Goal: Use online tool/utility: Utilize a website feature to perform a specific function

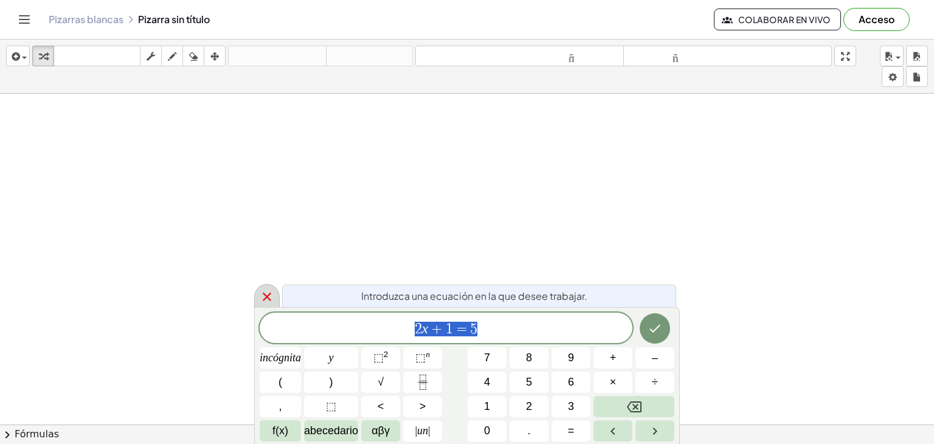
click at [274, 295] on icon at bounding box center [267, 297] width 15 height 15
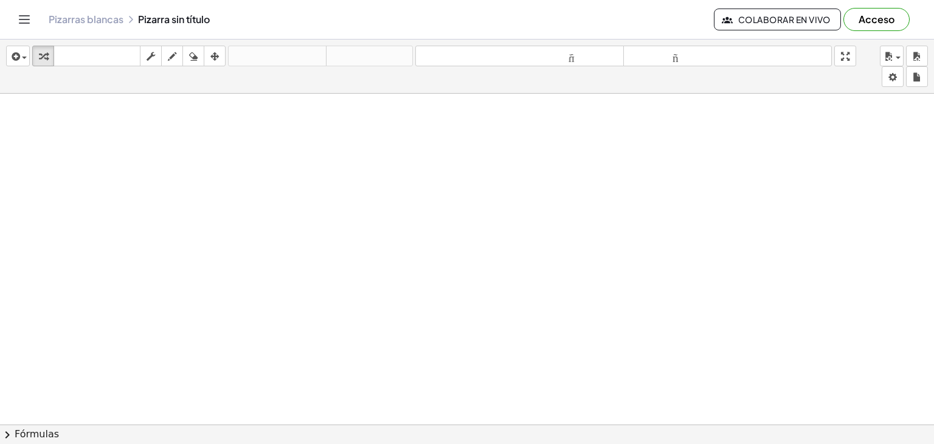
drag, startPoint x: 205, startPoint y: 165, endPoint x: 248, endPoint y: 167, distance: 43.3
click at [176, 54] on icon "button" at bounding box center [172, 56] width 9 height 15
drag, startPoint x: 151, startPoint y: 146, endPoint x: 172, endPoint y: 151, distance: 22.0
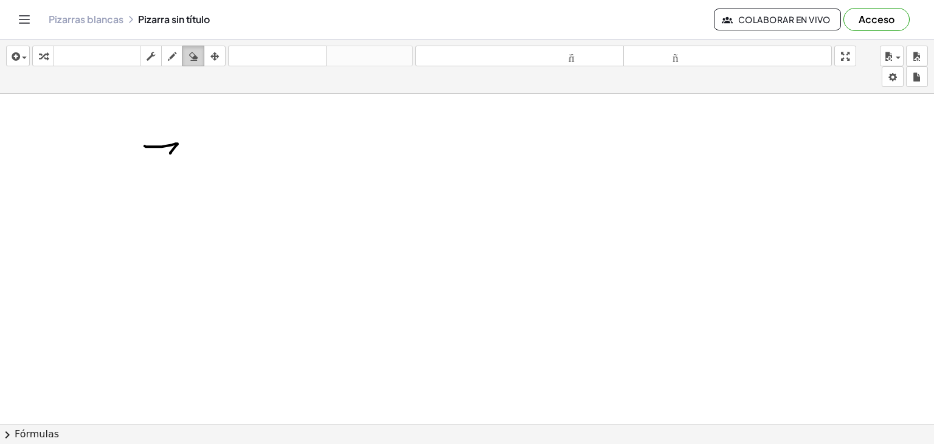
click at [204, 56] on button "borrar" at bounding box center [193, 56] width 22 height 21
click at [195, 61] on icon "button" at bounding box center [193, 56] width 9 height 15
drag, startPoint x: 186, startPoint y: 149, endPoint x: 185, endPoint y: 159, distance: 10.4
drag, startPoint x: 203, startPoint y: 146, endPoint x: 204, endPoint y: 190, distance: 44.4
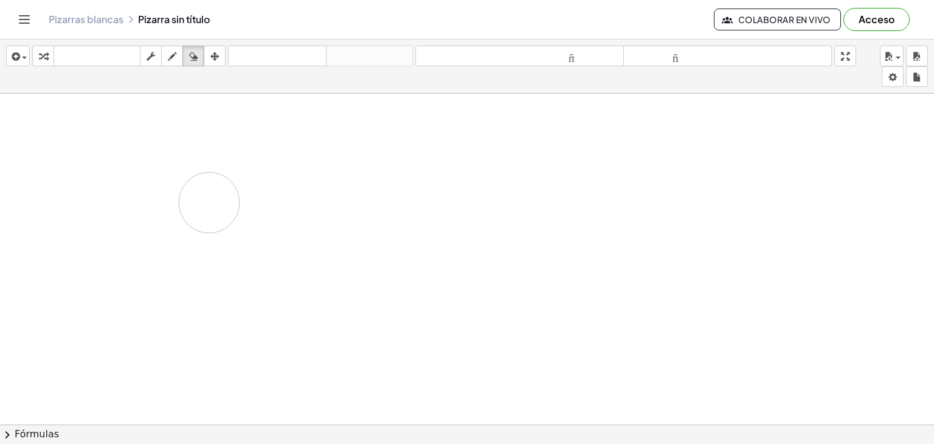
click at [165, 56] on div "button" at bounding box center [172, 56] width 16 height 15
drag, startPoint x: 249, startPoint y: 181, endPoint x: 251, endPoint y: 217, distance: 35.3
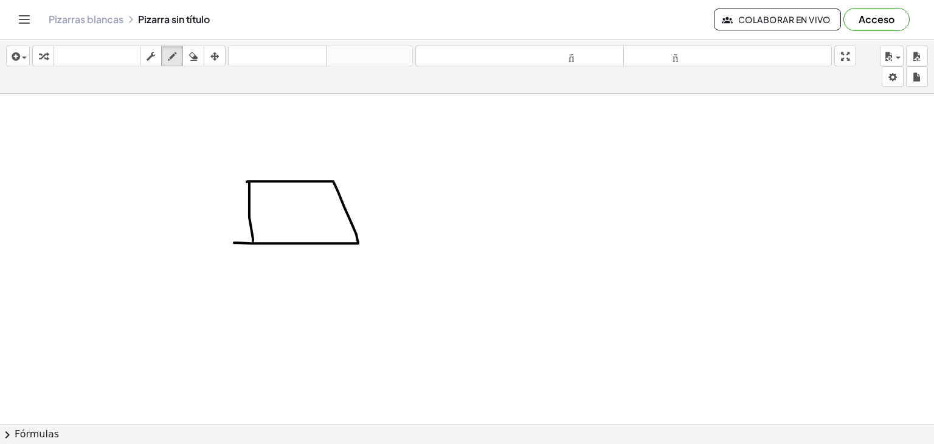
drag, startPoint x: 247, startPoint y: 181, endPoint x: 234, endPoint y: 242, distance: 62.1
drag, startPoint x: 185, startPoint y: 245, endPoint x: 496, endPoint y: 240, distance: 311.5
drag, startPoint x: 267, startPoint y: 210, endPoint x: 279, endPoint y: 219, distance: 15.2
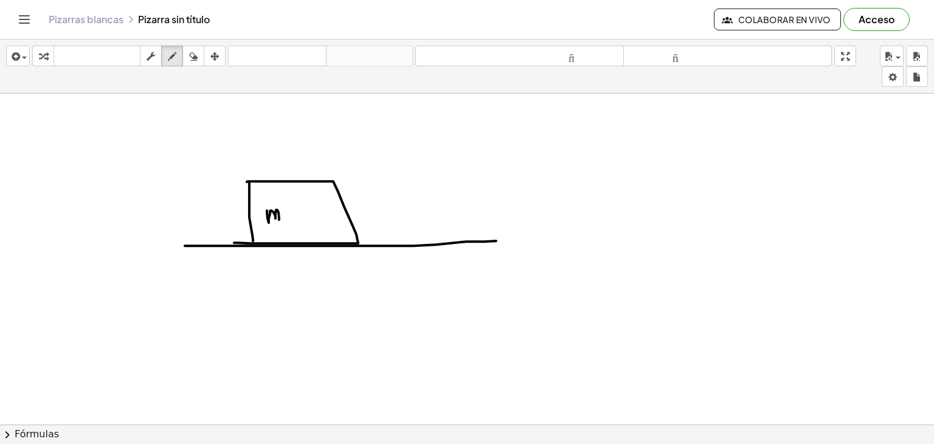
drag, startPoint x: 285, startPoint y: 215, endPoint x: 293, endPoint y: 216, distance: 8.6
drag, startPoint x: 293, startPoint y: 217, endPoint x: 303, endPoint y: 218, distance: 10.4
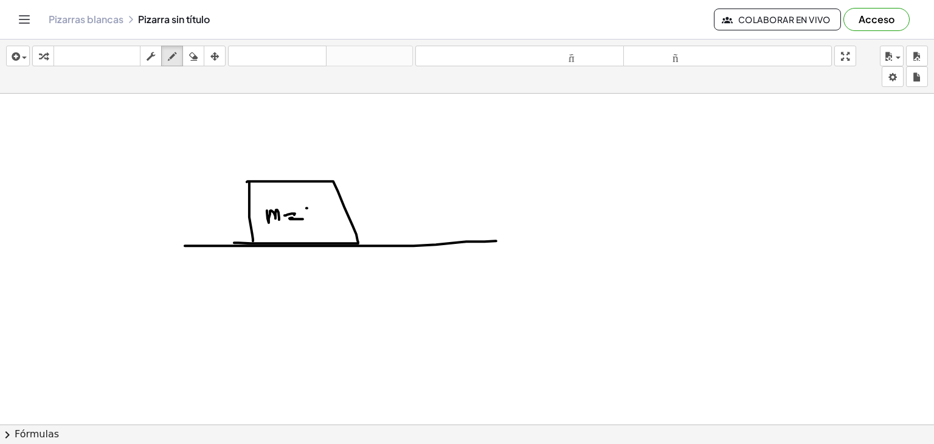
drag, startPoint x: 307, startPoint y: 207, endPoint x: 308, endPoint y: 223, distance: 15.9
drag, startPoint x: 319, startPoint y: 204, endPoint x: 327, endPoint y: 231, distance: 27.9
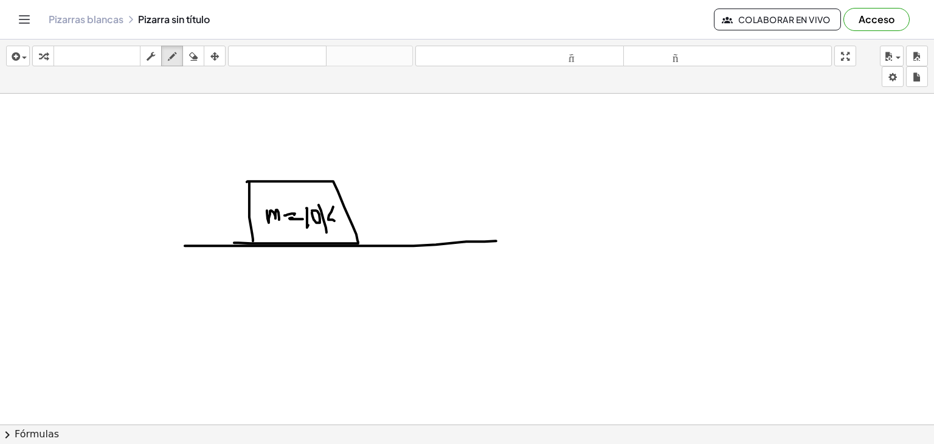
drag, startPoint x: 333, startPoint y: 206, endPoint x: 338, endPoint y: 221, distance: 15.2
drag, startPoint x: 341, startPoint y: 215, endPoint x: 311, endPoint y: 245, distance: 42.1
drag, startPoint x: 419, startPoint y: 123, endPoint x: 435, endPoint y: 117, distance: 16.7
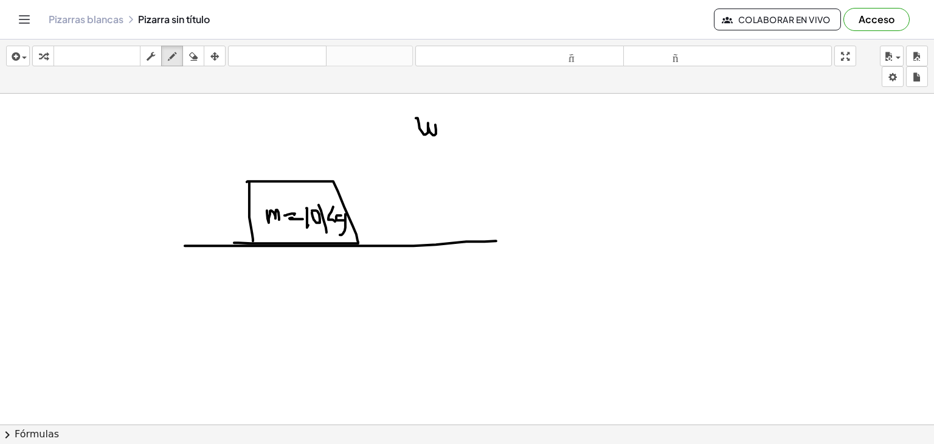
drag, startPoint x: 443, startPoint y: 125, endPoint x: 453, endPoint y: 125, distance: 9.7
drag, startPoint x: 435, startPoint y: 156, endPoint x: 433, endPoint y: 180, distance: 23.8
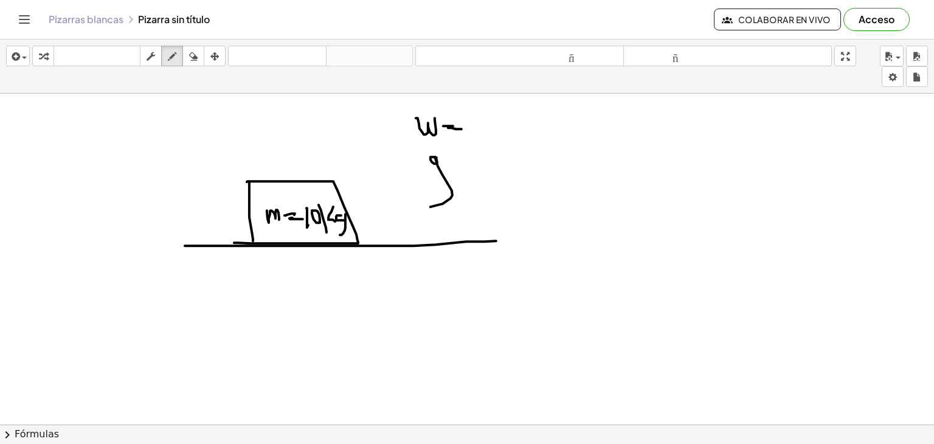
drag, startPoint x: 450, startPoint y: 169, endPoint x: 459, endPoint y: 175, distance: 10.5
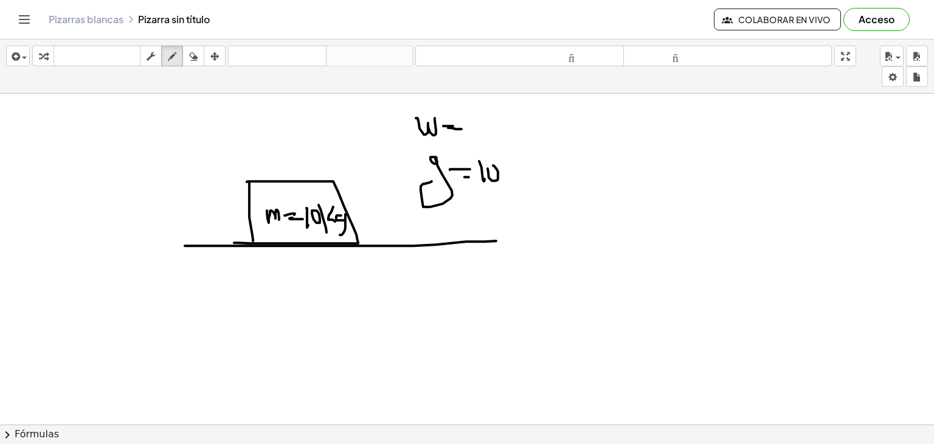
drag, startPoint x: 488, startPoint y: 168, endPoint x: 493, endPoint y: 165, distance: 6.3
drag, startPoint x: 505, startPoint y: 176, endPoint x: 519, endPoint y: 171, distance: 14.8
drag, startPoint x: 526, startPoint y: 156, endPoint x: 531, endPoint y: 181, distance: 24.9
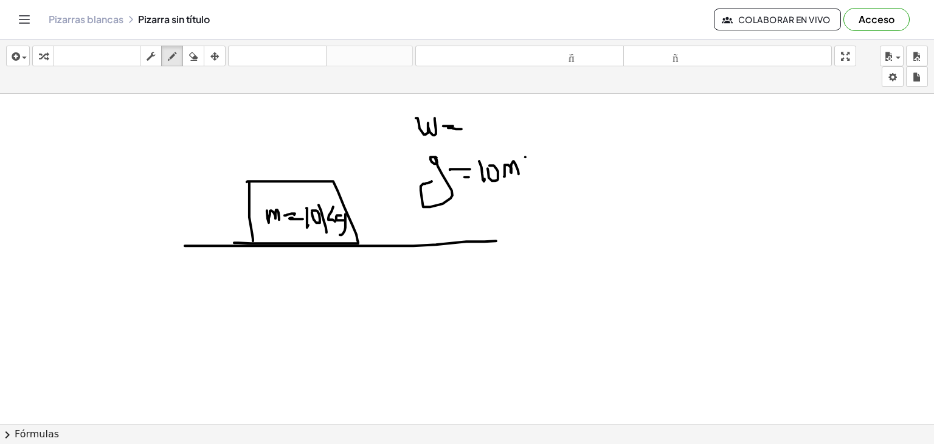
drag, startPoint x: 538, startPoint y: 175, endPoint x: 540, endPoint y: 186, distance: 10.5
drag, startPoint x: 540, startPoint y: 179, endPoint x: 547, endPoint y: 176, distance: 7.9
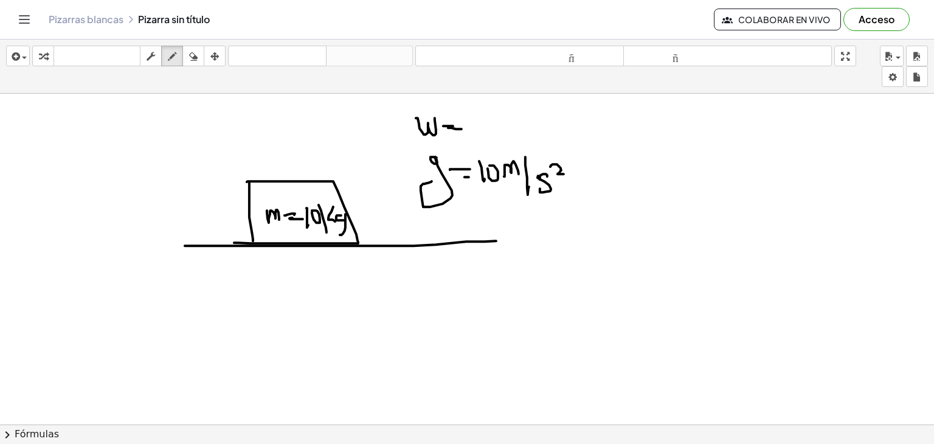
drag, startPoint x: 551, startPoint y: 165, endPoint x: 564, endPoint y: 173, distance: 15.4
drag, startPoint x: 285, startPoint y: 229, endPoint x: 291, endPoint y: 317, distance: 89.1
drag, startPoint x: 285, startPoint y: 313, endPoint x: 298, endPoint y: 305, distance: 15.9
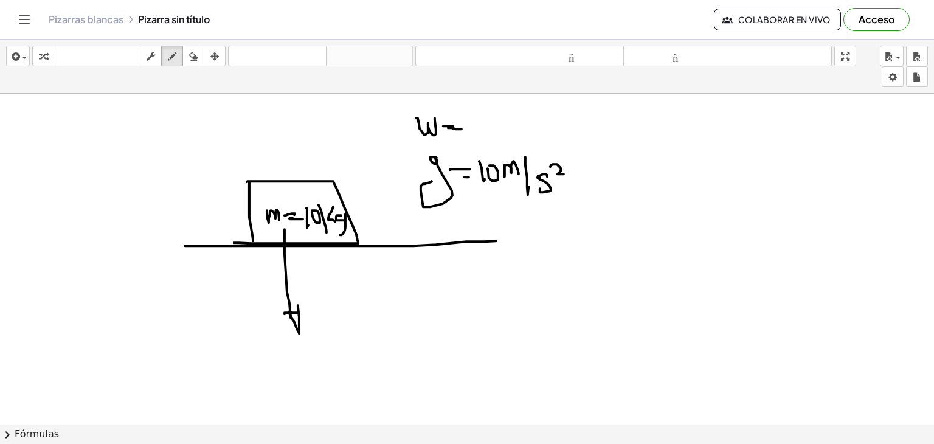
drag, startPoint x: 291, startPoint y: 115, endPoint x: 297, endPoint y: 179, distance: 64.1
drag, startPoint x: 296, startPoint y: 175, endPoint x: 311, endPoint y: 173, distance: 14.7
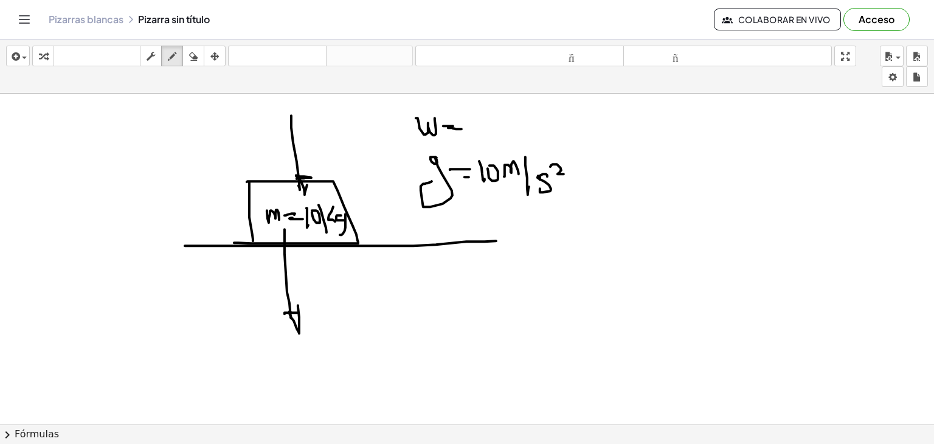
drag, startPoint x: 392, startPoint y: 164, endPoint x: 390, endPoint y: 234, distance: 70.6
drag, startPoint x: 381, startPoint y: 211, endPoint x: 394, endPoint y: 212, distance: 12.8
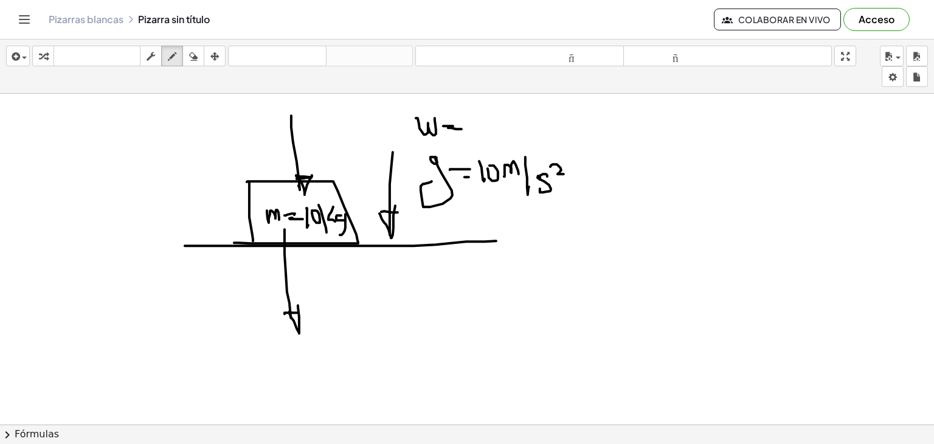
drag, startPoint x: 389, startPoint y: 229, endPoint x: 395, endPoint y: 205, distance: 24.6
drag, startPoint x: 263, startPoint y: 132, endPoint x: 269, endPoint y: 132, distance: 6.7
drag, startPoint x: 270, startPoint y: 265, endPoint x: 282, endPoint y: 273, distance: 14.5
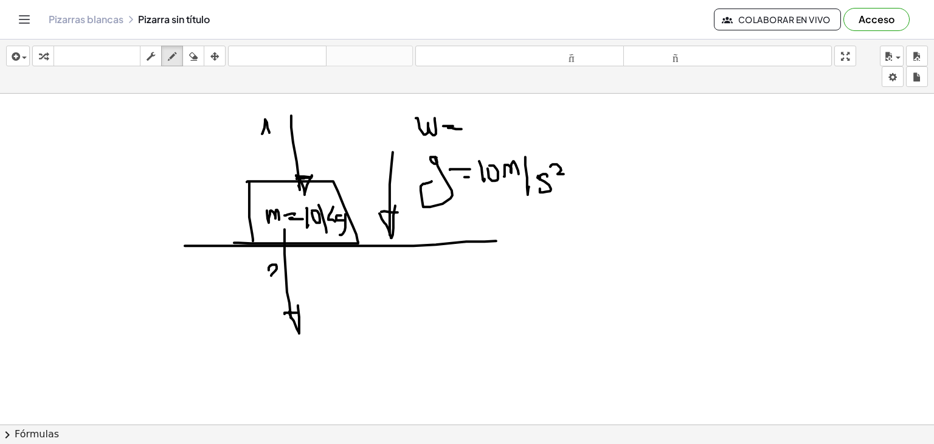
drag
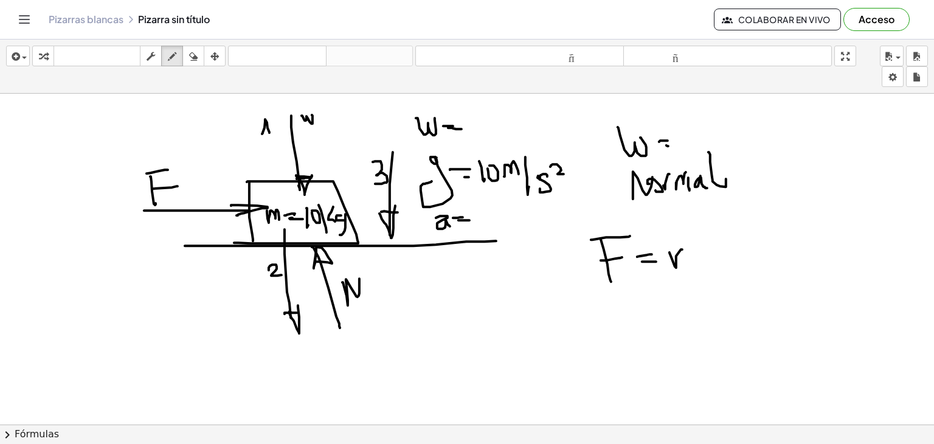
click at [196, 57] on icon "button" at bounding box center [193, 56] width 9 height 15
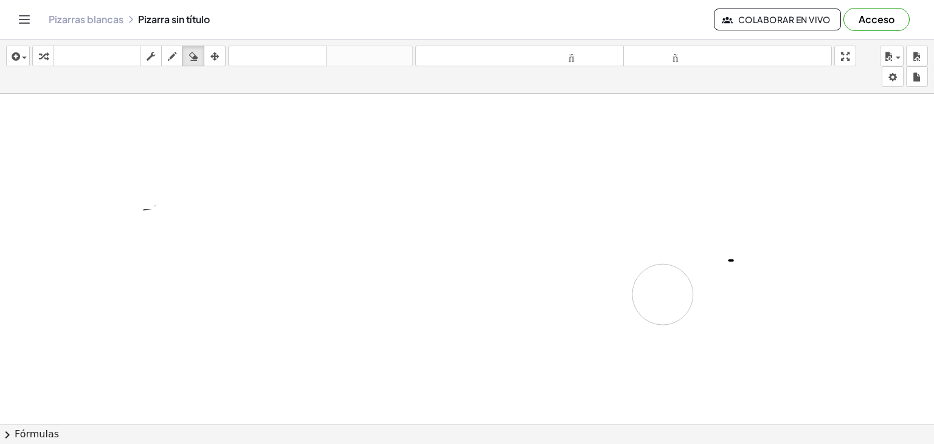
click at [174, 54] on icon "button" at bounding box center [172, 56] width 9 height 15
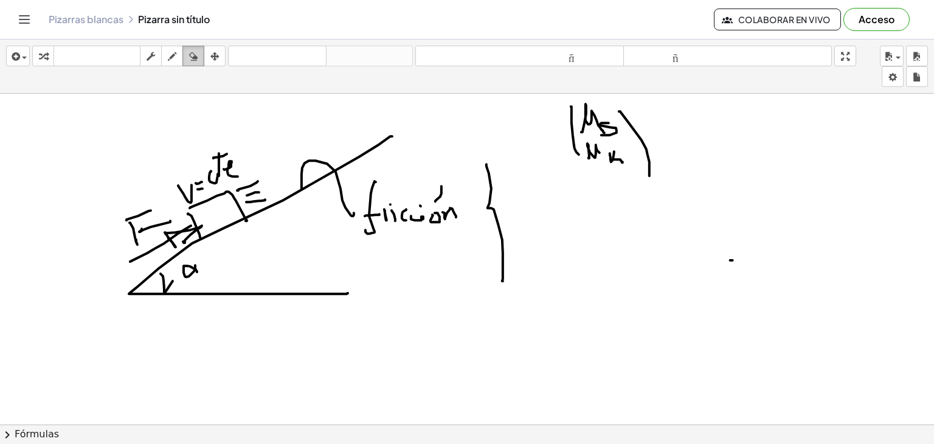
click at [187, 59] on div "button" at bounding box center [194, 56] width 16 height 15
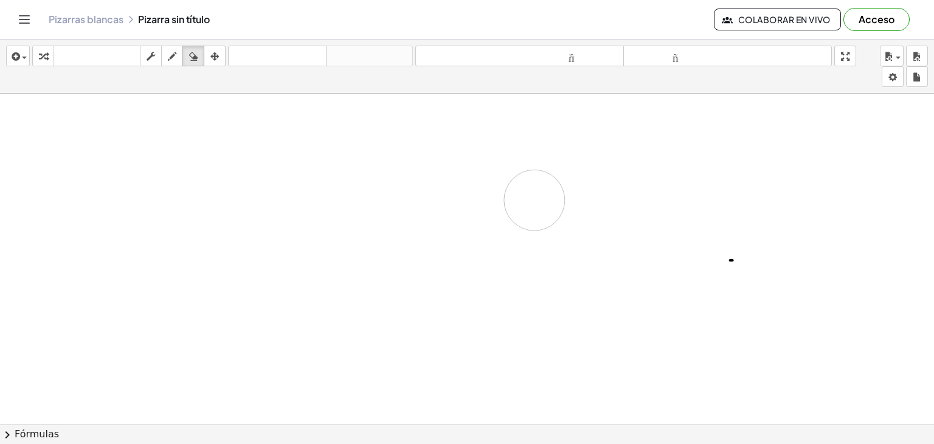
click at [168, 54] on icon "button" at bounding box center [172, 56] width 9 height 15
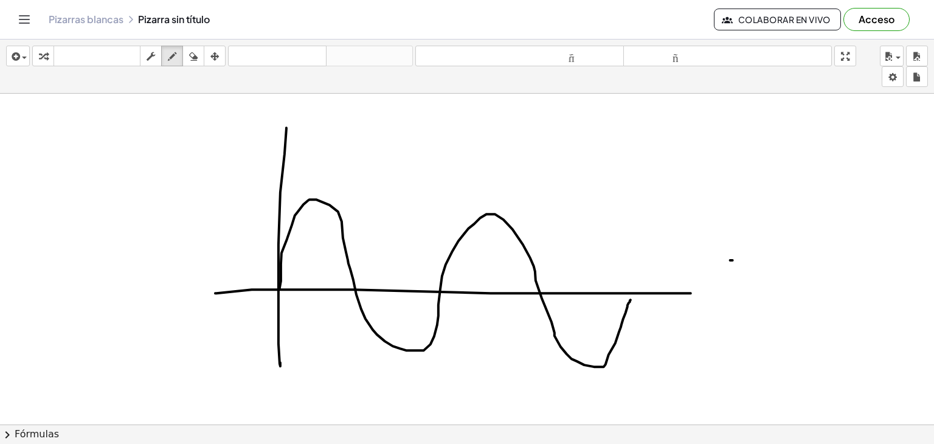
drag, startPoint x: 280, startPoint y: 288, endPoint x: 628, endPoint y: 288, distance: 347.9
drag, startPoint x: 316, startPoint y: 181, endPoint x: 314, endPoint y: 193, distance: 12.9
drag, startPoint x: 317, startPoint y: 185, endPoint x: 486, endPoint y: 192, distance: 168.6
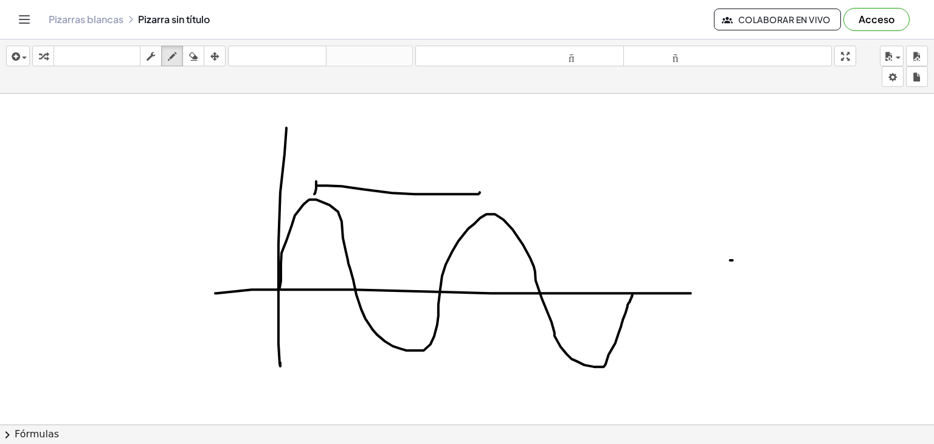
drag, startPoint x: 484, startPoint y: 186, endPoint x: 424, endPoint y: 173, distance: 61.4
drag, startPoint x: 356, startPoint y: 166, endPoint x: 366, endPoint y: 183, distance: 19.6
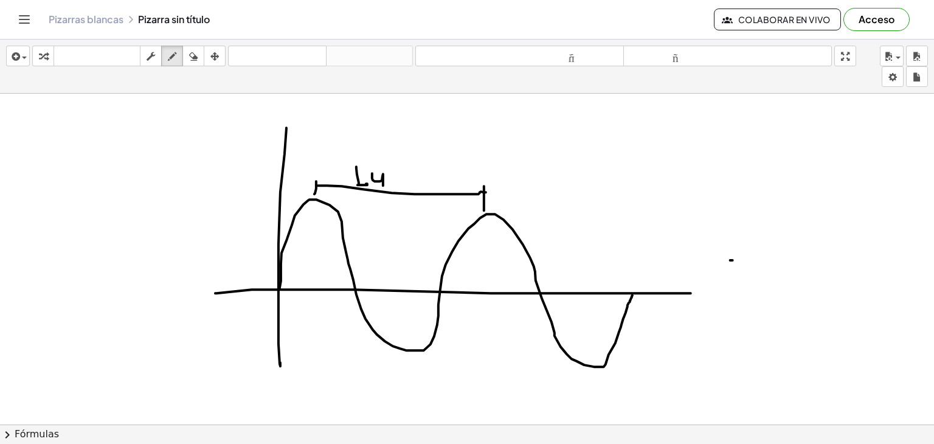
drag, startPoint x: 372, startPoint y: 173, endPoint x: 384, endPoint y: 186, distance: 17.6
drag, startPoint x: 392, startPoint y: 172, endPoint x: 417, endPoint y: 176, distance: 25.3
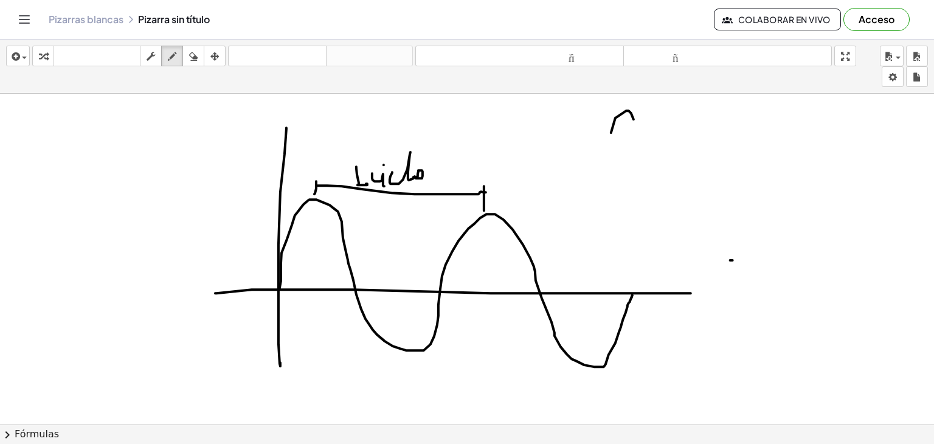
drag, startPoint x: 611, startPoint y: 132, endPoint x: 606, endPoint y: 163, distance: 31.4
drag, startPoint x: 606, startPoint y: 156, endPoint x: 636, endPoint y: 153, distance: 30.0
drag, startPoint x: 625, startPoint y: 188, endPoint x: 635, endPoint y: 207, distance: 21.8
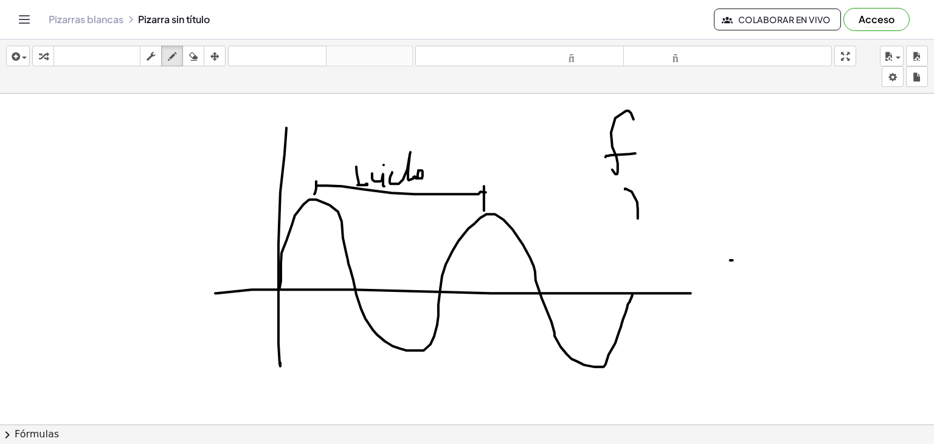
drag, startPoint x: 635, startPoint y: 203, endPoint x: 616, endPoint y: 227, distance: 31.6
click at [189, 55] on icon "button" at bounding box center [193, 56] width 9 height 15
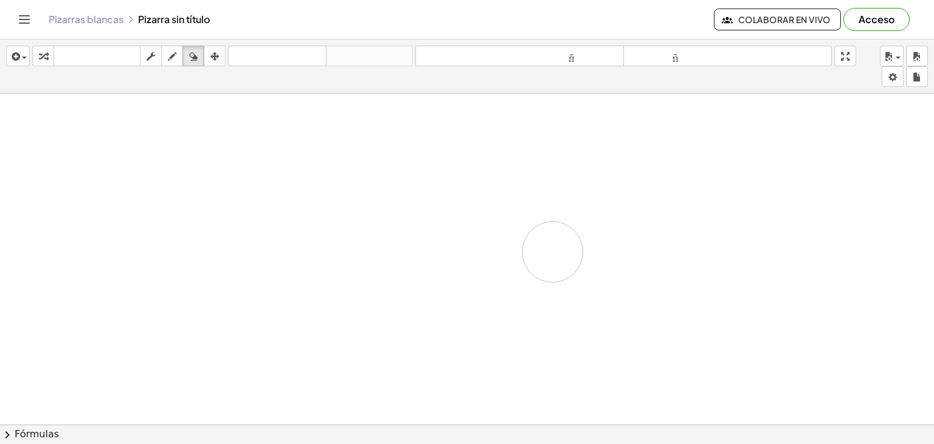
drag, startPoint x: 673, startPoint y: 170, endPoint x: 487, endPoint y: 256, distance: 205.2
drag, startPoint x: 168, startPoint y: 53, endPoint x: 287, endPoint y: 127, distance: 140.1
click at [168, 54] on icon "button" at bounding box center [172, 56] width 9 height 15
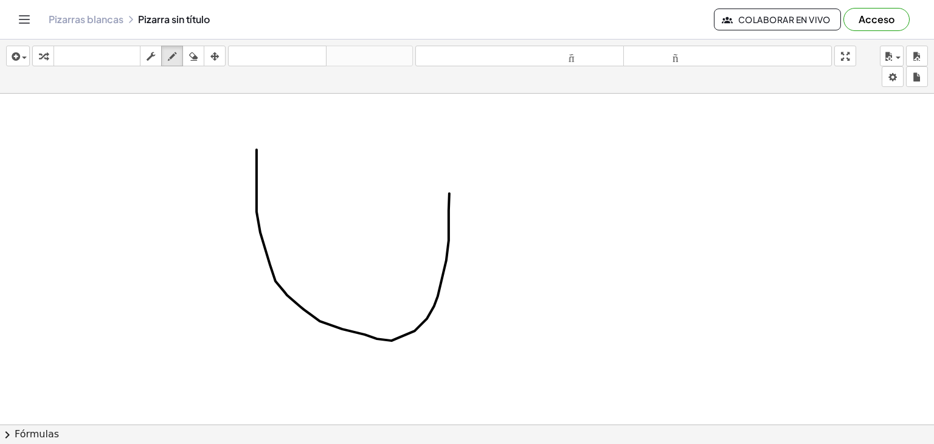
drag, startPoint x: 257, startPoint y: 149, endPoint x: 372, endPoint y: 187, distance: 121.8
drag, startPoint x: 292, startPoint y: 165, endPoint x: 404, endPoint y: 210, distance: 120.6
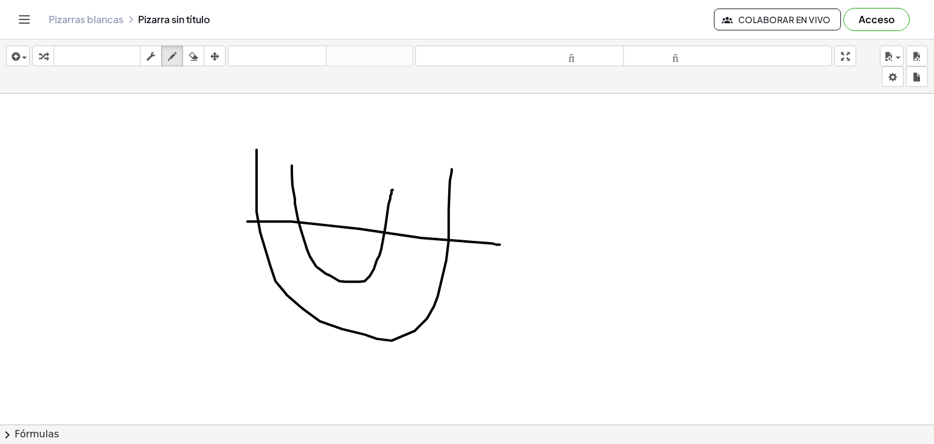
drag, startPoint x: 248, startPoint y: 221, endPoint x: 500, endPoint y: 244, distance: 253.5
drag, startPoint x: 280, startPoint y: 227, endPoint x: 279, endPoint y: 235, distance: 8.5
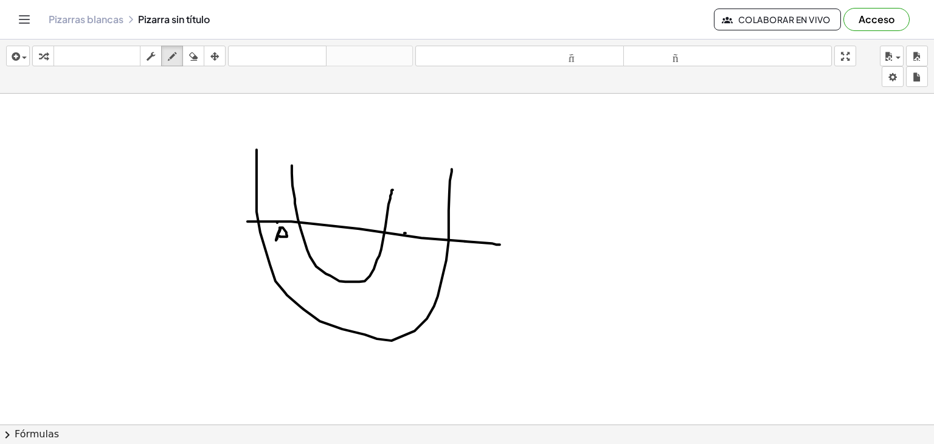
drag, startPoint x: 406, startPoint y: 232, endPoint x: 406, endPoint y: 241, distance: 9.1
drag, startPoint x: 406, startPoint y: 242, endPoint x: 331, endPoint y: 225, distance: 77.3
drag, startPoint x: 282, startPoint y: 198, endPoint x: 282, endPoint y: 211, distance: 12.8
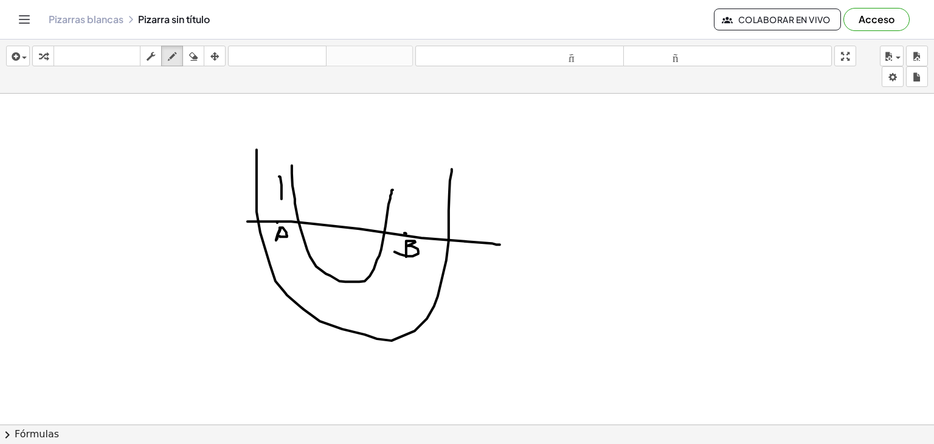
drag, startPoint x: 285, startPoint y: 208, endPoint x: 277, endPoint y: 153, distance: 55.9
drag, startPoint x: 272, startPoint y: 137, endPoint x: 275, endPoint y: 153, distance: 16.0
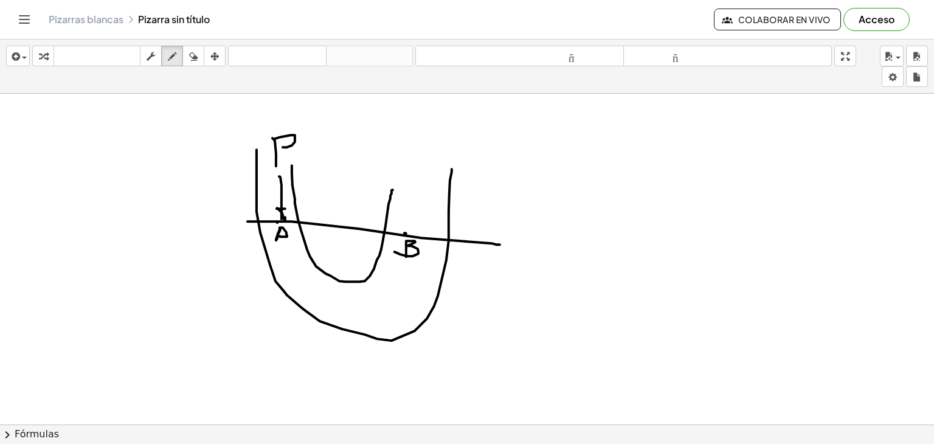
drag, startPoint x: 292, startPoint y: 153, endPoint x: 293, endPoint y: 161, distance: 8.6
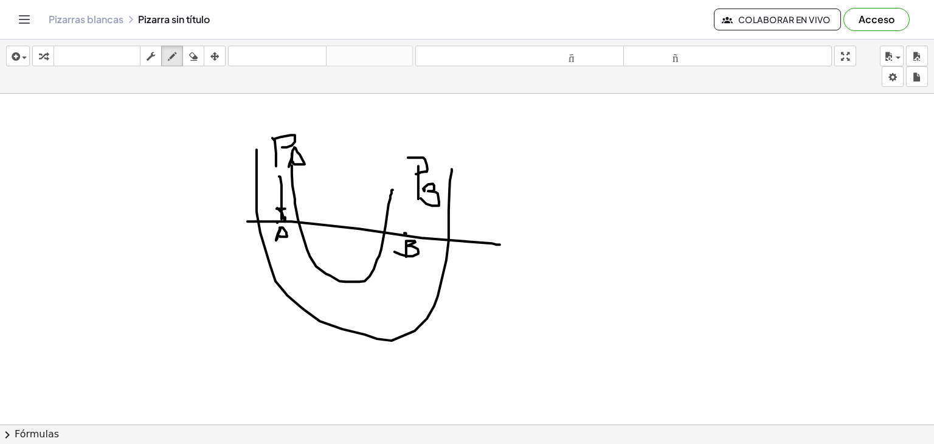
click at [187, 57] on div "button" at bounding box center [194, 56] width 16 height 15
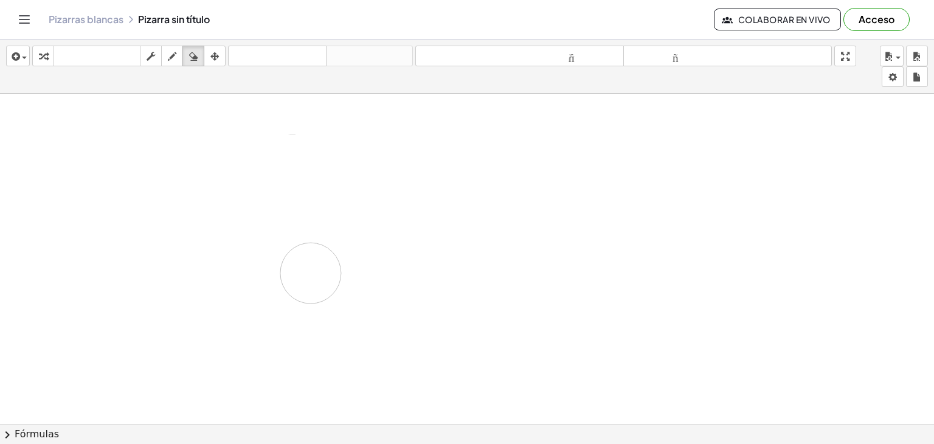
click at [179, 61] on div "button" at bounding box center [172, 56] width 16 height 15
drag, startPoint x: 262, startPoint y: 137, endPoint x: 274, endPoint y: 142, distance: 12.3
drag, startPoint x: 277, startPoint y: 154, endPoint x: 300, endPoint y: 138, distance: 27.5
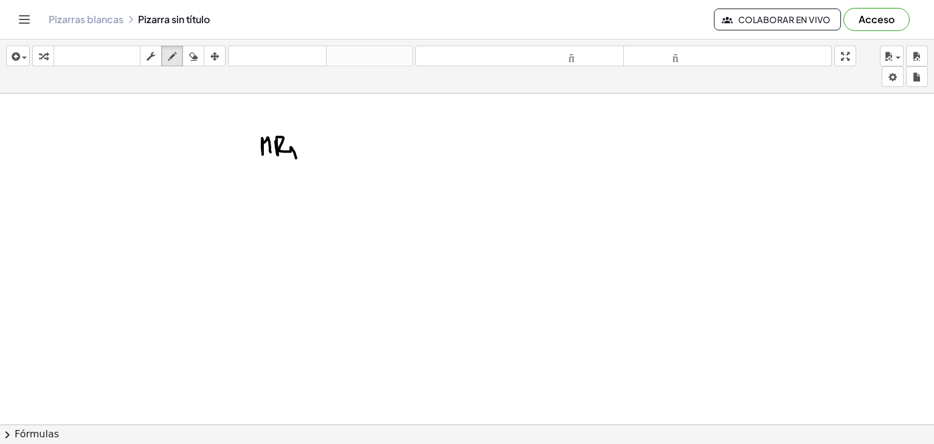
drag, startPoint x: 266, startPoint y: 176, endPoint x: 279, endPoint y: 183, distance: 14.4
drag, startPoint x: 281, startPoint y: 188, endPoint x: 291, endPoint y: 185, distance: 10.8
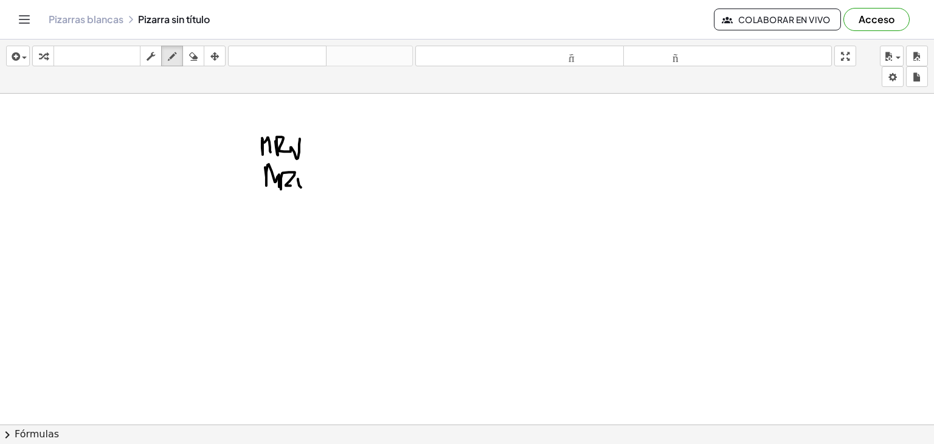
drag, startPoint x: 301, startPoint y: 187, endPoint x: 311, endPoint y: 173, distance: 17.0
drag, startPoint x: 319, startPoint y: 184, endPoint x: 328, endPoint y: 173, distance: 14.3
drag, startPoint x: 276, startPoint y: 116, endPoint x: 292, endPoint y: 111, distance: 16.5
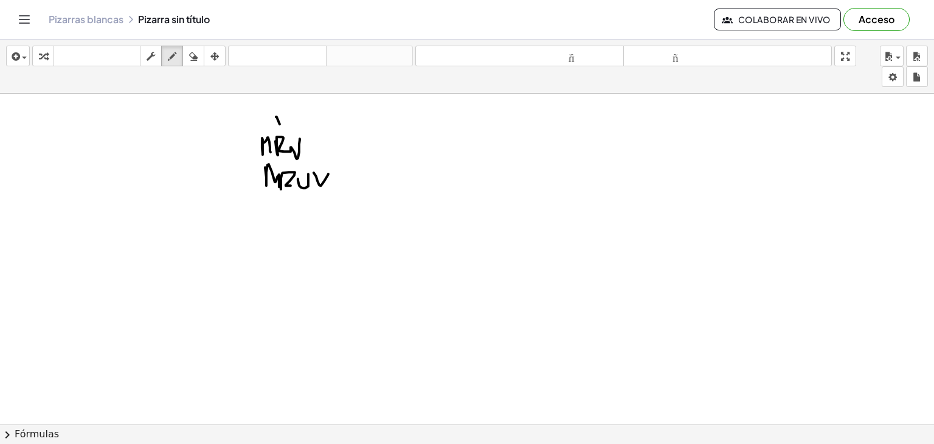
drag, startPoint x: 299, startPoint y: 123, endPoint x: 338, endPoint y: 117, distance: 39.3
drag, startPoint x: 339, startPoint y: 126, endPoint x: 360, endPoint y: 117, distance: 22.6
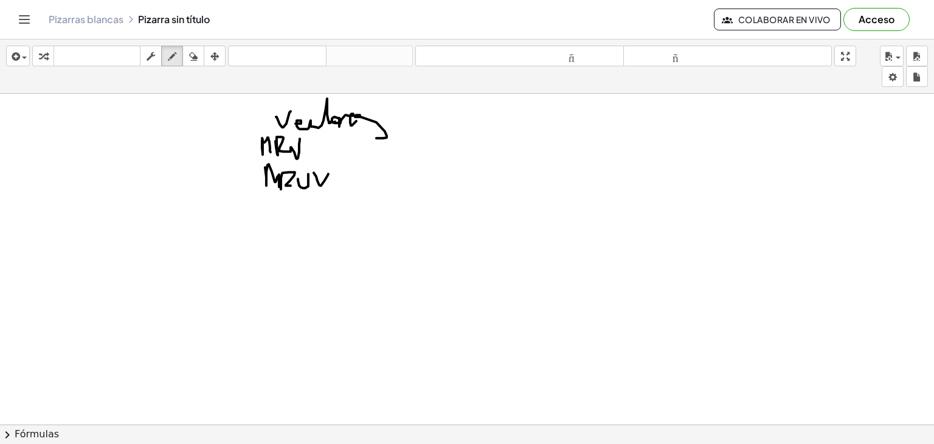
drag, startPoint x: 360, startPoint y: 114, endPoint x: 373, endPoint y: 130, distance: 19.9
drag, startPoint x: 321, startPoint y: 106, endPoint x: 348, endPoint y: 106, distance: 26.8
drag, startPoint x: 288, startPoint y: 207, endPoint x: 304, endPoint y: 213, distance: 16.7
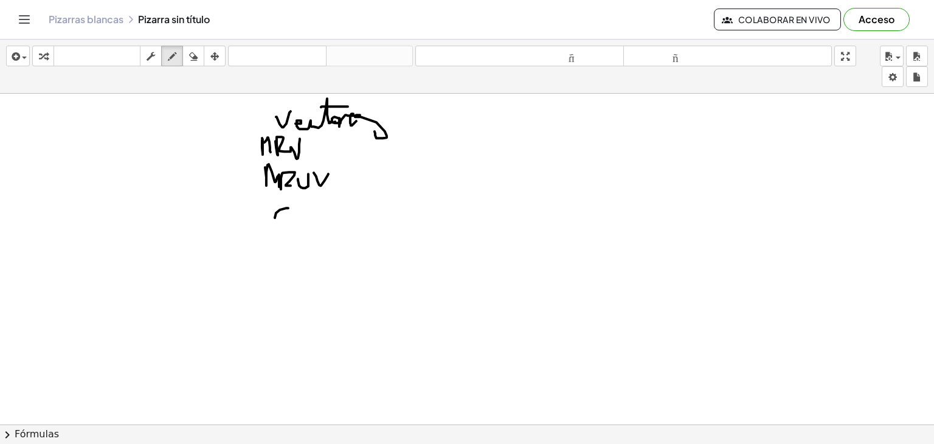
drag, startPoint x: 304, startPoint y: 213, endPoint x: 311, endPoint y: 214, distance: 7.4
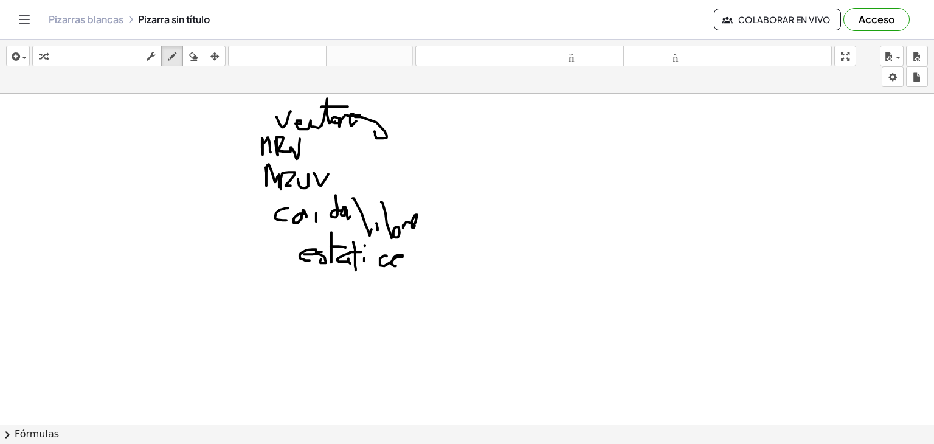
drag, startPoint x: 511, startPoint y: 148, endPoint x: 519, endPoint y: 154, distance: 10.8
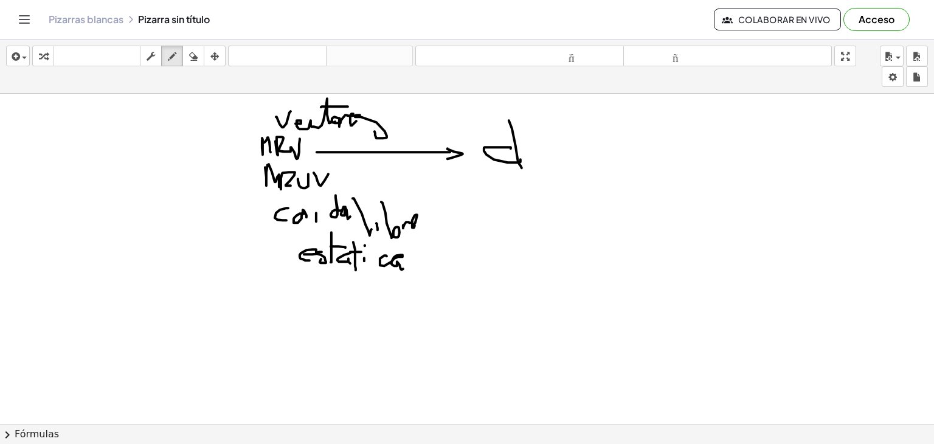
drag, startPoint x: 509, startPoint y: 120, endPoint x: 524, endPoint y: 153, distance: 35.9
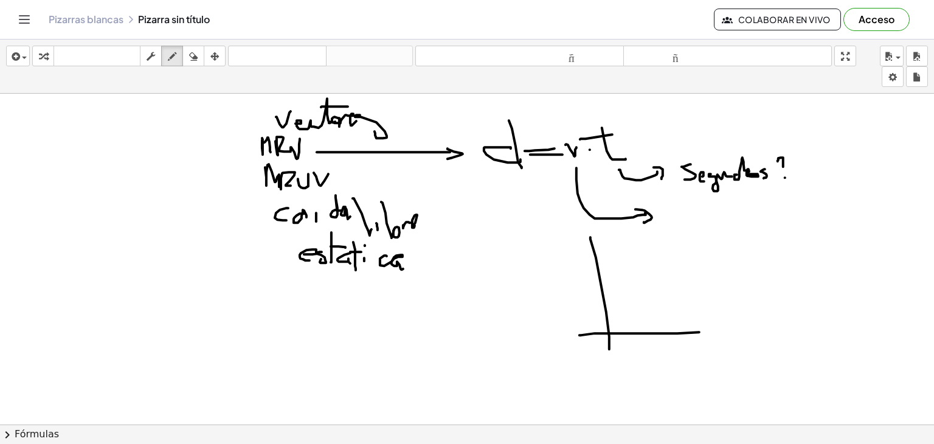
drag, startPoint x: 722, startPoint y: 342, endPoint x: 730, endPoint y: 325, distance: 19.6
drag, startPoint x: 537, startPoint y: 235, endPoint x: 533, endPoint y: 242, distance: 8.4
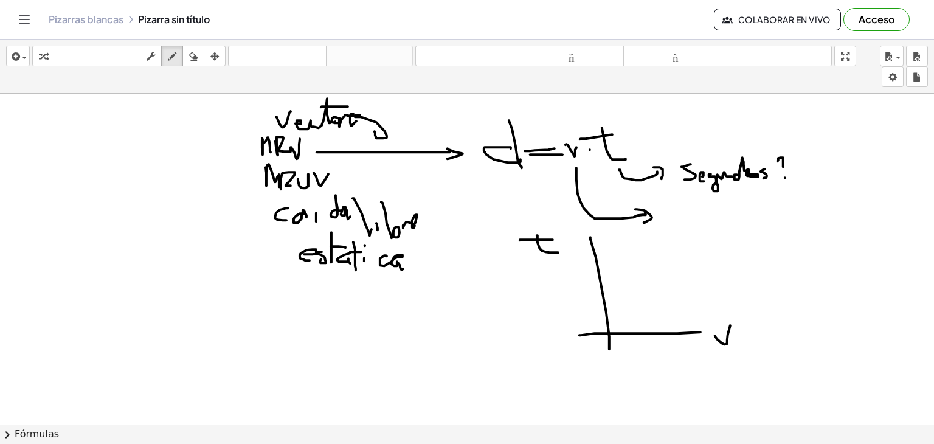
drag, startPoint x: 520, startPoint y: 240, endPoint x: 553, endPoint y: 239, distance: 32.9
drag, startPoint x: 685, startPoint y: 281, endPoint x: 727, endPoint y: 253, distance: 50.4
drag, startPoint x: 594, startPoint y: 350, endPoint x: 713, endPoint y: 257, distance: 150.8
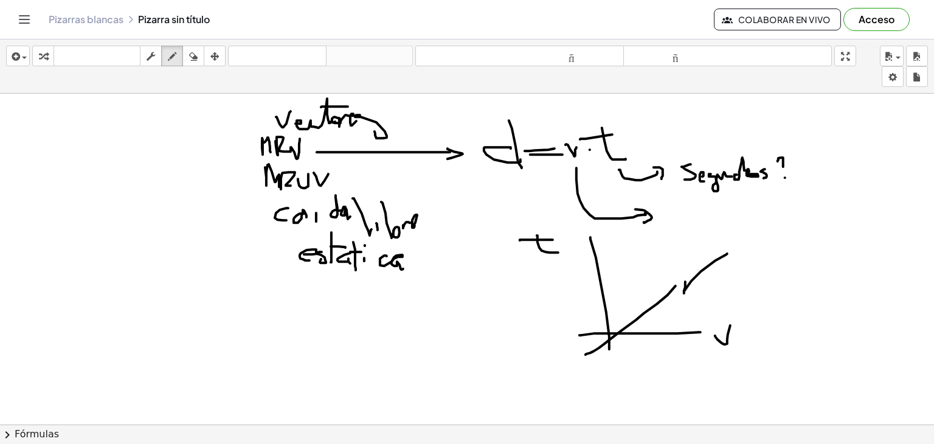
drag, startPoint x: 622, startPoint y: 313, endPoint x: 640, endPoint y: 326, distance: 22.6
drag, startPoint x: 612, startPoint y: 297, endPoint x: 668, endPoint y: 319, distance: 59.9
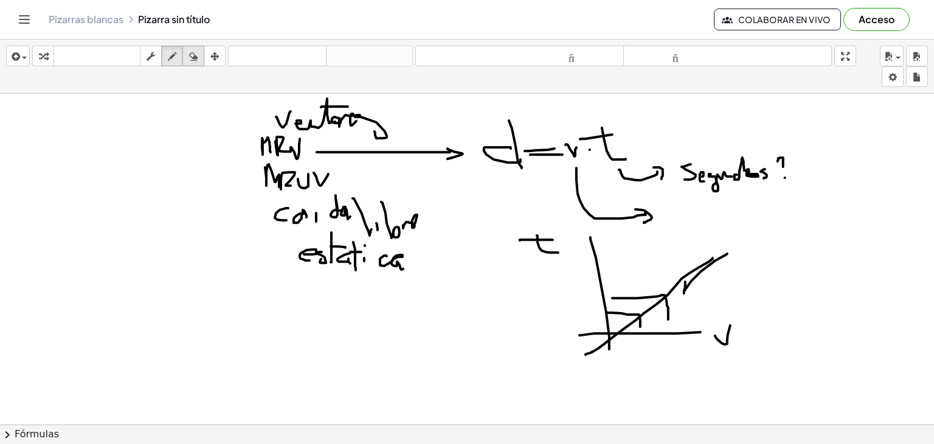
click at [193, 57] on icon "button" at bounding box center [193, 56] width 9 height 15
drag, startPoint x: 557, startPoint y: 236, endPoint x: 594, endPoint y: 255, distance: 41.1
drag, startPoint x: 726, startPoint y: 333, endPoint x: 729, endPoint y: 339, distance: 6.8
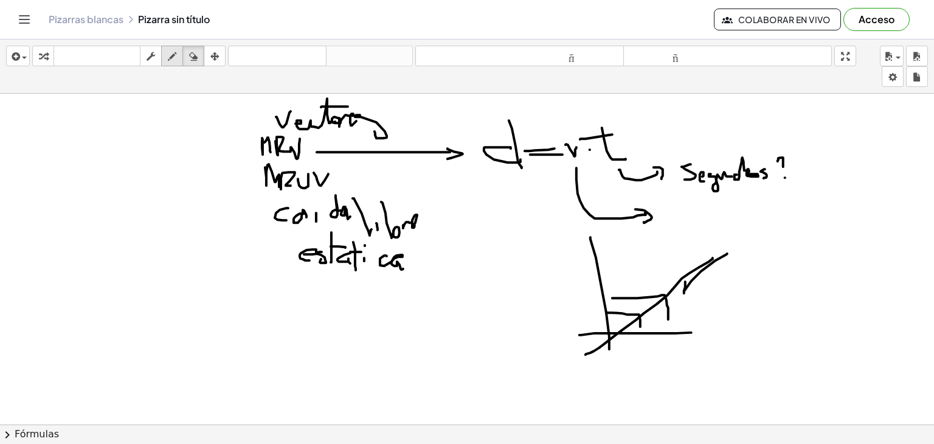
click at [172, 57] on icon "button" at bounding box center [172, 56] width 9 height 15
drag, startPoint x: 707, startPoint y: 337, endPoint x: 718, endPoint y: 348, distance: 15.1
drag, startPoint x: 703, startPoint y: 341, endPoint x: 715, endPoint y: 340, distance: 12.2
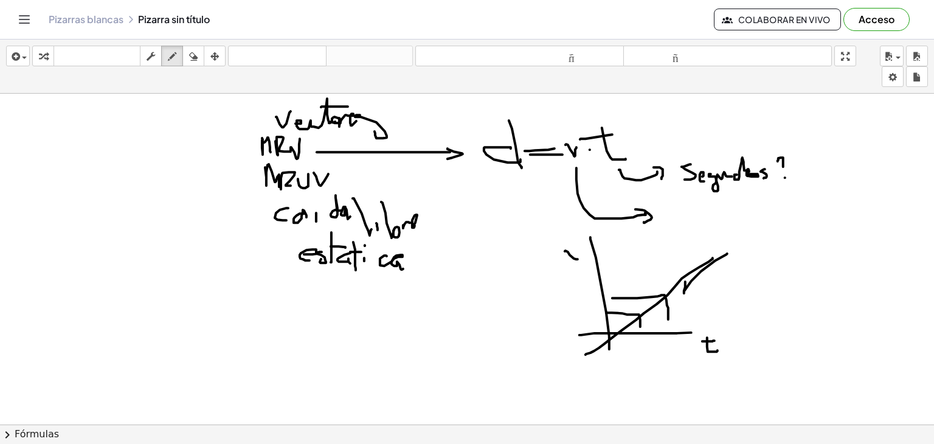
drag, startPoint x: 565, startPoint y: 251, endPoint x: 579, endPoint y: 246, distance: 14.6
drag, startPoint x: 601, startPoint y: 286, endPoint x: 678, endPoint y: 331, distance: 89.2
click at [193, 58] on icon "button" at bounding box center [193, 56] width 9 height 15
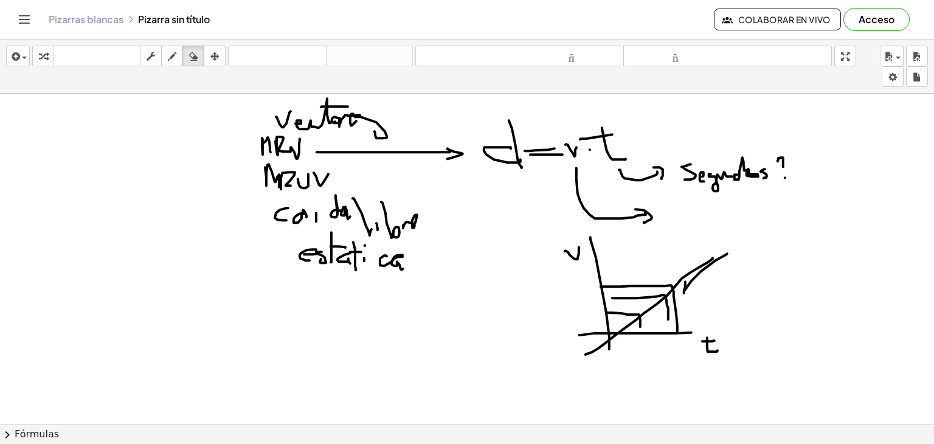
drag, startPoint x: 743, startPoint y: 272, endPoint x: 737, endPoint y: 268, distance: 7.8
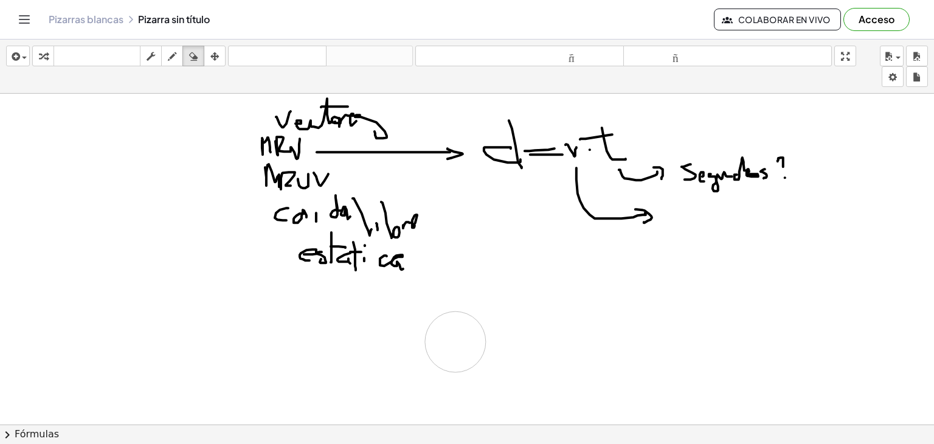
drag, startPoint x: 729, startPoint y: 266, endPoint x: 698, endPoint y: 351, distance: 90.3
click at [167, 62] on div "button" at bounding box center [172, 56] width 16 height 15
drag, startPoint x: 619, startPoint y: 133, endPoint x: 586, endPoint y: 125, distance: 33.2
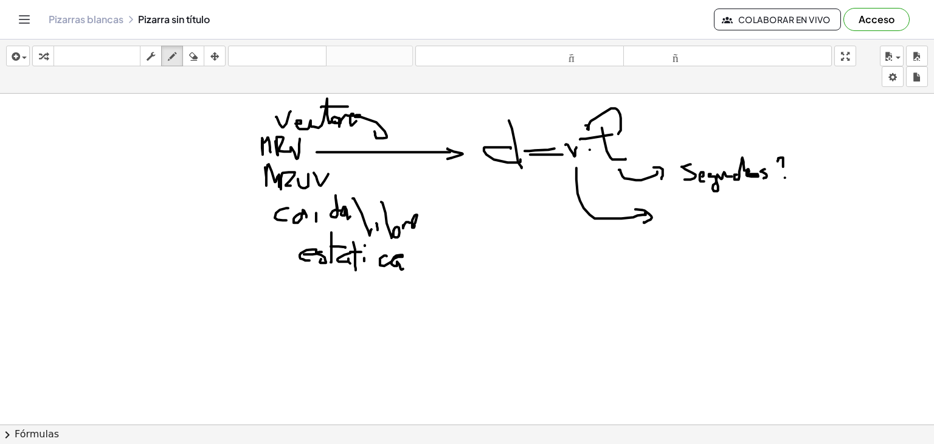
drag, startPoint x: 662, startPoint y: 204, endPoint x: 684, endPoint y: 215, distance: 25.3
drag, startPoint x: 698, startPoint y: 208, endPoint x: 698, endPoint y: 243, distance: 35.3
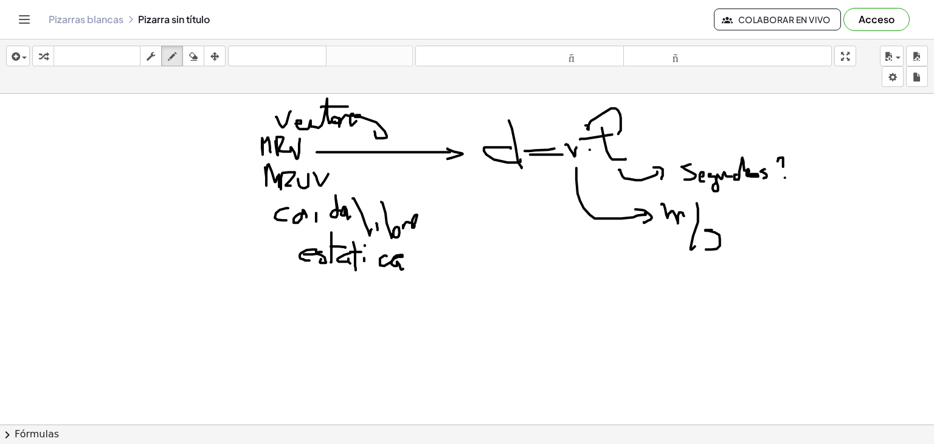
drag, startPoint x: 708, startPoint y: 230, endPoint x: 706, endPoint y: 249, distance: 18.9
drag, startPoint x: 568, startPoint y: 167, endPoint x: 670, endPoint y: 275, distance: 148.9
drag, startPoint x: 677, startPoint y: 293, endPoint x: 683, endPoint y: 280, distance: 13.6
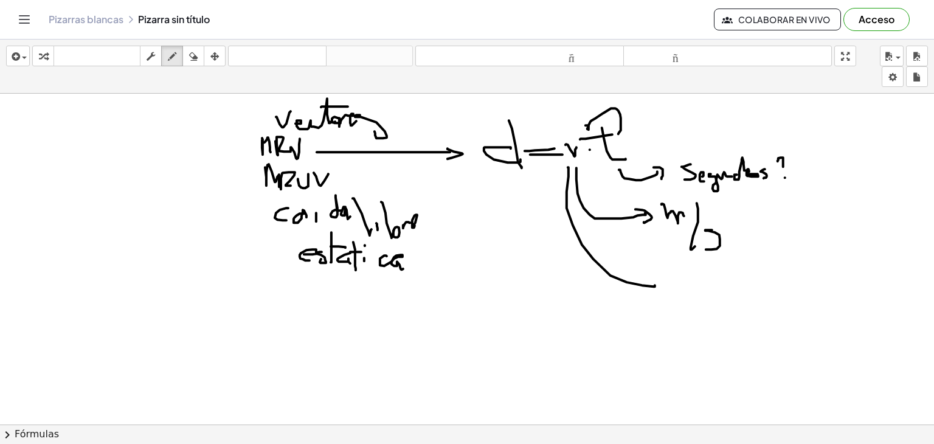
drag, startPoint x: 676, startPoint y: 280, endPoint x: 689, endPoint y: 284, distance: 12.7
drag, startPoint x: 691, startPoint y: 289, endPoint x: 697, endPoint y: 284, distance: 7.8
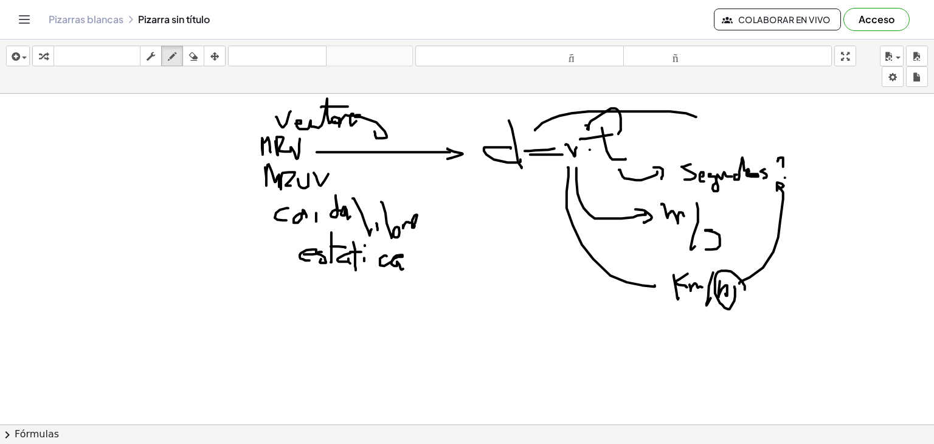
drag, startPoint x: 535, startPoint y: 130, endPoint x: 696, endPoint y: 116, distance: 161.7
drag, startPoint x: 691, startPoint y: 111, endPoint x: 696, endPoint y: 119, distance: 8.8
drag, startPoint x: 681, startPoint y: 187, endPoint x: 767, endPoint y: 184, distance: 85.8
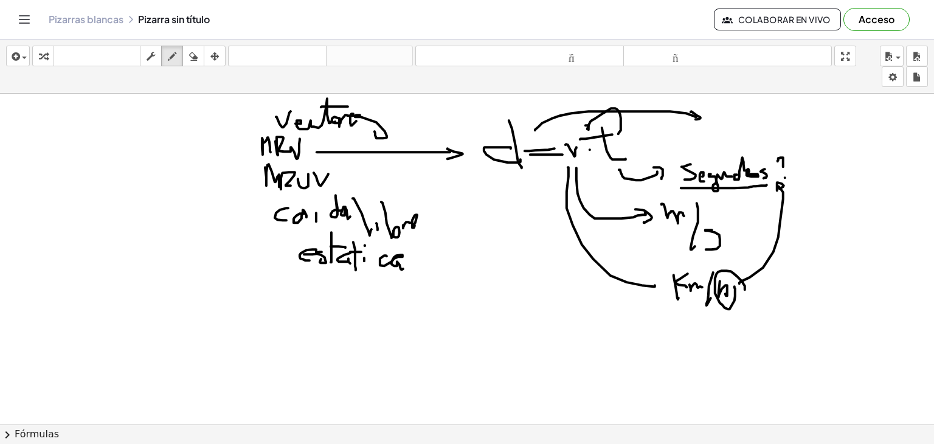
drag, startPoint x: 193, startPoint y: 60, endPoint x: 321, endPoint y: 58, distance: 127.7
click at [193, 61] on icon "button" at bounding box center [193, 56] width 9 height 15
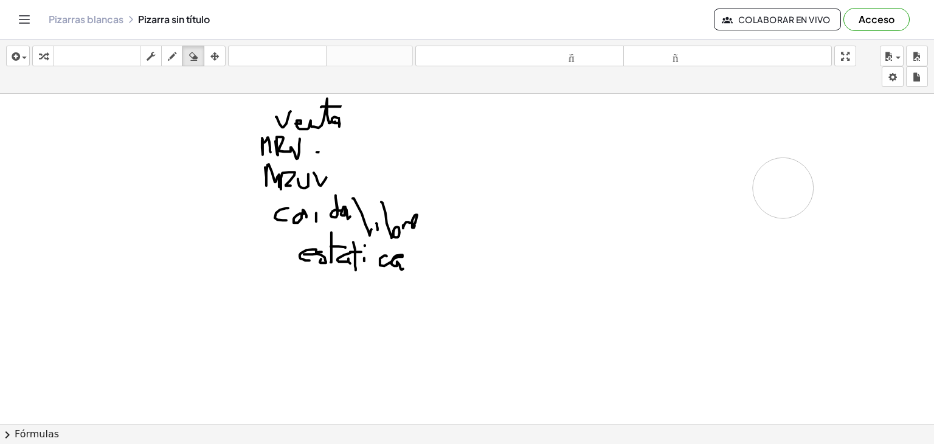
drag, startPoint x: 601, startPoint y: 100, endPoint x: 742, endPoint y: 159, distance: 152.7
click at [173, 54] on icon "button" at bounding box center [172, 56] width 9 height 15
drag, startPoint x: 435, startPoint y: 180, endPoint x: 546, endPoint y: 192, distance: 111.4
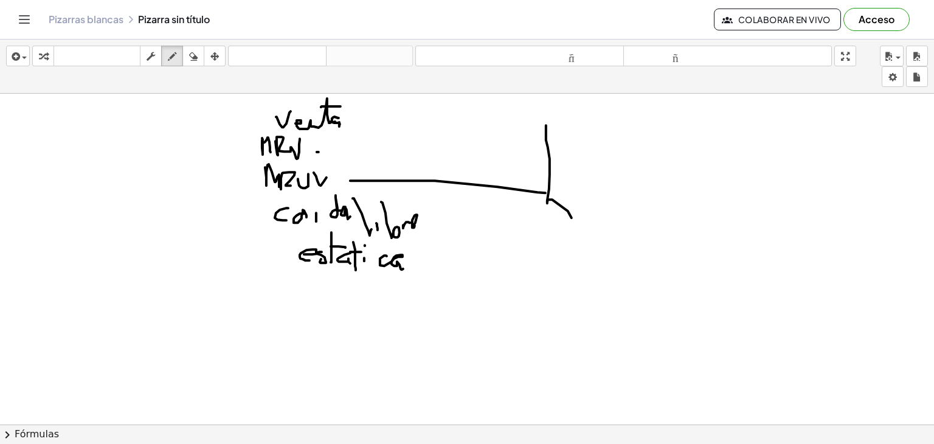
drag, startPoint x: 546, startPoint y: 125, endPoint x: 577, endPoint y: 329, distance: 206.6
drag, startPoint x: 574, startPoint y: 120, endPoint x: 575, endPoint y: 130, distance: 9.8
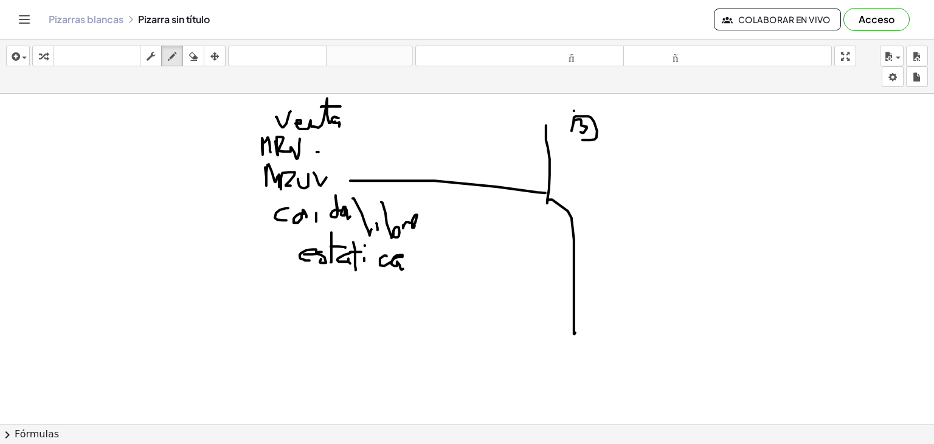
drag, startPoint x: 591, startPoint y: 139, endPoint x: 586, endPoint y: 170, distance: 31.4
drag, startPoint x: 589, startPoint y: 179, endPoint x: 606, endPoint y: 187, distance: 18.5
drag, startPoint x: 606, startPoint y: 184, endPoint x: 608, endPoint y: 190, distance: 6.8
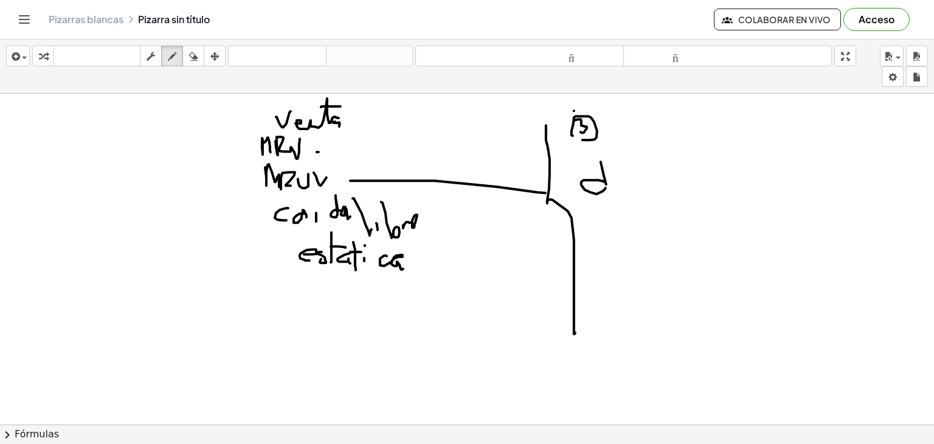
drag, startPoint x: 620, startPoint y: 200, endPoint x: 633, endPoint y: 197, distance: 12.4
drag, startPoint x: 641, startPoint y: 182, endPoint x: 649, endPoint y: 181, distance: 8.0
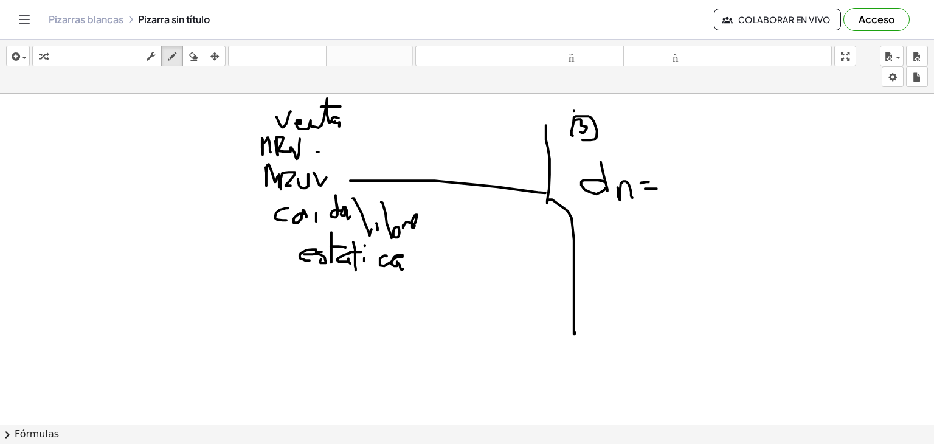
drag, startPoint x: 190, startPoint y: 48, endPoint x: 212, endPoint y: 52, distance: 22.3
click at [190, 49] on div "button" at bounding box center [194, 56] width 16 height 15
click at [190, 58] on icon "button" at bounding box center [193, 56] width 9 height 15
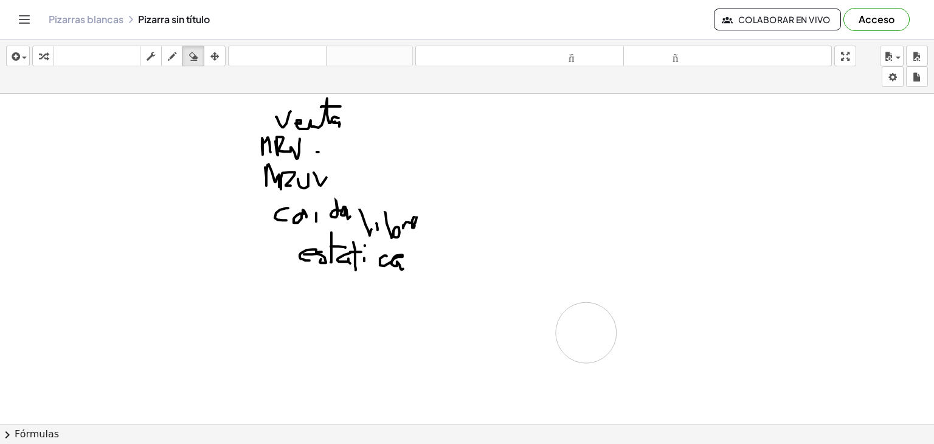
drag, startPoint x: 358, startPoint y: 178, endPoint x: 428, endPoint y: 95, distance: 107.9
click at [171, 61] on icon "button" at bounding box center [172, 56] width 9 height 15
drag, startPoint x: 435, startPoint y: 220, endPoint x: 515, endPoint y: 166, distance: 95.5
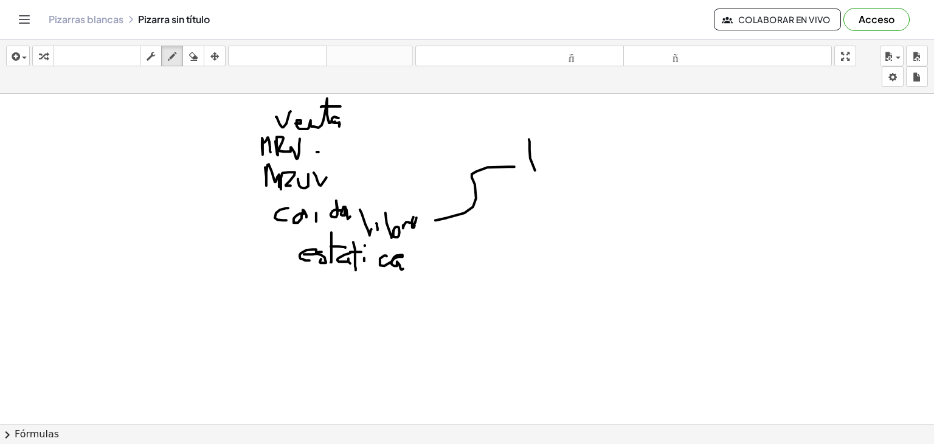
drag, startPoint x: 529, startPoint y: 139, endPoint x: 512, endPoint y: 154, distance: 23.3
drag, startPoint x: 512, startPoint y: 154, endPoint x: 545, endPoint y: 151, distance: 33.6
drag, startPoint x: 560, startPoint y: 163, endPoint x: 574, endPoint y: 173, distance: 17.4
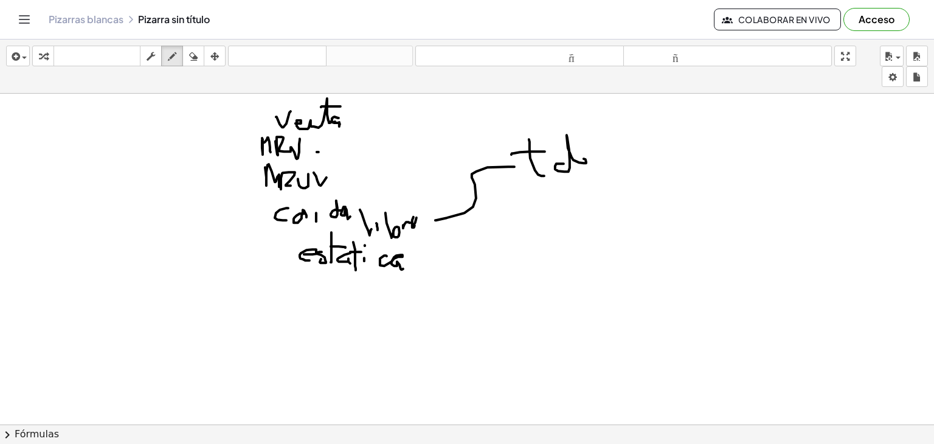
drag, startPoint x: 564, startPoint y: 181, endPoint x: 574, endPoint y: 182, distance: 9.1
drag, startPoint x: 577, startPoint y: 186, endPoint x: 584, endPoint y: 181, distance: 8.8
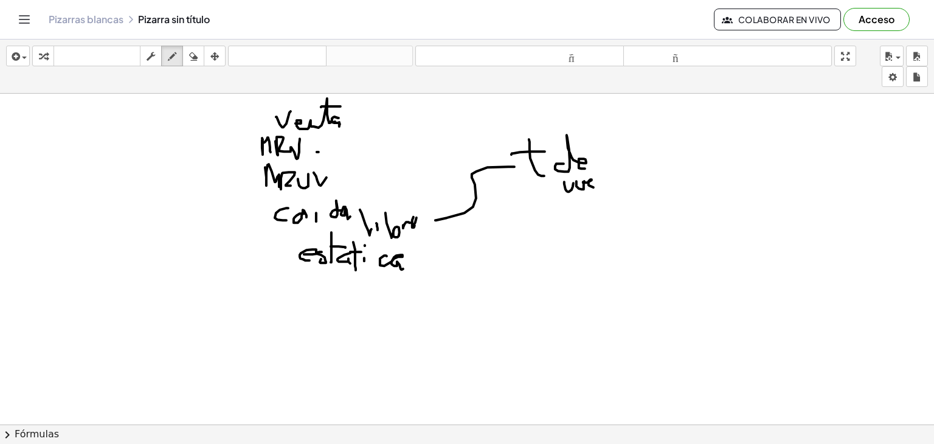
drag, startPoint x: 585, startPoint y: 182, endPoint x: 597, endPoint y: 171, distance: 16.4
drag, startPoint x: 547, startPoint y: 214, endPoint x: 566, endPoint y: 249, distance: 40.0
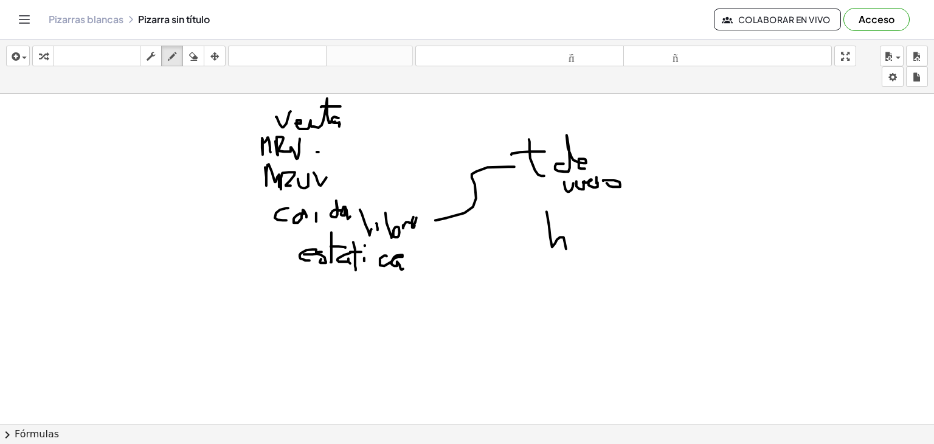
drag, startPoint x: 577, startPoint y: 249, endPoint x: 596, endPoint y: 247, distance: 18.9
drag, startPoint x: 598, startPoint y: 246, endPoint x: 611, endPoint y: 248, distance: 12.9
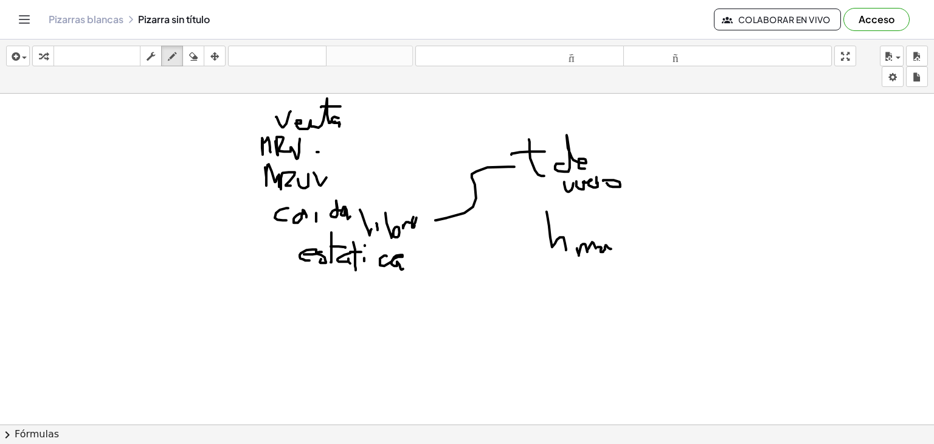
drag, startPoint x: 611, startPoint y: 248, endPoint x: 620, endPoint y: 246, distance: 9.9
drag, startPoint x: 620, startPoint y: 241, endPoint x: 617, endPoint y: 250, distance: 9.0
drag, startPoint x: 608, startPoint y: 237, endPoint x: 622, endPoint y: 221, distance: 21.1
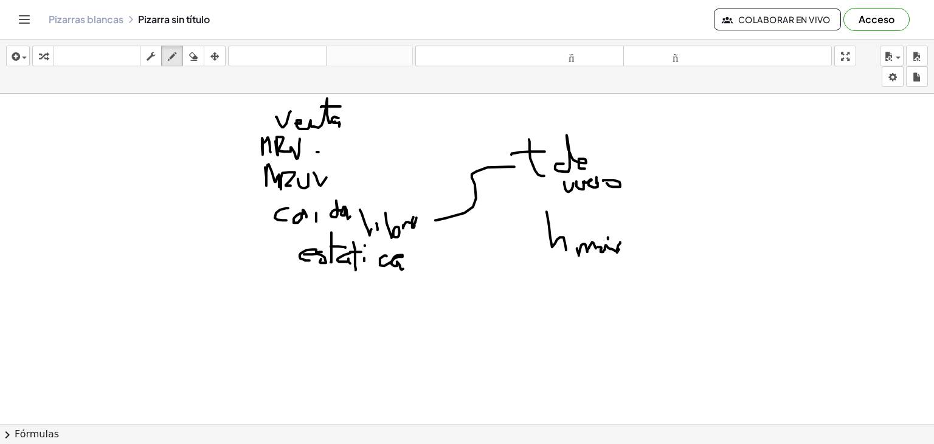
drag, startPoint x: 631, startPoint y: 155, endPoint x: 654, endPoint y: 151, distance: 23.5
drag, startPoint x: 650, startPoint y: 236, endPoint x: 669, endPoint y: 236, distance: 18.9
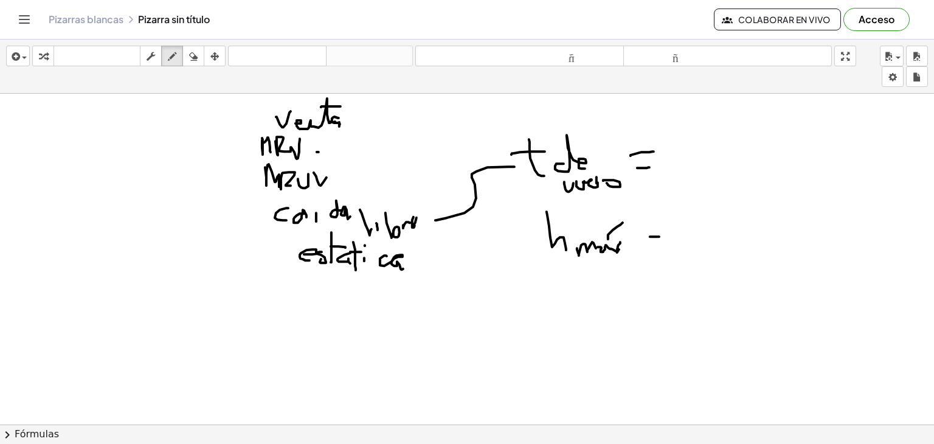
drag, startPoint x: 650, startPoint y: 246, endPoint x: 656, endPoint y: 248, distance: 6.9
drag, startPoint x: 658, startPoint y: 248, endPoint x: 688, endPoint y: 248, distance: 29.8
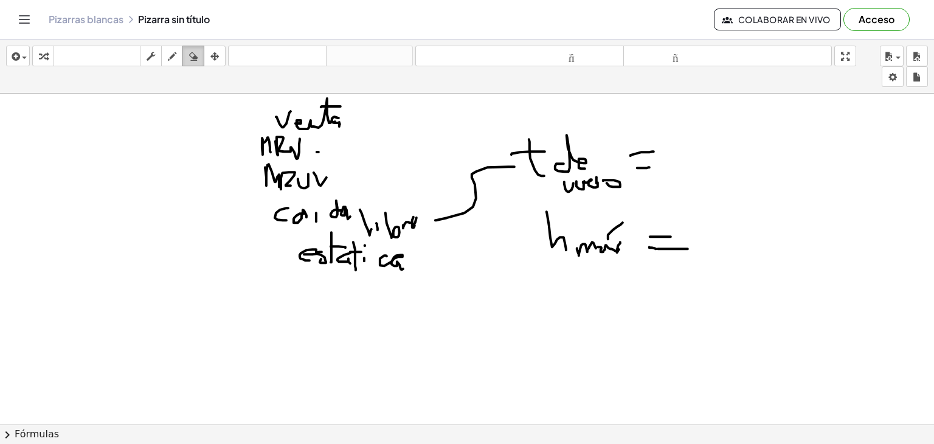
click at [198, 55] on div "button" at bounding box center [194, 56] width 16 height 15
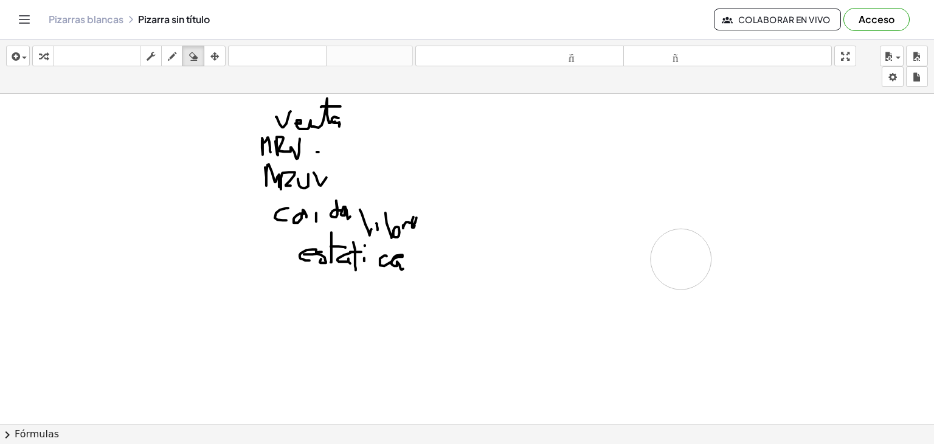
drag, startPoint x: 474, startPoint y: 210, endPoint x: 693, endPoint y: 253, distance: 223.1
click at [165, 61] on div "button" at bounding box center [172, 56] width 16 height 15
drag, startPoint x: 343, startPoint y: 122, endPoint x: 520, endPoint y: 152, distance: 179.5
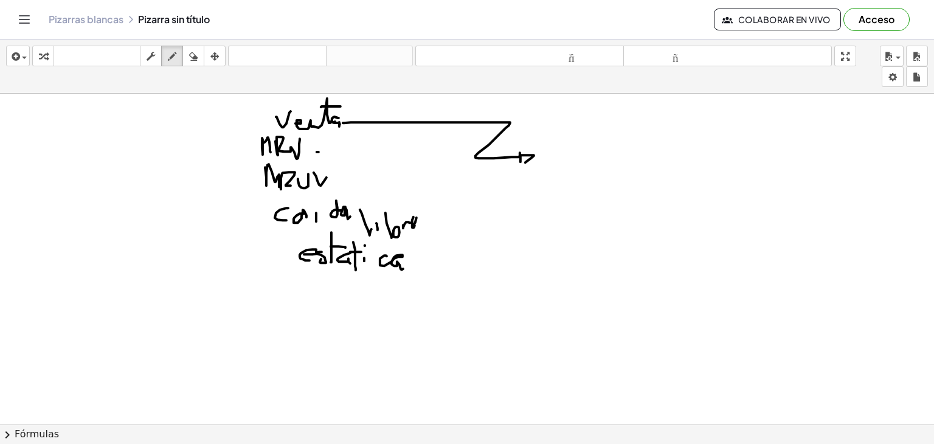
drag, startPoint x: 520, startPoint y: 152, endPoint x: 540, endPoint y: 154, distance: 20.2
drag, startPoint x: 546, startPoint y: 130, endPoint x: 571, endPoint y: 220, distance: 92.8
drag, startPoint x: 563, startPoint y: 137, endPoint x: 600, endPoint y: 222, distance: 92.9
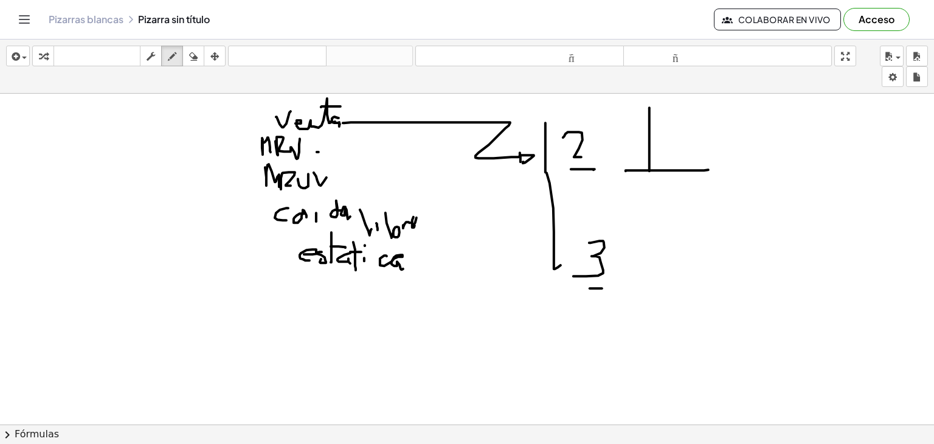
drag, startPoint x: 720, startPoint y: 187, endPoint x: 732, endPoint y: 181, distance: 13.6
drag, startPoint x: 635, startPoint y: 115, endPoint x: 634, endPoint y: 124, distance: 9.2
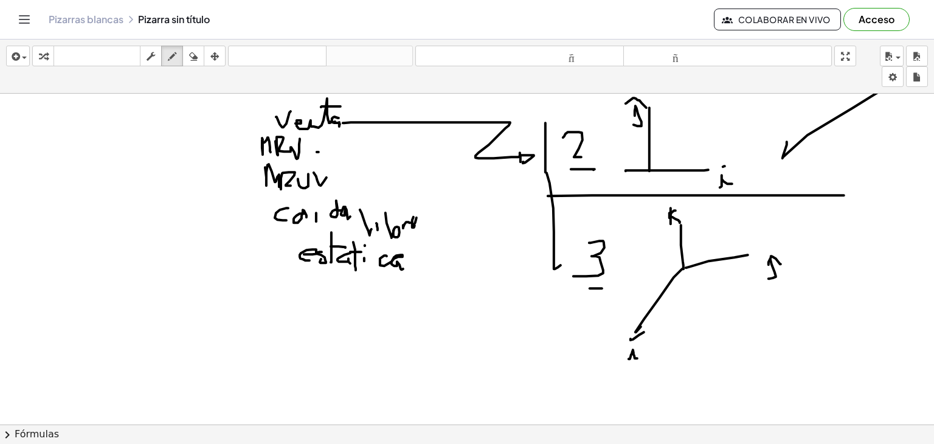
click at [888, 86] on div "insertar Seleccione uno: Expresión matemática Función Texto Vídeo de YouTube Gr…" at bounding box center [467, 242] width 934 height 404
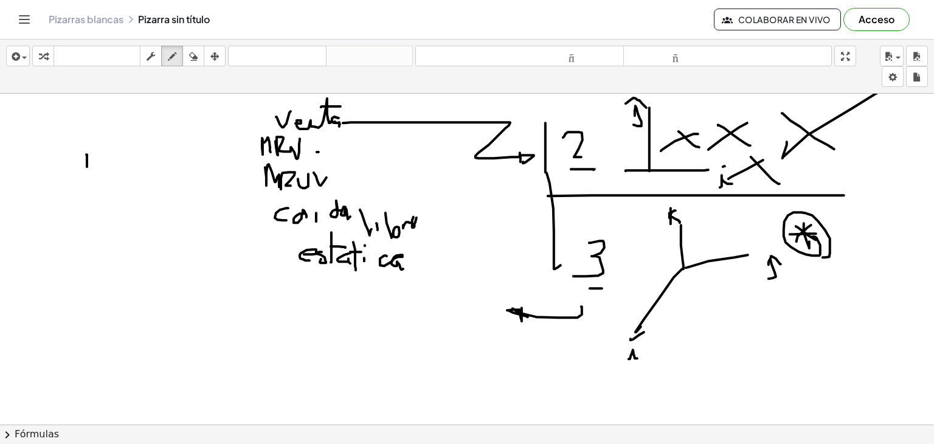
drag, startPoint x: 86, startPoint y: 154, endPoint x: 87, endPoint y: 187, distance: 32.9
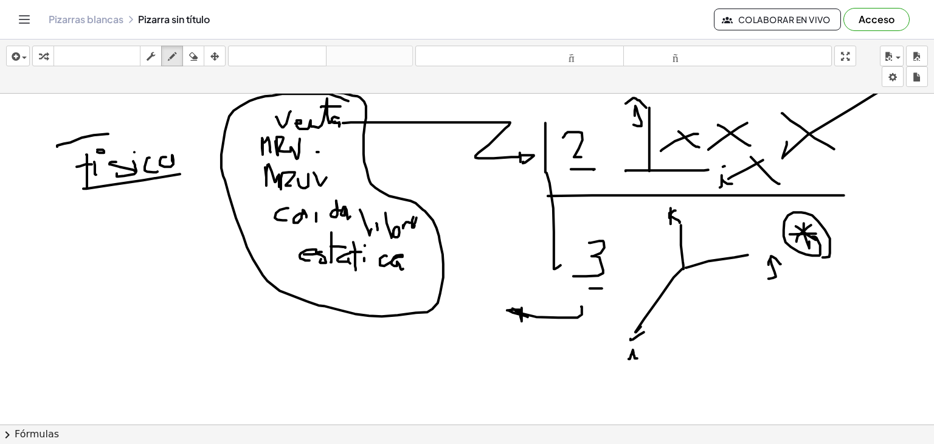
click at [331, 92] on div "insertar Seleccione uno: Expresión matemática Función Texto Vídeo de YouTube Gr…" at bounding box center [467, 242] width 934 height 404
drag, startPoint x: 409, startPoint y: 155, endPoint x: 412, endPoint y: 165, distance: 10.2
drag, startPoint x: 429, startPoint y: 149, endPoint x: 425, endPoint y: 171, distance: 22.2
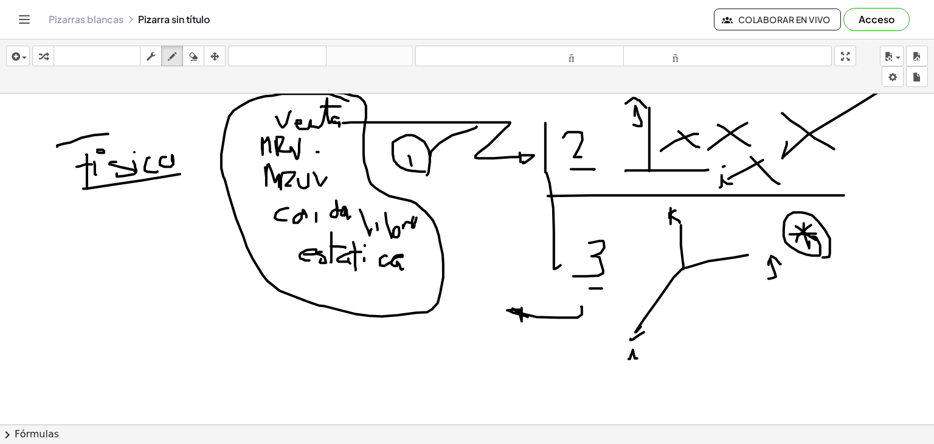
drag, startPoint x: 431, startPoint y: 155, endPoint x: 477, endPoint y: 126, distance: 55.2
drag, startPoint x: 290, startPoint y: 239, endPoint x: 460, endPoint y: 249, distance: 170.6
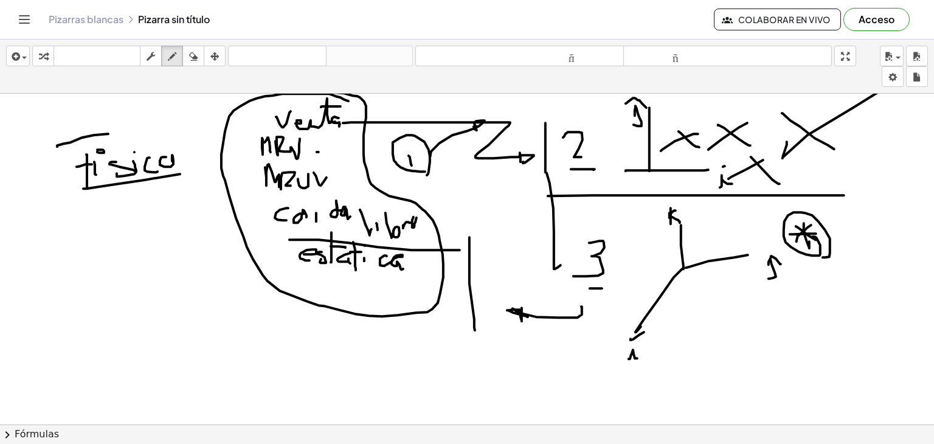
drag, startPoint x: 470, startPoint y: 237, endPoint x: 472, endPoint y: 319, distance: 82.8
drag, startPoint x: 473, startPoint y: 311, endPoint x: 484, endPoint y: 308, distance: 11.4
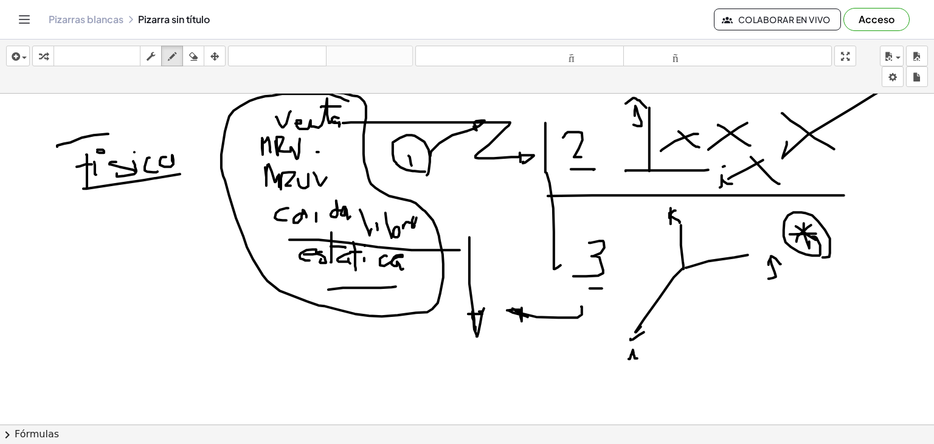
drag, startPoint x: 396, startPoint y: 286, endPoint x: 386, endPoint y: 290, distance: 11.2
drag, startPoint x: 311, startPoint y: 308, endPoint x: 404, endPoint y: 302, distance: 92.6
drag, startPoint x: 321, startPoint y: 322, endPoint x: 408, endPoint y: 322, distance: 87.0
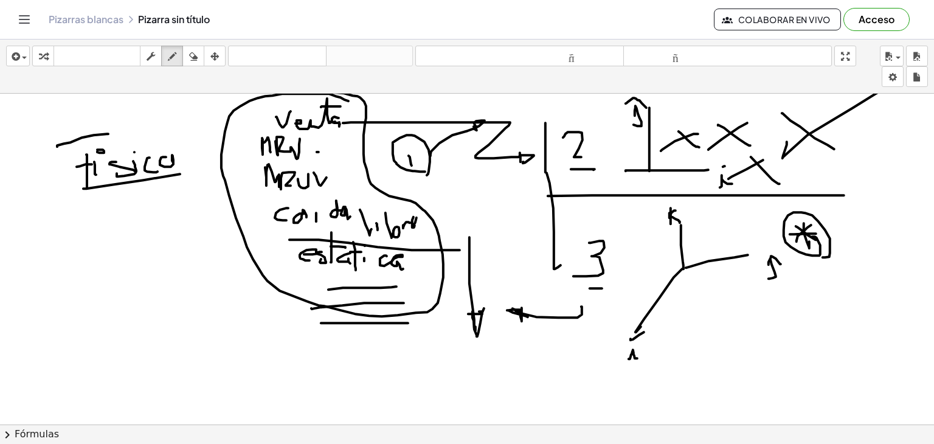
drag, startPoint x: 271, startPoint y: 254, endPoint x: 271, endPoint y: 365, distance: 110.7
drag, startPoint x: 262, startPoint y: 358, endPoint x: 271, endPoint y: 356, distance: 9.4
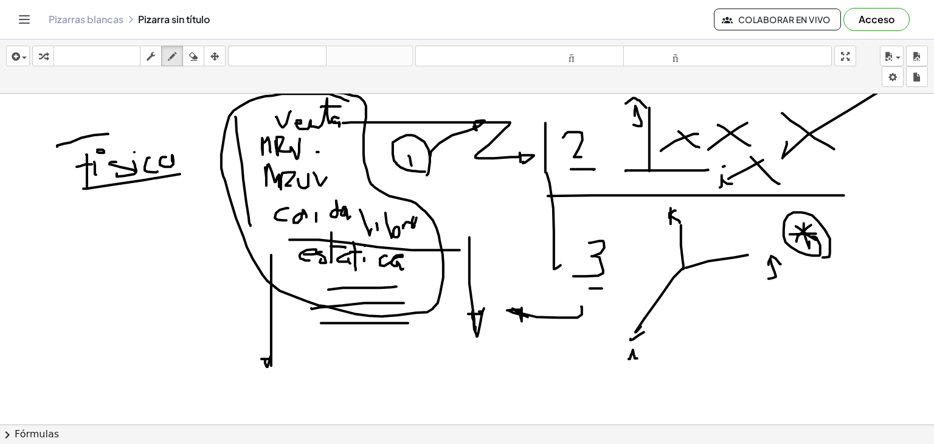
drag, startPoint x: 235, startPoint y: 116, endPoint x: 251, endPoint y: 227, distance: 111.7
drag, startPoint x: 237, startPoint y: 117, endPoint x: 265, endPoint y: 126, distance: 29.8
drag, startPoint x: 274, startPoint y: 130, endPoint x: 268, endPoint y: 127, distance: 6.6
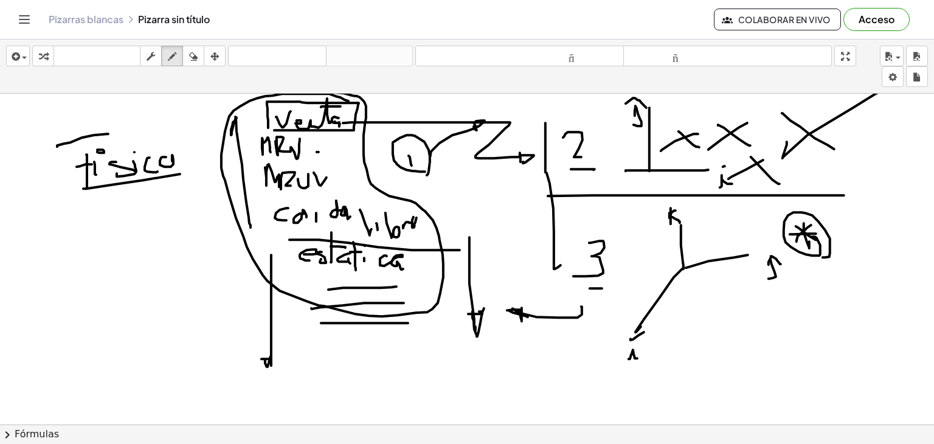
drag, startPoint x: 364, startPoint y: 111, endPoint x: 380, endPoint y: 105, distance: 16.9
drag, startPoint x: 387, startPoint y: 100, endPoint x: 390, endPoint y: 107, distance: 7.1
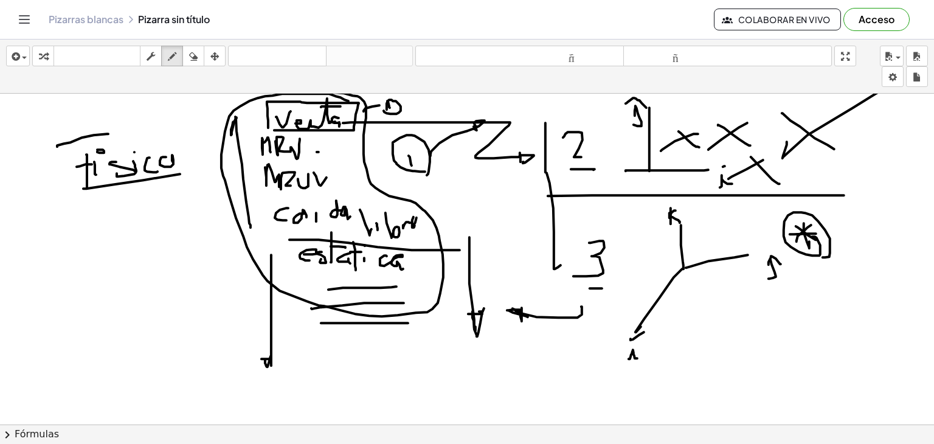
drag, startPoint x: 404, startPoint y: 106, endPoint x: 419, endPoint y: 102, distance: 15.8
drag, startPoint x: 258, startPoint y: 178, endPoint x: 258, endPoint y: 192, distance: 14.6
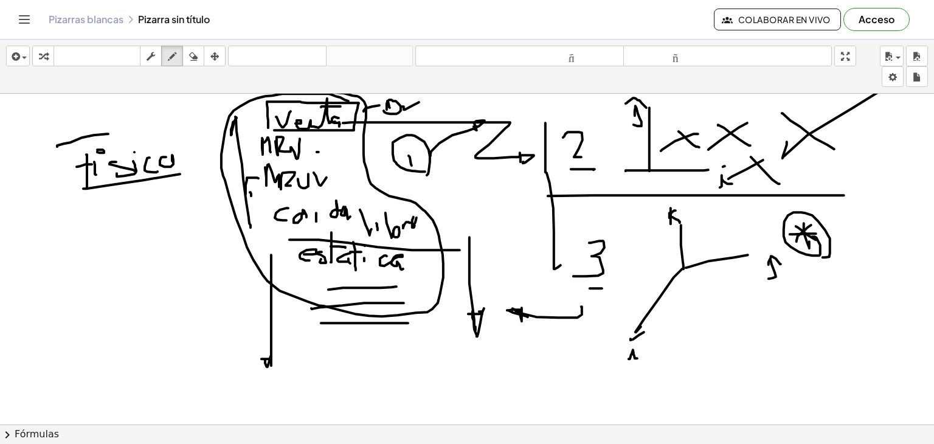
drag, startPoint x: 206, startPoint y: 264, endPoint x: 306, endPoint y: 361, distance: 139.8
drag, startPoint x: 299, startPoint y: 263, endPoint x: 179, endPoint y: 385, distance: 171.6
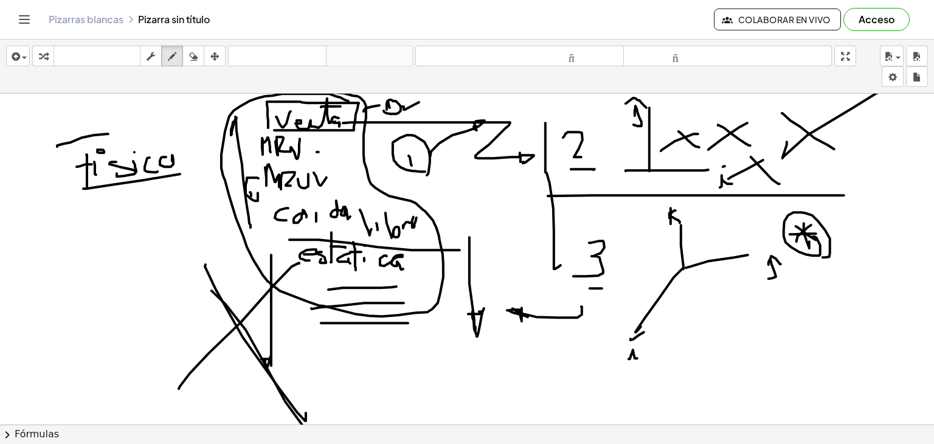
drag, startPoint x: 246, startPoint y: 329, endPoint x: 302, endPoint y: 334, distance: 56.2
drag, startPoint x: 299, startPoint y: 278, endPoint x: 148, endPoint y: 353, distance: 168.6
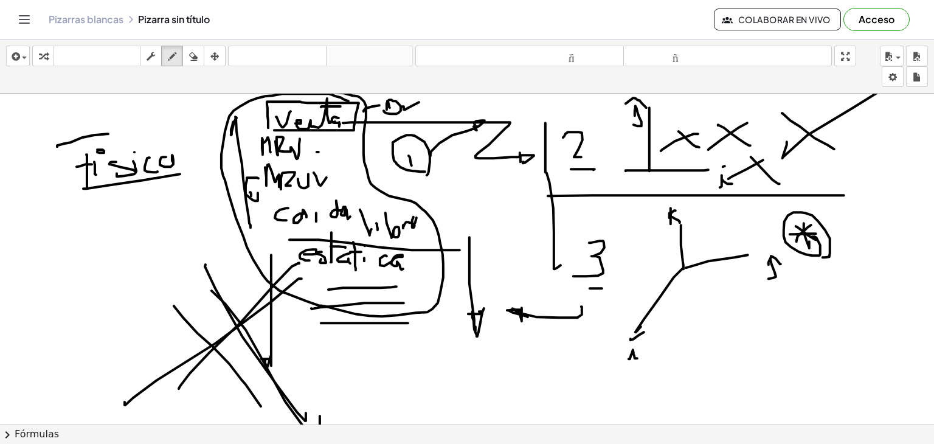
click at [186, 50] on div "button" at bounding box center [194, 56] width 16 height 15
drag, startPoint x: 184, startPoint y: 91, endPoint x: 428, endPoint y: 92, distance: 243.3
click at [428, 91] on div "insertar Seleccione uno: Expresión matemática Función Texto Vídeo de YouTube Gr…" at bounding box center [467, 67] width 934 height 54
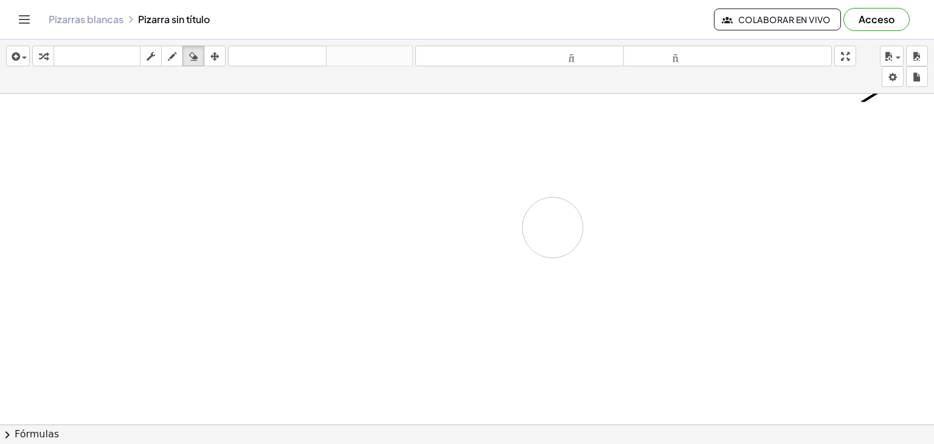
drag, startPoint x: 329, startPoint y: 116, endPoint x: 416, endPoint y: 182, distance: 109.0
click at [168, 52] on icon "button" at bounding box center [172, 56] width 9 height 15
drag, startPoint x: 43, startPoint y: 106, endPoint x: 45, endPoint y: 120, distance: 14.1
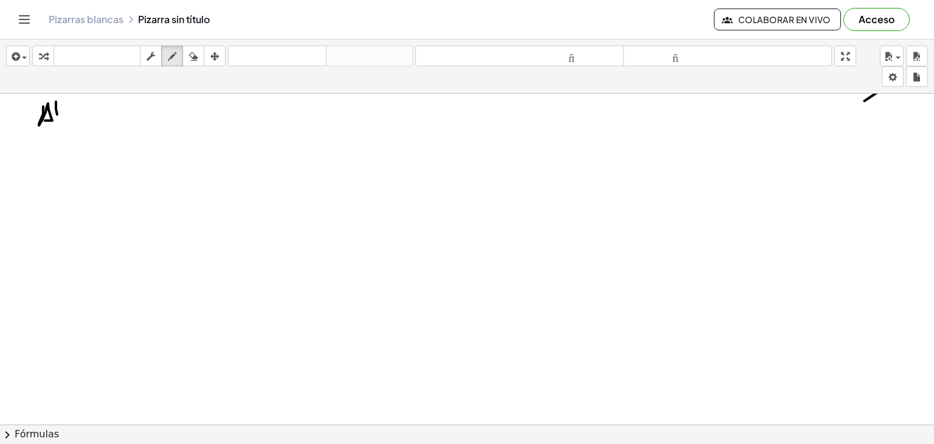
drag, startPoint x: 56, startPoint y: 102, endPoint x: 58, endPoint y: 120, distance: 18.4
drag, startPoint x: 69, startPoint y: 113, endPoint x: 88, endPoint y: 119, distance: 19.8
drag, startPoint x: 92, startPoint y: 114, endPoint x: 102, endPoint y: 115, distance: 9.8
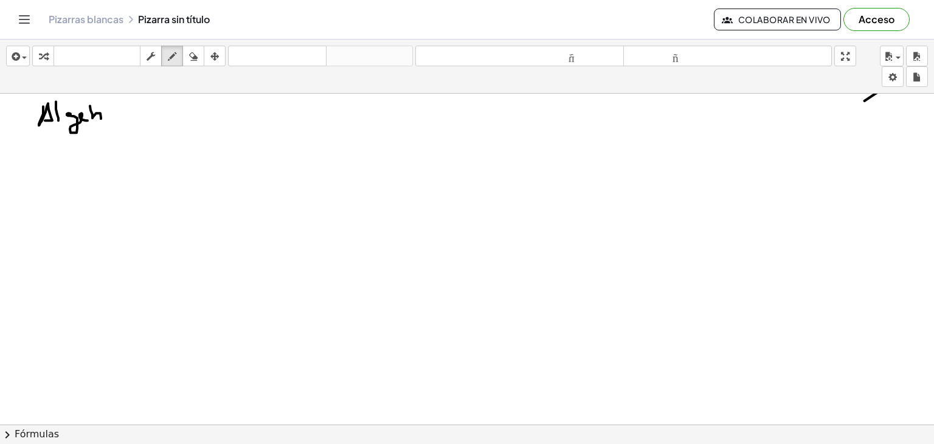
drag, startPoint x: 105, startPoint y: 113, endPoint x: 113, endPoint y: 108, distance: 8.8
drag, startPoint x: 114, startPoint y: 109, endPoint x: 107, endPoint y: 119, distance: 12.3
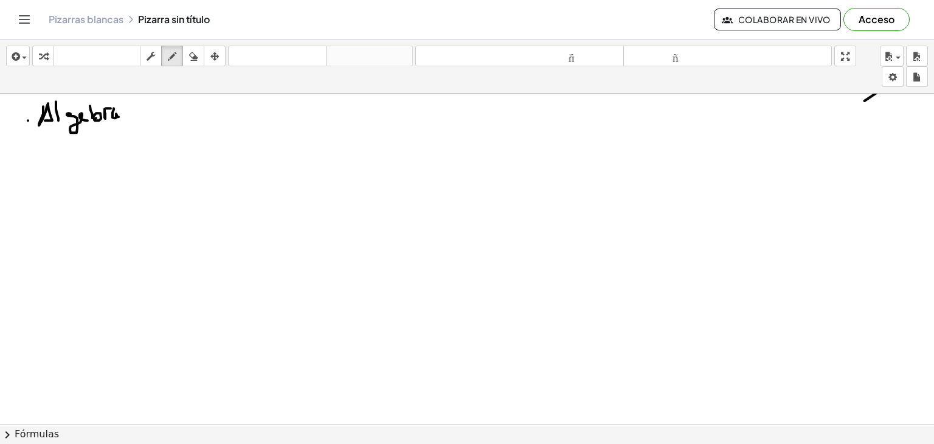
drag, startPoint x: 28, startPoint y: 120, endPoint x: 35, endPoint y: 113, distance: 10.3
drag, startPoint x: 27, startPoint y: 154, endPoint x: 33, endPoint y: 149, distance: 7.8
drag, startPoint x: 47, startPoint y: 143, endPoint x: 44, endPoint y: 151, distance: 9.3
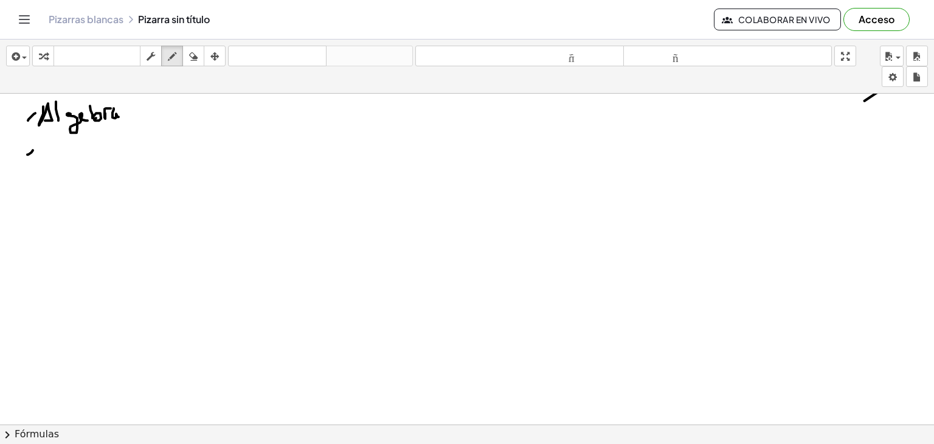
drag, startPoint x: 43, startPoint y: 149, endPoint x: 77, endPoint y: 154, distance: 33.8
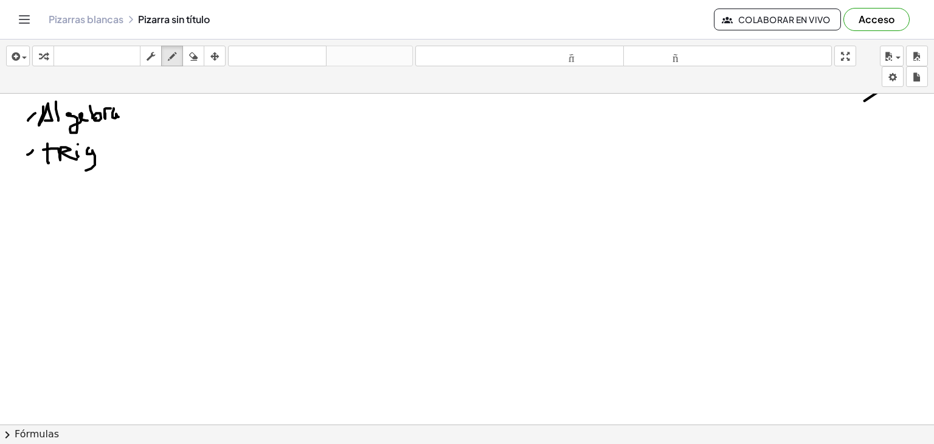
drag, startPoint x: 89, startPoint y: 147, endPoint x: 90, endPoint y: 156, distance: 9.2
drag, startPoint x: 30, startPoint y: 193, endPoint x: 41, endPoint y: 188, distance: 12.5
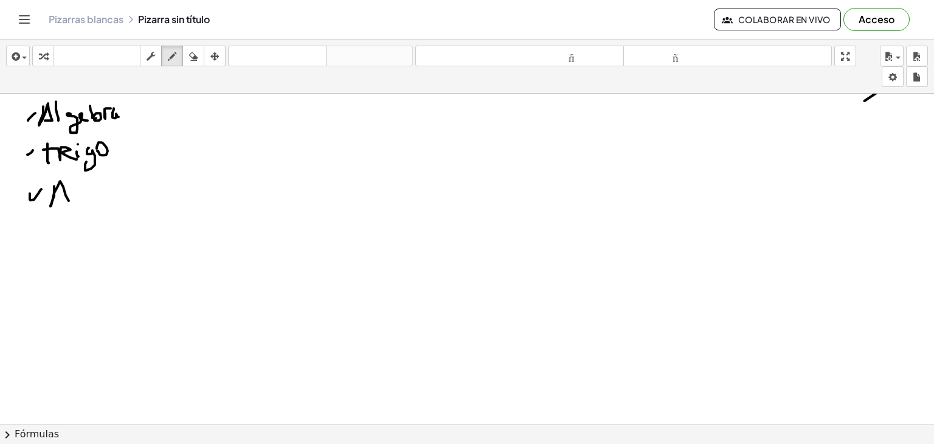
drag, startPoint x: 50, startPoint y: 205, endPoint x: 59, endPoint y: 197, distance: 11.6
drag, startPoint x: 73, startPoint y: 202, endPoint x: 80, endPoint y: 188, distance: 15.8
drag, startPoint x: 85, startPoint y: 200, endPoint x: 86, endPoint y: 182, distance: 17.7
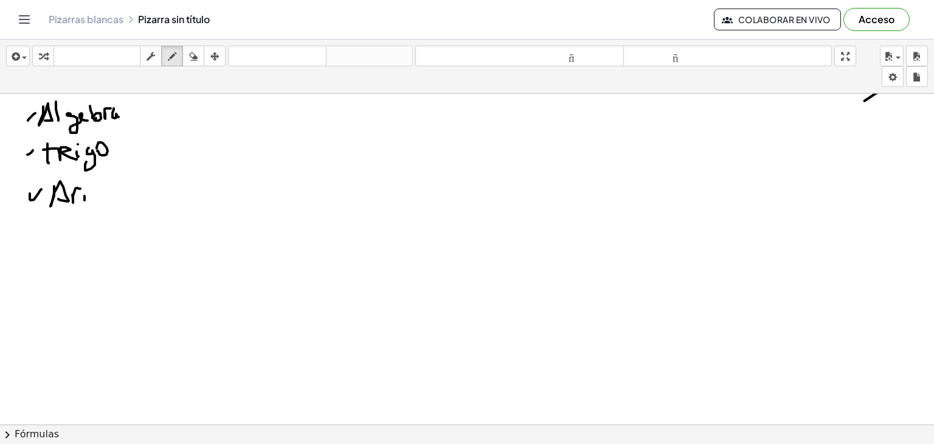
drag, startPoint x: 86, startPoint y: 182, endPoint x: 93, endPoint y: 181, distance: 7.4
drag, startPoint x: 95, startPoint y: 178, endPoint x: 95, endPoint y: 206, distance: 28.0
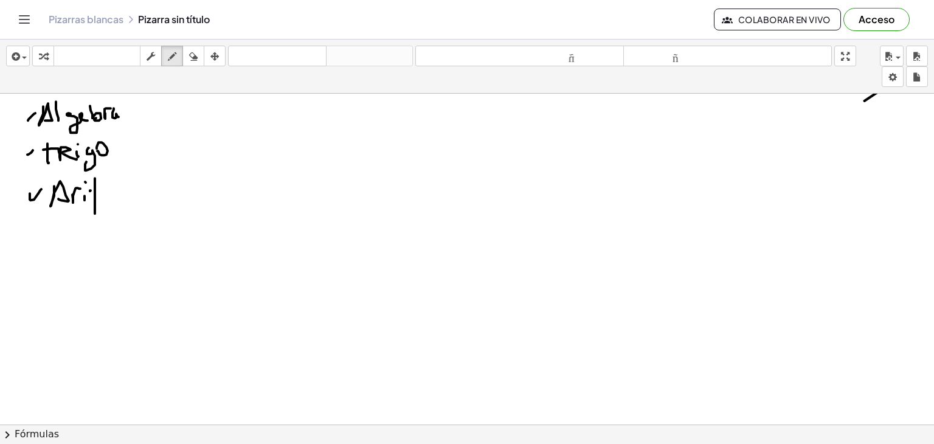
drag, startPoint x: 90, startPoint y: 190, endPoint x: 102, endPoint y: 189, distance: 11.6
drag, startPoint x: 104, startPoint y: 194, endPoint x: 130, endPoint y: 197, distance: 25.7
drag, startPoint x: 29, startPoint y: 249, endPoint x: 39, endPoint y: 241, distance: 12.5
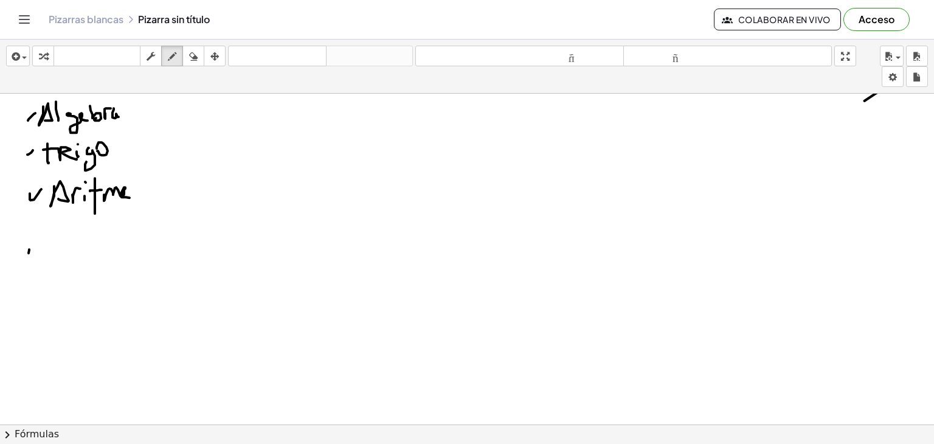
drag, startPoint x: 51, startPoint y: 244, endPoint x: 78, endPoint y: 253, distance: 28.3
drag, startPoint x: 77, startPoint y: 255, endPoint x: 99, endPoint y: 249, distance: 22.7
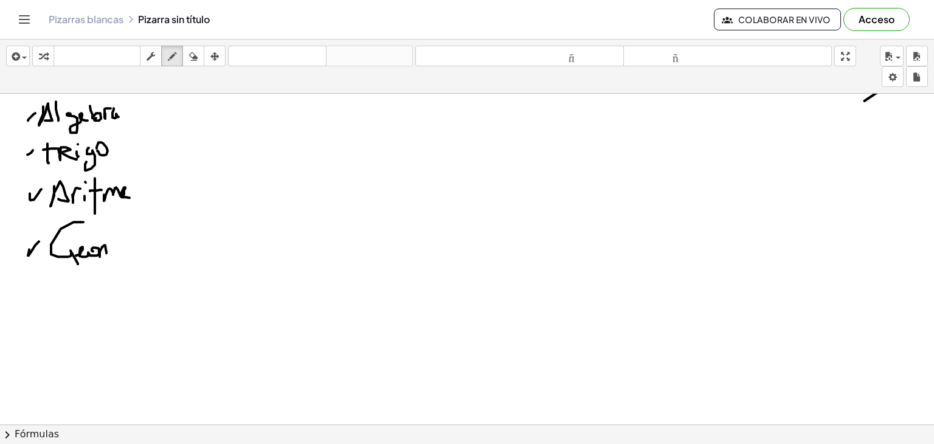
drag, startPoint x: 100, startPoint y: 256, endPoint x: 112, endPoint y: 244, distance: 17.2
drag, startPoint x: 141, startPoint y: 237, endPoint x: 156, endPoint y: 239, distance: 15.4
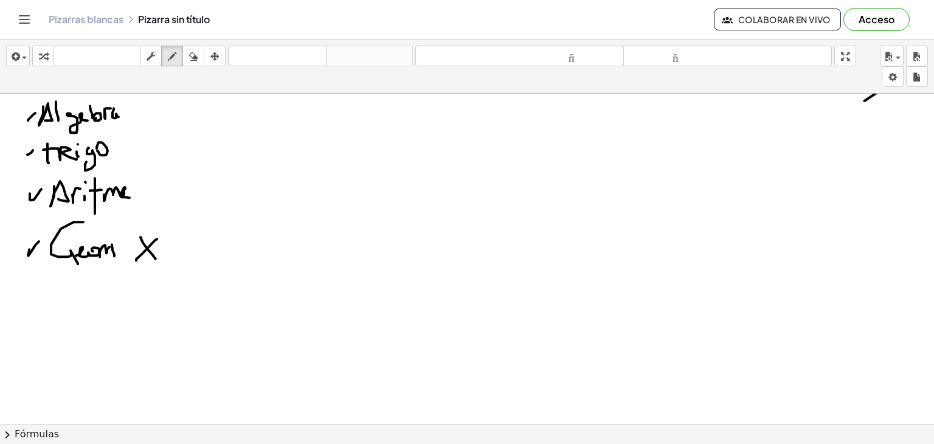
drag, startPoint x: 157, startPoint y: 238, endPoint x: 136, endPoint y: 260, distance: 29.7
drag, startPoint x: 116, startPoint y: 147, endPoint x: 156, endPoint y: 142, distance: 41.0
drag, startPoint x: 130, startPoint y: 114, endPoint x: 173, endPoint y: 103, distance: 45.3
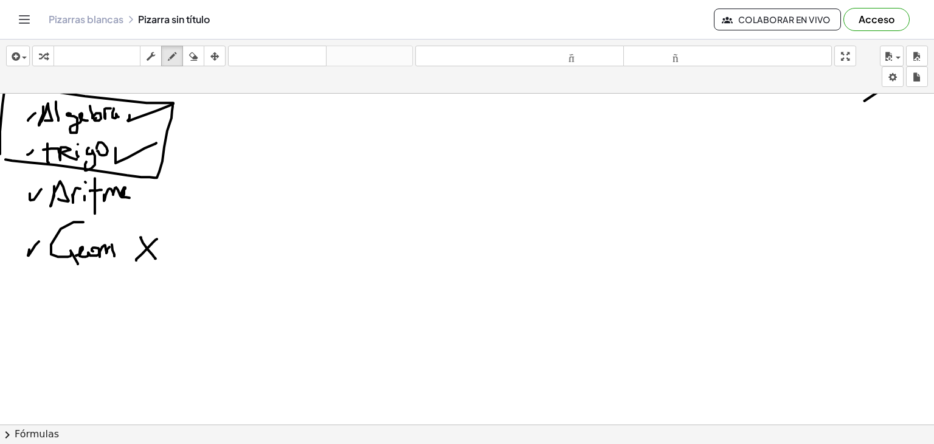
drag, startPoint x: 5, startPoint y: 159, endPoint x: 146, endPoint y: 124, distance: 144.7
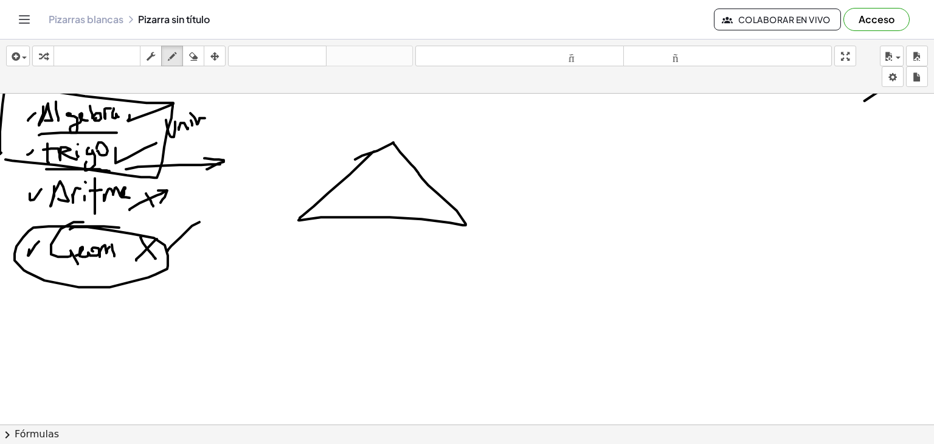
drag, startPoint x: 375, startPoint y: 153, endPoint x: 400, endPoint y: 162, distance: 26.6
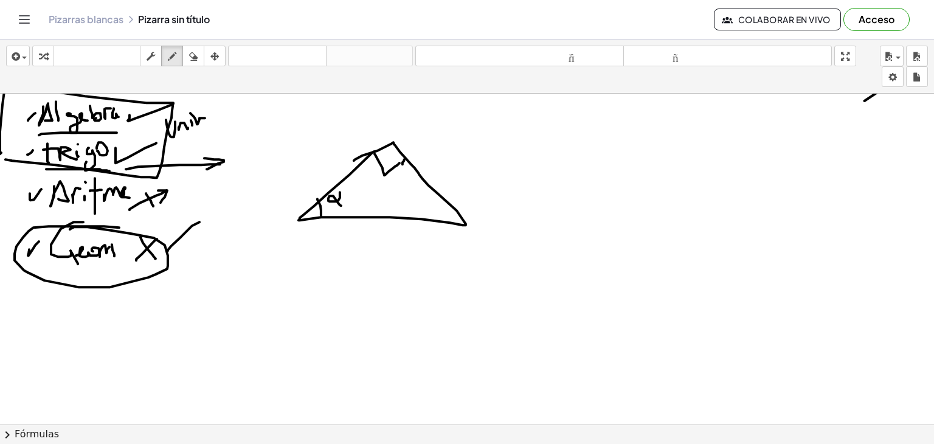
drag, startPoint x: 403, startPoint y: 164, endPoint x: 392, endPoint y: 154, distance: 14.2
drag, startPoint x: 387, startPoint y: 156, endPoint x: 398, endPoint y: 156, distance: 10.9
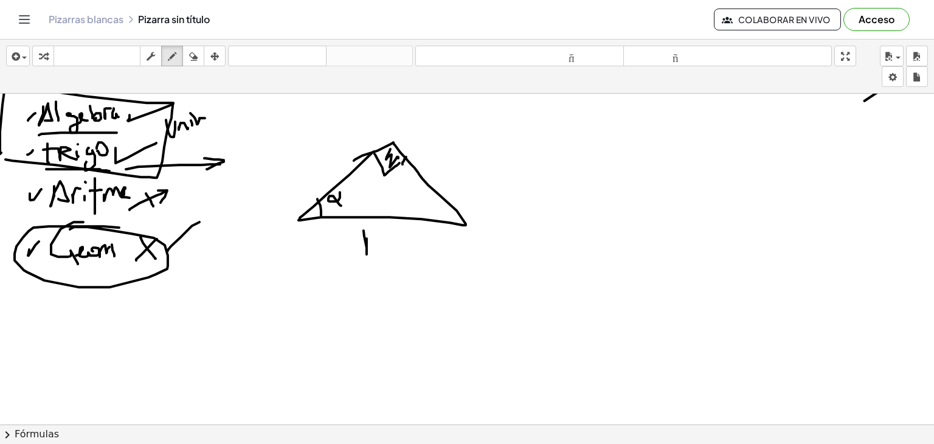
drag, startPoint x: 367, startPoint y: 254, endPoint x: 374, endPoint y: 232, distance: 23.1
drag, startPoint x: 388, startPoint y: 245, endPoint x: 301, endPoint y: 241, distance: 87.0
drag, startPoint x: 296, startPoint y: 242, endPoint x: 390, endPoint y: 193, distance: 106.4
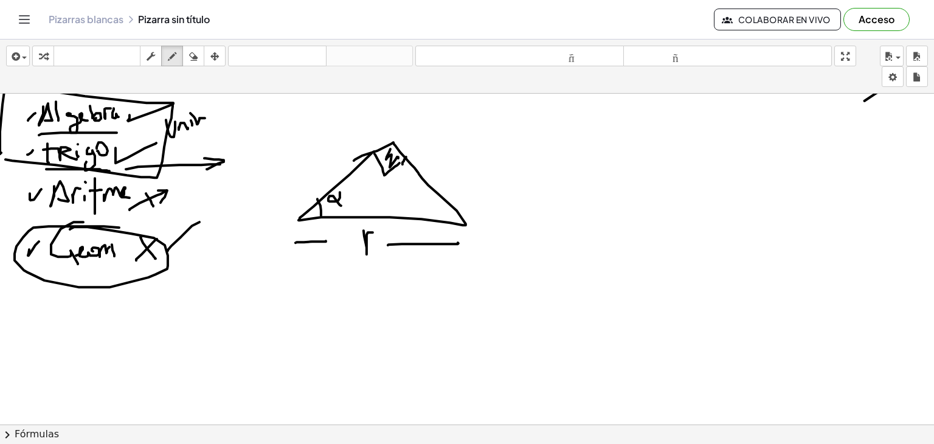
drag, startPoint x: 413, startPoint y: 142, endPoint x: 423, endPoint y: 154, distance: 16.0
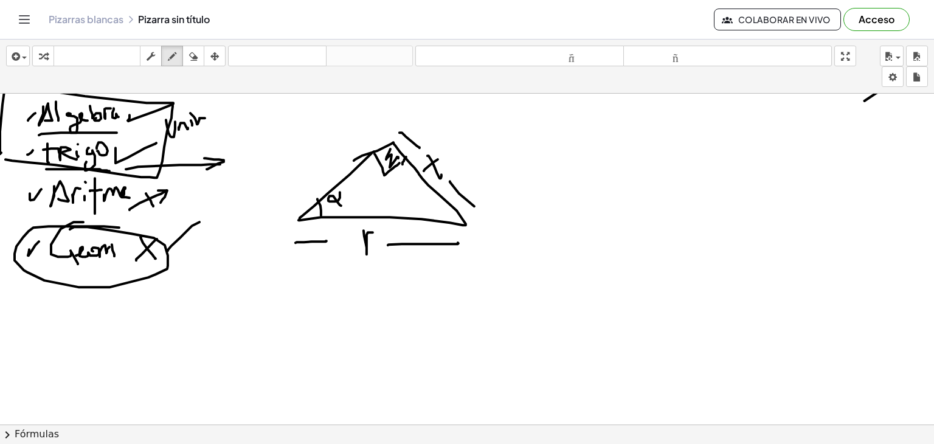
drag, startPoint x: 453, startPoint y: 164, endPoint x: 467, endPoint y: 164, distance: 13.4
drag, startPoint x: 458, startPoint y: 168, endPoint x: 483, endPoint y: 169, distance: 25.0
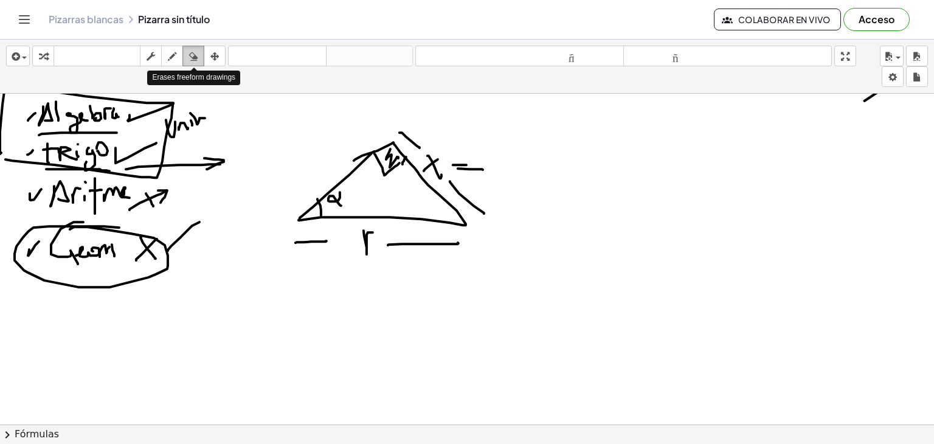
click at [195, 61] on icon "button" at bounding box center [193, 56] width 9 height 15
click at [174, 54] on icon "button" at bounding box center [172, 56] width 9 height 15
drag, startPoint x: 352, startPoint y: 295, endPoint x: 403, endPoint y: 308, distance: 52.1
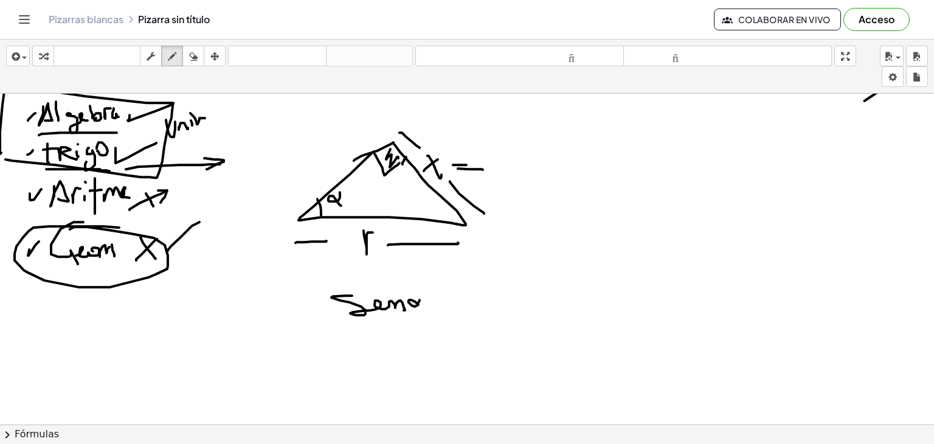
drag, startPoint x: 420, startPoint y: 299, endPoint x: 416, endPoint y: 305, distance: 7.1
drag, startPoint x: 433, startPoint y: 304, endPoint x: 459, endPoint y: 295, distance: 27.7
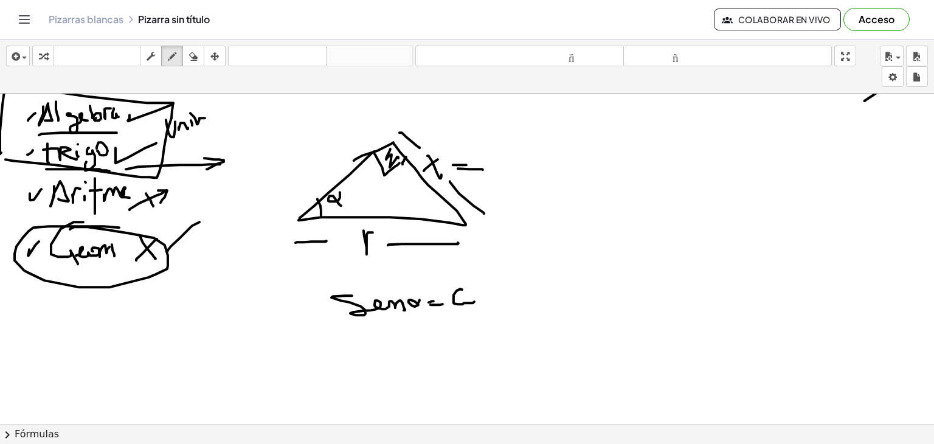
drag, startPoint x: 457, startPoint y: 290, endPoint x: 476, endPoint y: 299, distance: 20.7
drag, startPoint x: 479, startPoint y: 295, endPoint x: 479, endPoint y: 302, distance: 7.3
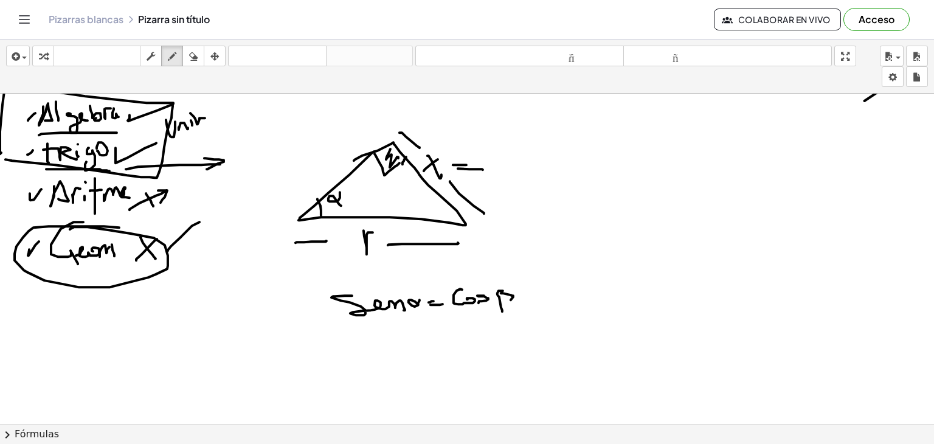
drag, startPoint x: 498, startPoint y: 293, endPoint x: 498, endPoint y: 307, distance: 14.0
drag, startPoint x: 406, startPoint y: 348, endPoint x: 401, endPoint y: 356, distance: 9.8
drag, startPoint x: 421, startPoint y: 353, endPoint x: 432, endPoint y: 355, distance: 11.6
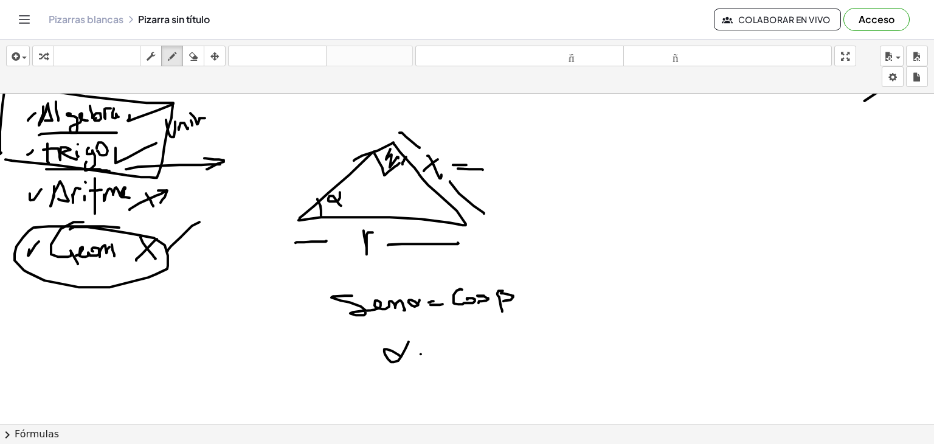
drag, startPoint x: 432, startPoint y: 351, endPoint x: 431, endPoint y: 363, distance: 11.7
drag, startPoint x: 459, startPoint y: 372, endPoint x: 461, endPoint y: 380, distance: 8.7
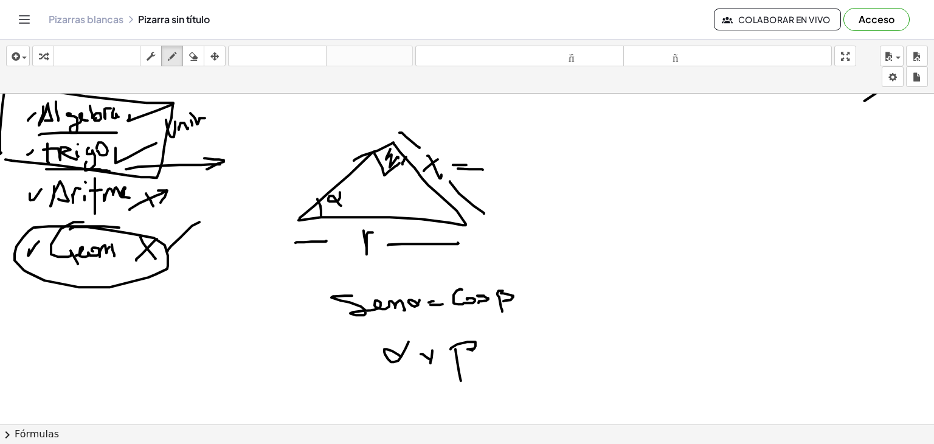
drag, startPoint x: 451, startPoint y: 349, endPoint x: 447, endPoint y: 358, distance: 9.8
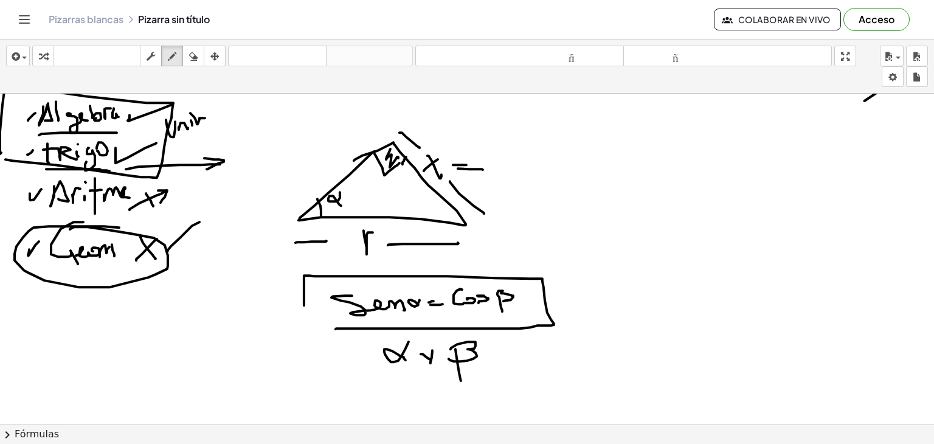
drag, startPoint x: 336, startPoint y: 328, endPoint x: 307, endPoint y: 317, distance: 31.4
drag, startPoint x: 307, startPoint y: 366, endPoint x: 348, endPoint y: 356, distance: 41.9
drag, startPoint x: 348, startPoint y: 356, endPoint x: 355, endPoint y: 372, distance: 17.4
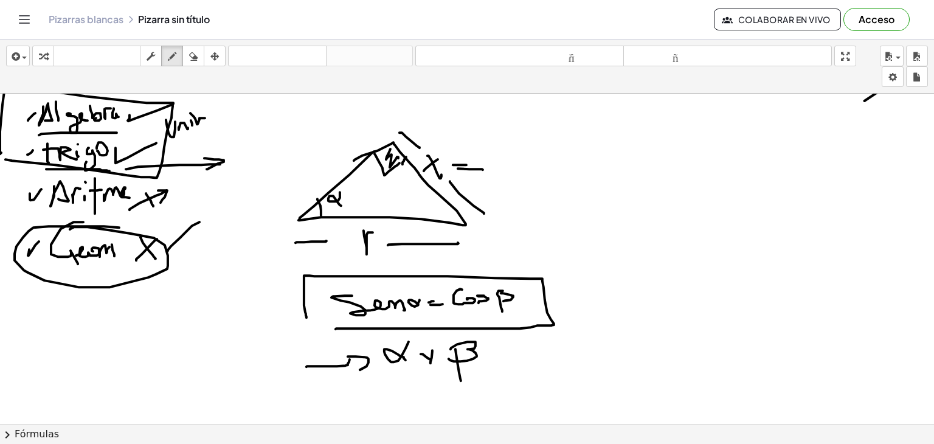
drag, startPoint x: 594, startPoint y: 310, endPoint x: 588, endPoint y: 301, distance: 10.6
drag, startPoint x: 618, startPoint y: 302, endPoint x: 619, endPoint y: 310, distance: 7.3
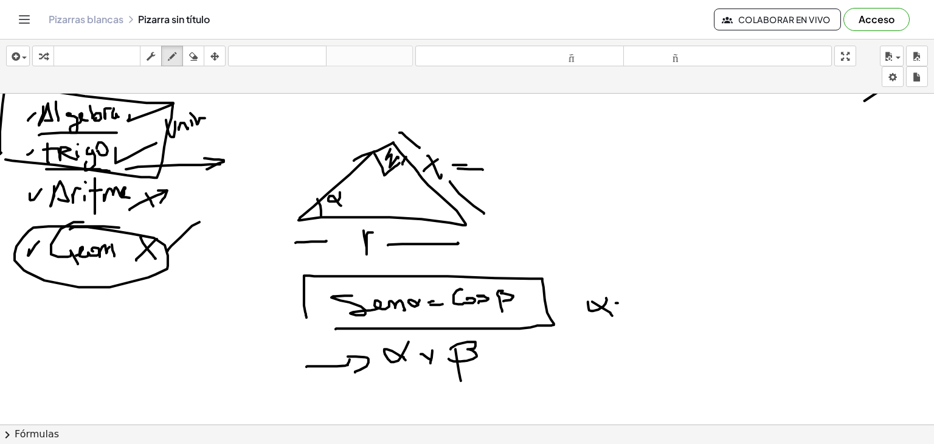
drag, startPoint x: 635, startPoint y: 297, endPoint x: 636, endPoint y: 317, distance: 19.5
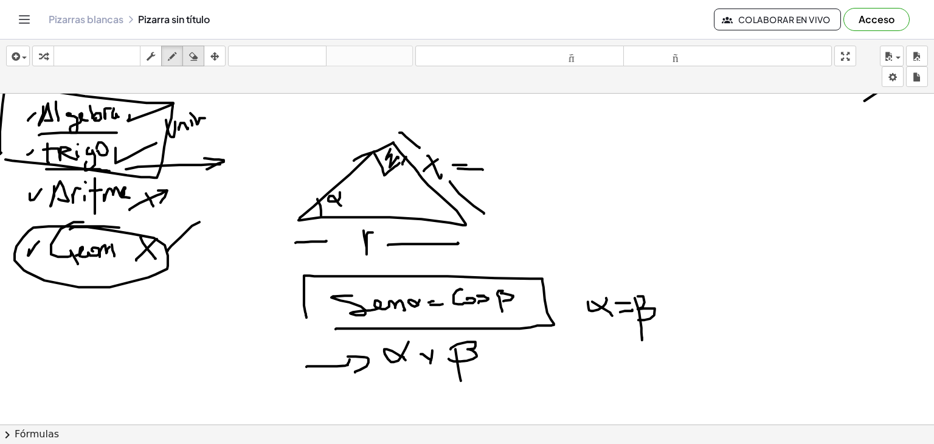
click at [192, 61] on icon "button" at bounding box center [193, 56] width 9 height 15
drag, startPoint x: 594, startPoint y: 285, endPoint x: 647, endPoint y: 332, distance: 71.1
click at [165, 59] on div "button" at bounding box center [172, 56] width 16 height 15
drag, startPoint x: 419, startPoint y: 302, endPoint x: 423, endPoint y: 307, distance: 6.6
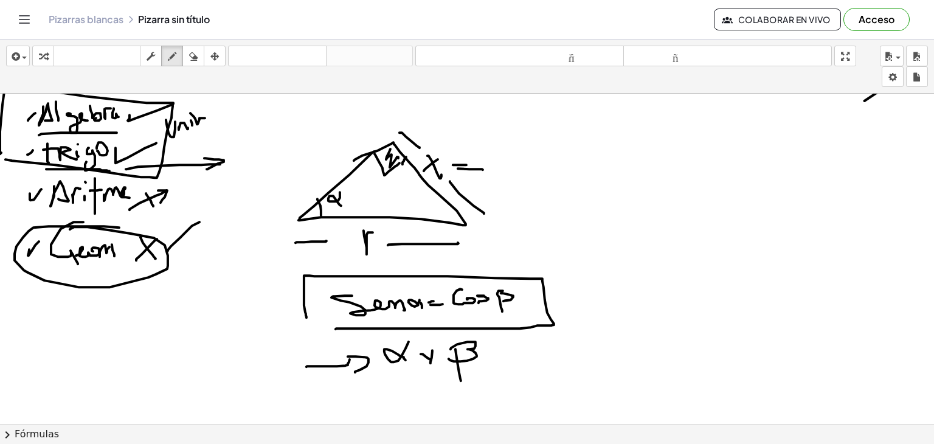
drag, startPoint x: 422, startPoint y: 296, endPoint x: 412, endPoint y: 302, distance: 11.8
drag, startPoint x: 431, startPoint y: 298, endPoint x: 441, endPoint y: 296, distance: 10.0
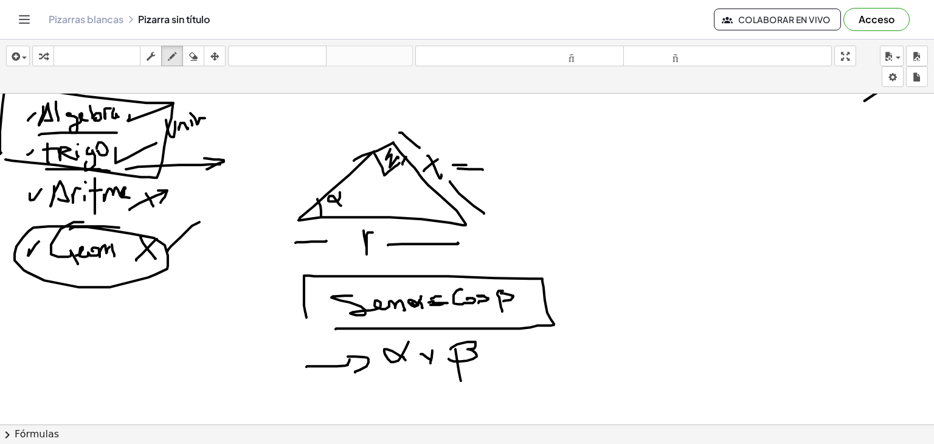
drag, startPoint x: 433, startPoint y: 302, endPoint x: 448, endPoint y: 302, distance: 14.6
drag, startPoint x: 431, startPoint y: 295, endPoint x: 442, endPoint y: 300, distance: 12.5
click at [198, 50] on icon "button" at bounding box center [193, 56] width 9 height 15
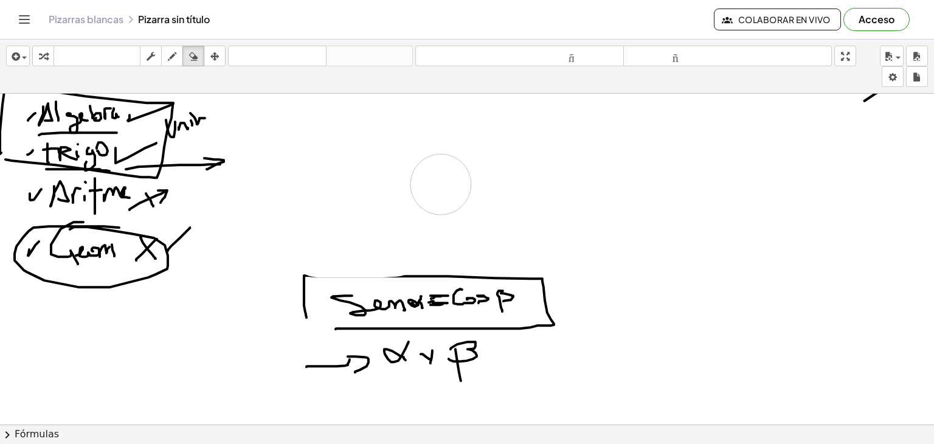
drag, startPoint x: 361, startPoint y: 149, endPoint x: 253, endPoint y: 127, distance: 110.5
click at [173, 49] on icon "button" at bounding box center [172, 56] width 9 height 15
drag, startPoint x: 508, startPoint y: 355, endPoint x: 557, endPoint y: 339, distance: 50.8
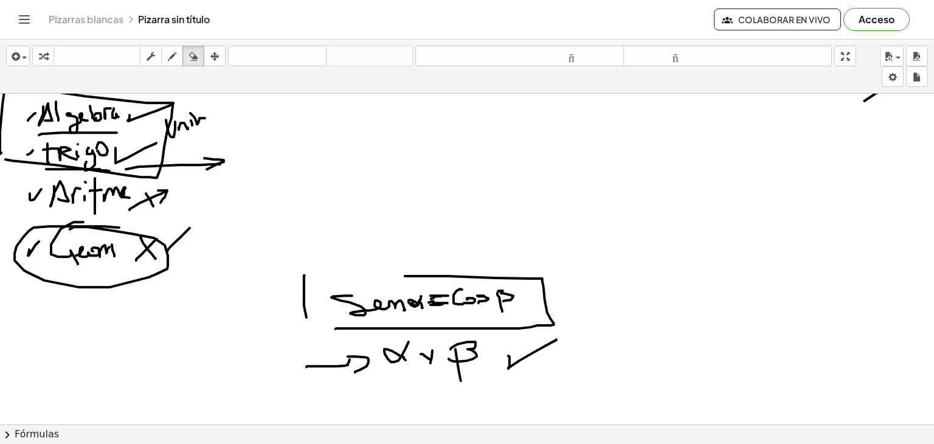
drag, startPoint x: 190, startPoint y: 51, endPoint x: 406, endPoint y: 145, distance: 235.6
click at [189, 52] on icon "button" at bounding box center [193, 56] width 9 height 15
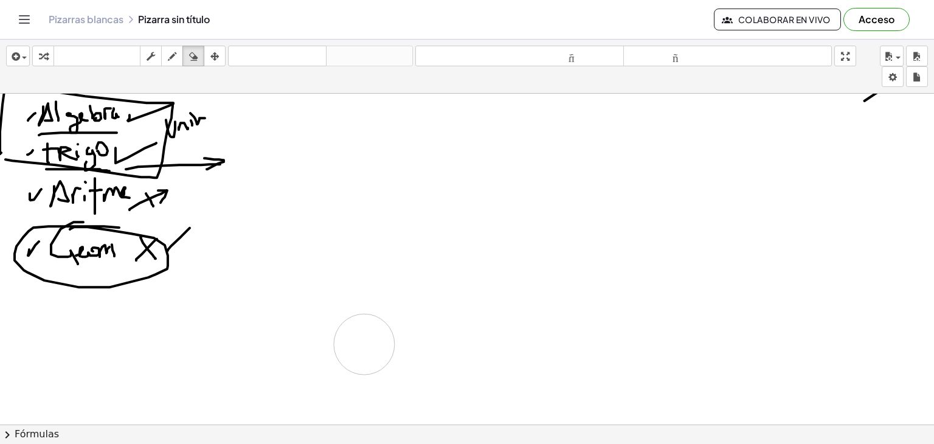
drag, startPoint x: 560, startPoint y: 304, endPoint x: 289, endPoint y: 239, distance: 279.0
click at [167, 54] on div "button" at bounding box center [172, 56] width 16 height 15
drag, startPoint x: 363, startPoint y: 127, endPoint x: 380, endPoint y: 142, distance: 22.8
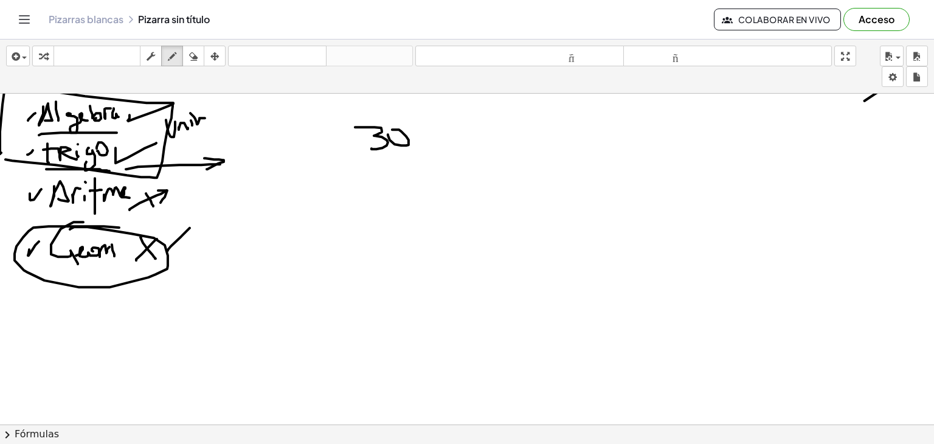
drag, startPoint x: 388, startPoint y: 134, endPoint x: 401, endPoint y: 130, distance: 13.5
drag, startPoint x: 452, startPoint y: 133, endPoint x: 470, endPoint y: 134, distance: 18.3
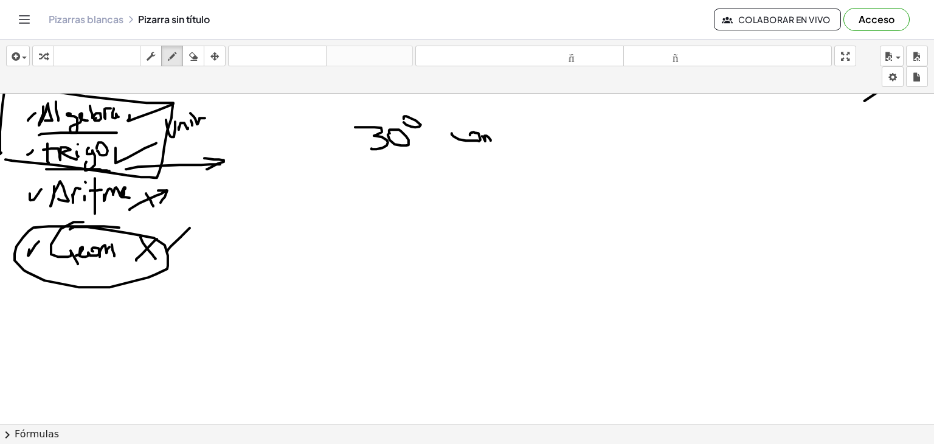
drag, startPoint x: 482, startPoint y: 136, endPoint x: 491, endPoint y: 140, distance: 9.5
drag, startPoint x: 491, startPoint y: 137, endPoint x: 502, endPoint y: 136, distance: 11.0
drag, startPoint x: 521, startPoint y: 121, endPoint x: 530, endPoint y: 115, distance: 11.0
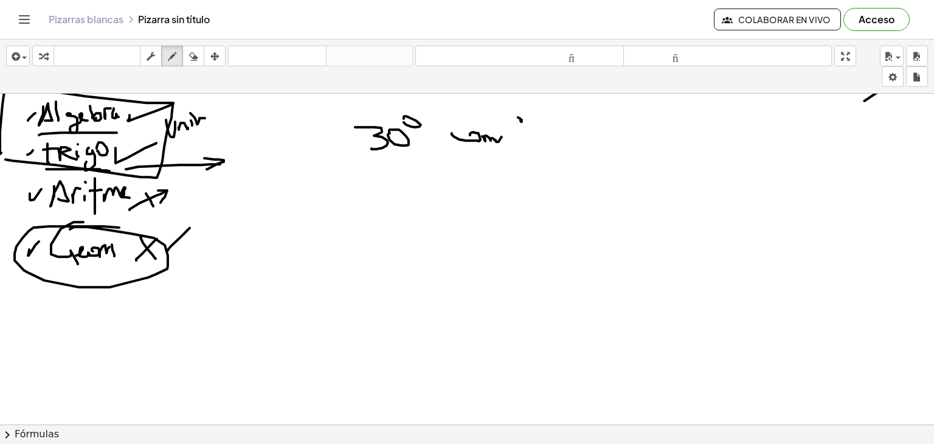
drag, startPoint x: 533, startPoint y: 114, endPoint x: 543, endPoint y: 117, distance: 9.6
drag, startPoint x: 544, startPoint y: 115, endPoint x: 550, endPoint y: 121, distance: 8.6
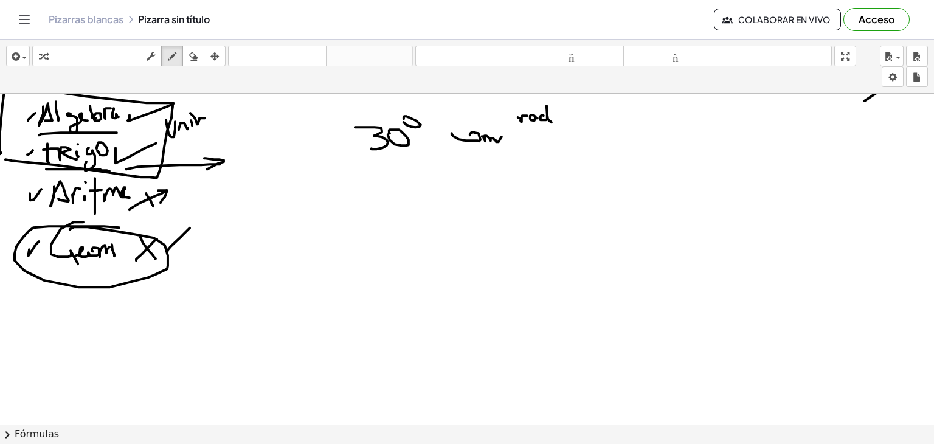
drag, startPoint x: 353, startPoint y: 147, endPoint x: 348, endPoint y: 153, distance: 7.7
drag, startPoint x: 282, startPoint y: 162, endPoint x: 336, endPoint y: 162, distance: 53.5
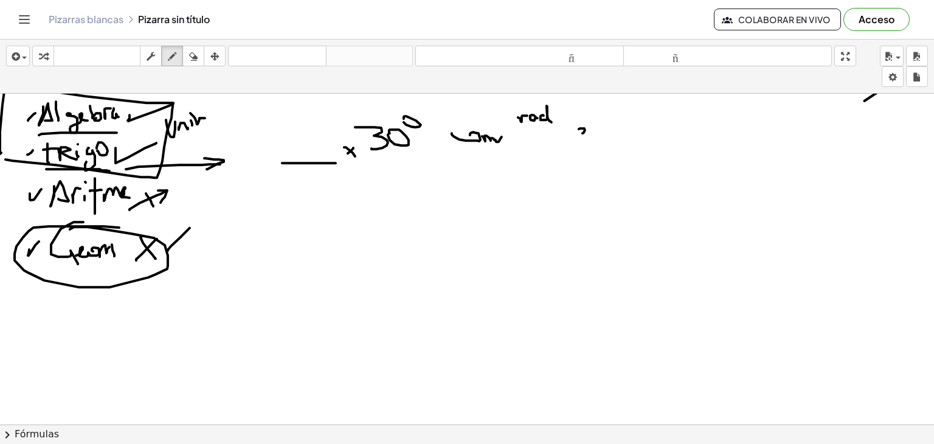
drag, startPoint x: 579, startPoint y: 128, endPoint x: 580, endPoint y: 135, distance: 6.8
drag, startPoint x: 597, startPoint y: 131, endPoint x: 608, endPoint y: 130, distance: 11.0
drag, startPoint x: 616, startPoint y: 137, endPoint x: 628, endPoint y: 125, distance: 16.3
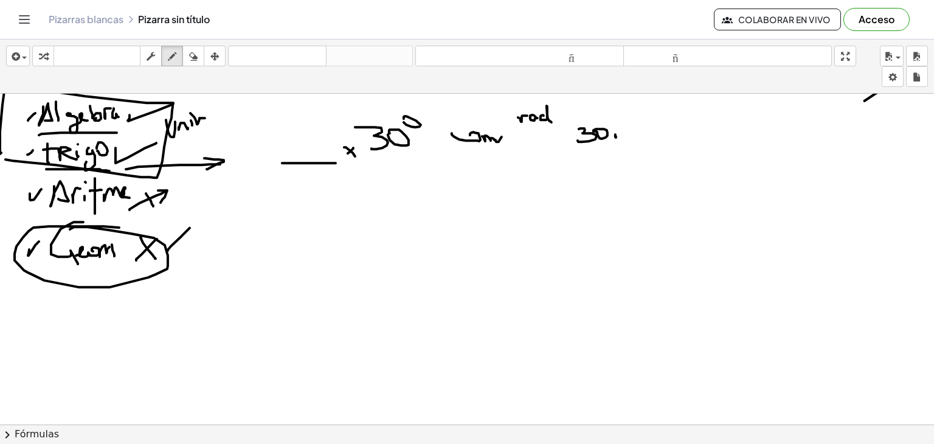
drag, startPoint x: 628, startPoint y: 128, endPoint x: 645, endPoint y: 127, distance: 16.5
drag, startPoint x: 646, startPoint y: 125, endPoint x: 651, endPoint y: 133, distance: 9.3
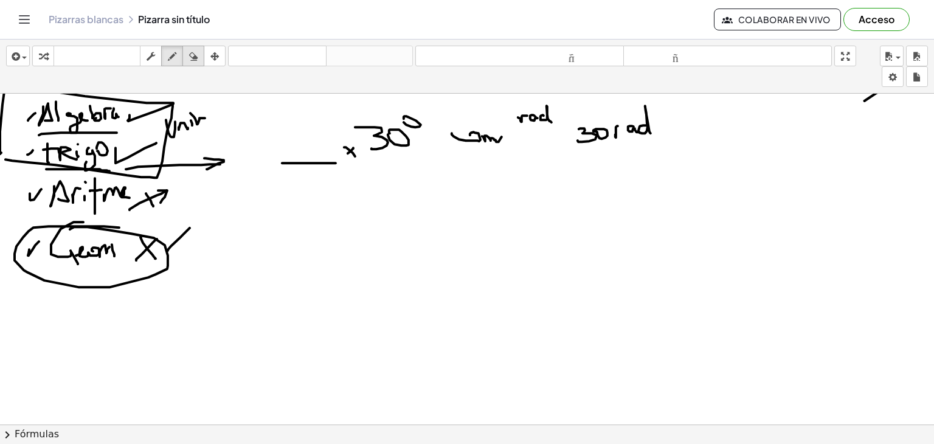
click at [194, 54] on icon "button" at bounding box center [193, 56] width 9 height 15
drag, startPoint x: 594, startPoint y: 142, endPoint x: 657, endPoint y: 127, distance: 64.9
click at [173, 49] on icon "button" at bounding box center [172, 56] width 9 height 15
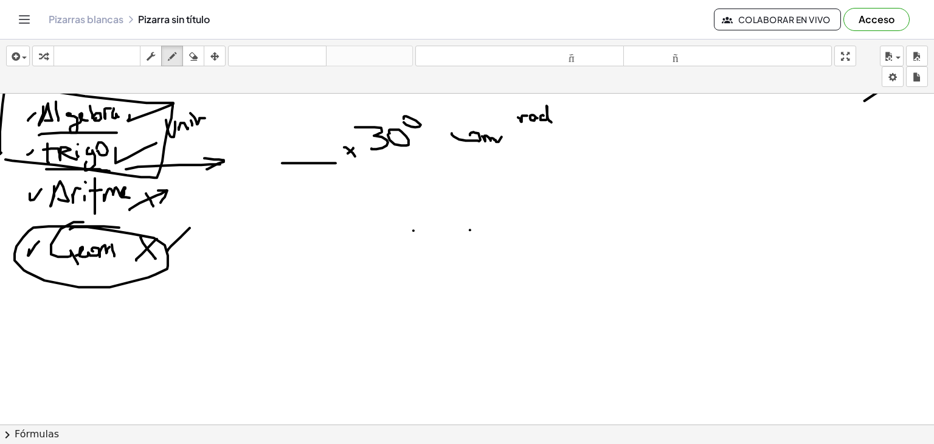
click at [206, 55] on button "arreglar" at bounding box center [215, 56] width 22 height 21
click at [198, 54] on div "button" at bounding box center [194, 56] width 16 height 15
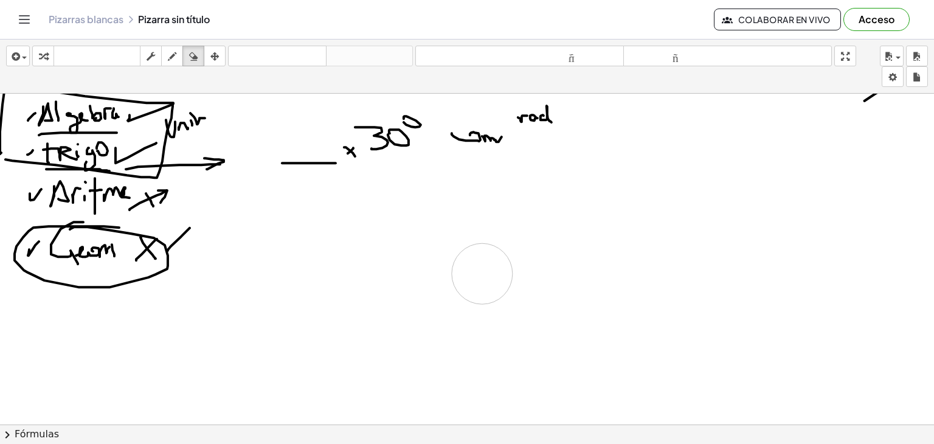
drag, startPoint x: 449, startPoint y: 234, endPoint x: 491, endPoint y: 277, distance: 61.1
drag, startPoint x: 294, startPoint y: 176, endPoint x: 289, endPoint y: 217, distance: 41.1
click at [171, 59] on icon "button" at bounding box center [172, 56] width 9 height 15
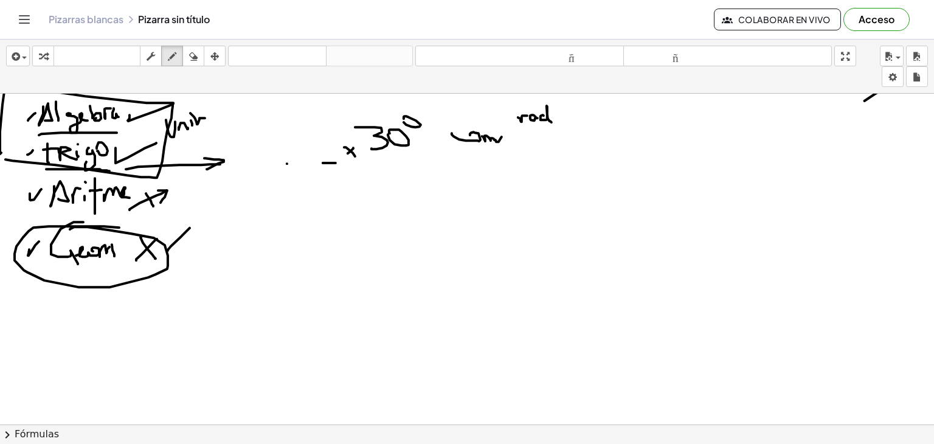
drag, startPoint x: 287, startPoint y: 163, endPoint x: 333, endPoint y: 167, distance: 45.8
drag, startPoint x: 287, startPoint y: 185, endPoint x: 293, endPoint y: 200, distance: 15.8
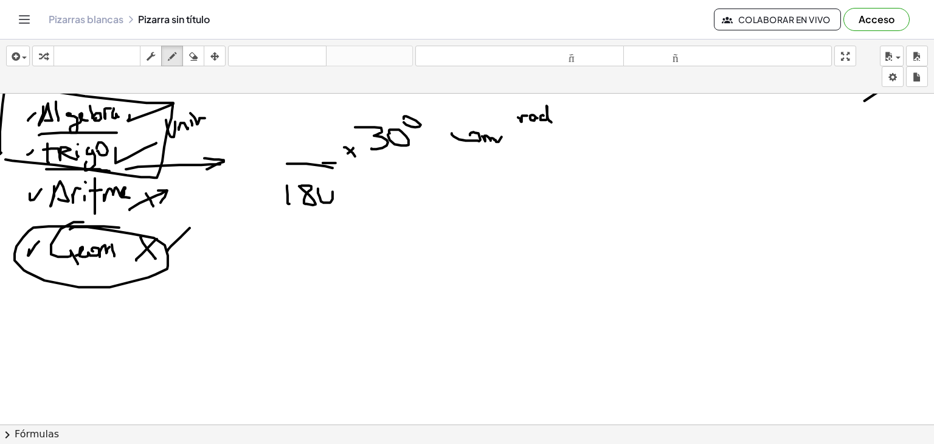
drag, startPoint x: 318, startPoint y: 188, endPoint x: 309, endPoint y: 176, distance: 15.2
drag, startPoint x: 270, startPoint y: 127, endPoint x: 275, endPoint y: 137, distance: 12.0
drag, startPoint x: 281, startPoint y: 125, endPoint x: 283, endPoint y: 141, distance: 16.5
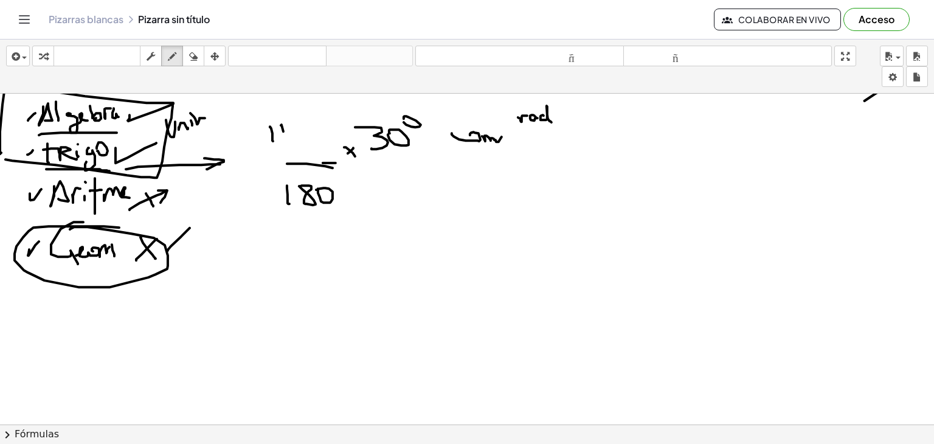
drag, startPoint x: 261, startPoint y: 122, endPoint x: 308, endPoint y: 122, distance: 47.4
drag, startPoint x: 108, startPoint y: 337, endPoint x: 78, endPoint y: 336, distance: 29.8
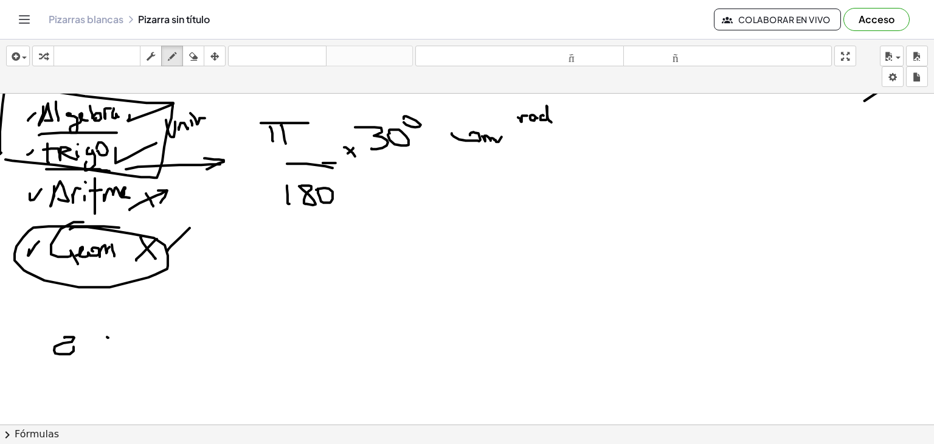
drag, startPoint x: 66, startPoint y: 336, endPoint x: 75, endPoint y: 347, distance: 14.6
drag, startPoint x: 81, startPoint y: 334, endPoint x: 88, endPoint y: 354, distance: 21.2
drag, startPoint x: 78, startPoint y: 345, endPoint x: 89, endPoint y: 344, distance: 11.6
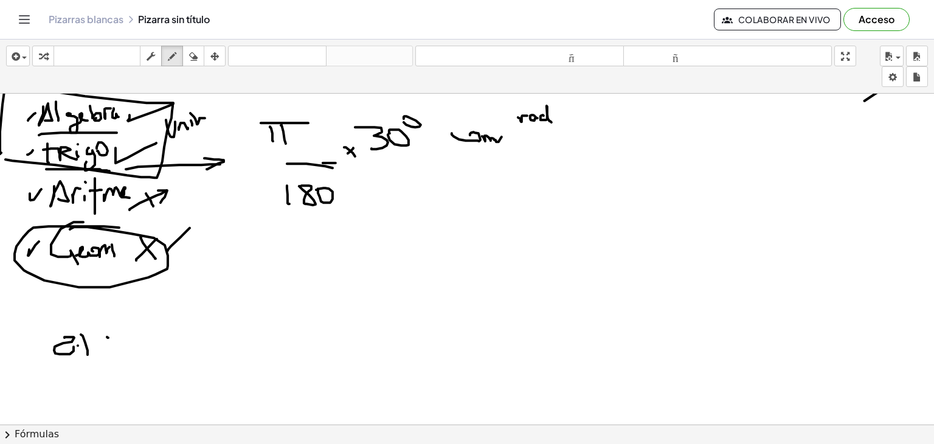
drag, startPoint x: 69, startPoint y: 341, endPoint x: 73, endPoint y: 349, distance: 8.7
drag, startPoint x: 99, startPoint y: 322, endPoint x: 100, endPoint y: 346, distance: 23.8
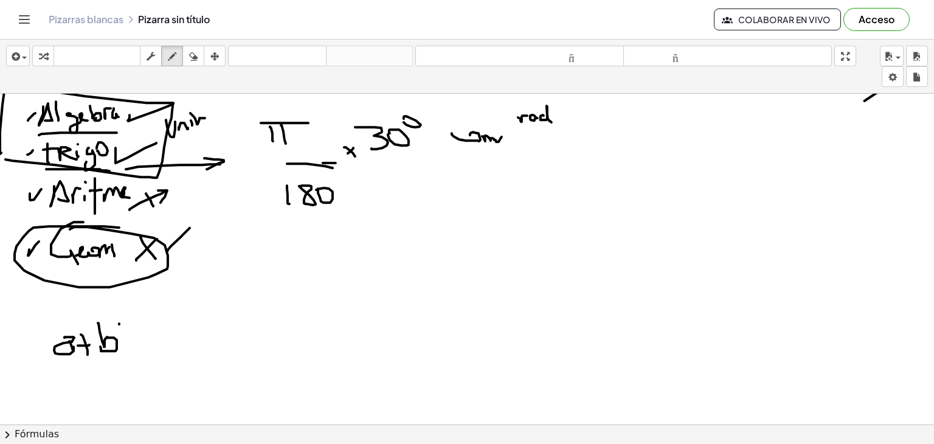
drag, startPoint x: 119, startPoint y: 323, endPoint x: 105, endPoint y: 356, distance: 35.9
drag, startPoint x: 48, startPoint y: 331, endPoint x: 100, endPoint y: 355, distance: 56.9
drag, startPoint x: 134, startPoint y: 348, endPoint x: 136, endPoint y: 355, distance: 6.9
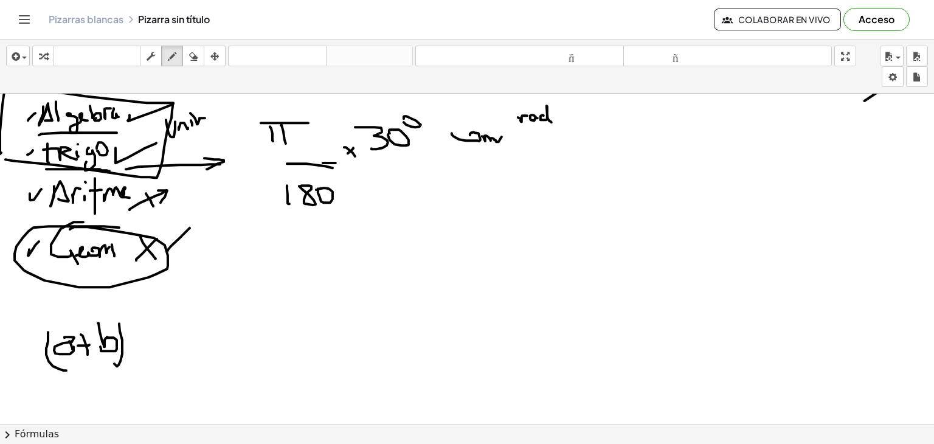
drag, startPoint x: 158, startPoint y: 336, endPoint x: 168, endPoint y: 355, distance: 21.2
drag, startPoint x: 171, startPoint y: 344, endPoint x: 183, endPoint y: 332, distance: 17.2
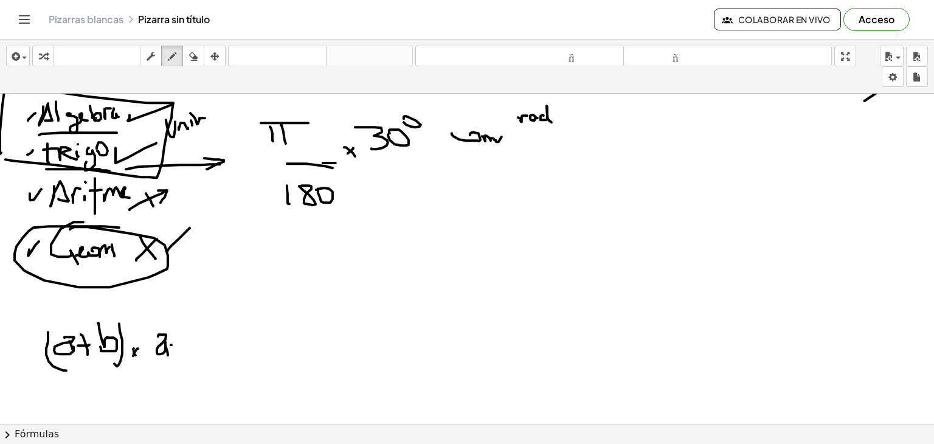
drag, startPoint x: 184, startPoint y: 328, endPoint x: 190, endPoint y: 347, distance: 20.2
drag, startPoint x: 200, startPoint y: 328, endPoint x: 201, endPoint y: 359, distance: 31.0
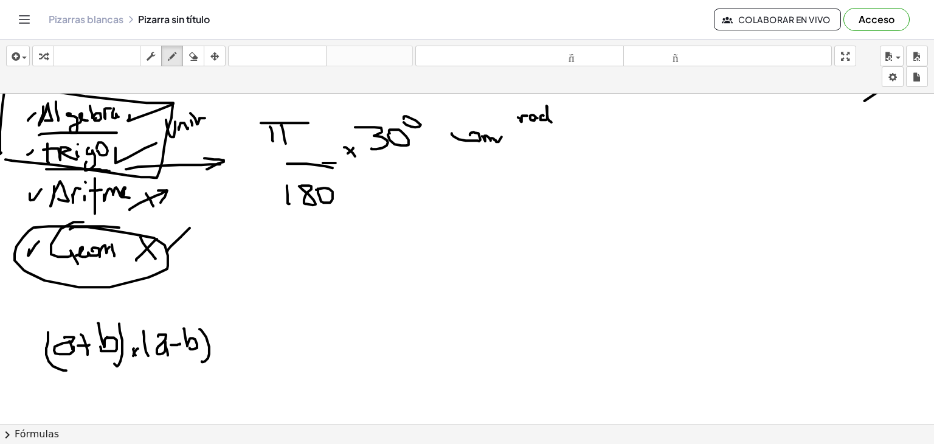
drag, startPoint x: 144, startPoint y: 330, endPoint x: 178, endPoint y: 356, distance: 42.9
drag, startPoint x: 220, startPoint y: 343, endPoint x: 231, endPoint y: 342, distance: 11.0
drag, startPoint x: 226, startPoint y: 352, endPoint x: 246, endPoint y: 342, distance: 22.3
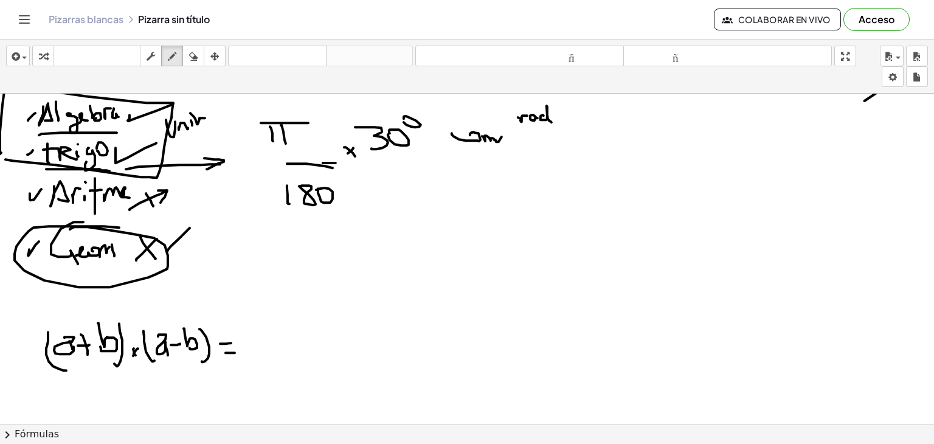
drag, startPoint x: 2, startPoint y: 309, endPoint x: 257, endPoint y: 313, distance: 254.3
drag, startPoint x: 412, startPoint y: 192, endPoint x: 419, endPoint y: 213, distance: 22.3
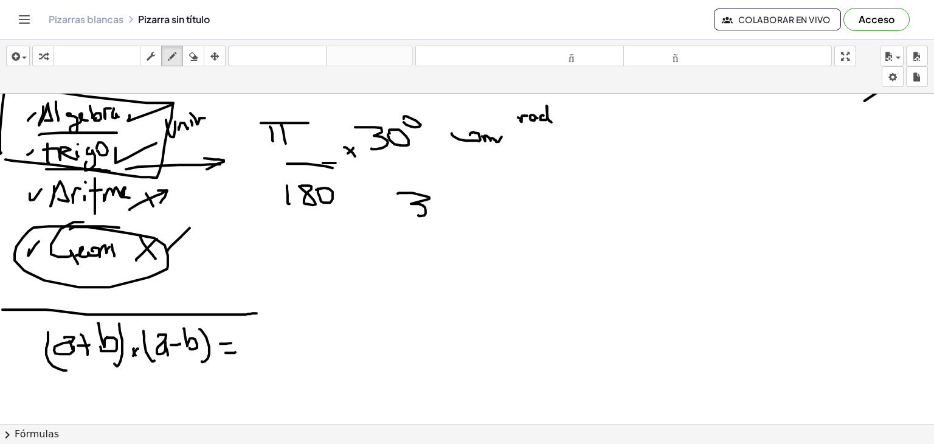
drag, startPoint x: 440, startPoint y: 200, endPoint x: 444, endPoint y: 209, distance: 10.6
drag, startPoint x: 457, startPoint y: 215, endPoint x: 433, endPoint y: 200, distance: 28.4
drag, startPoint x: 473, startPoint y: 199, endPoint x: 479, endPoint y: 198, distance: 6.8
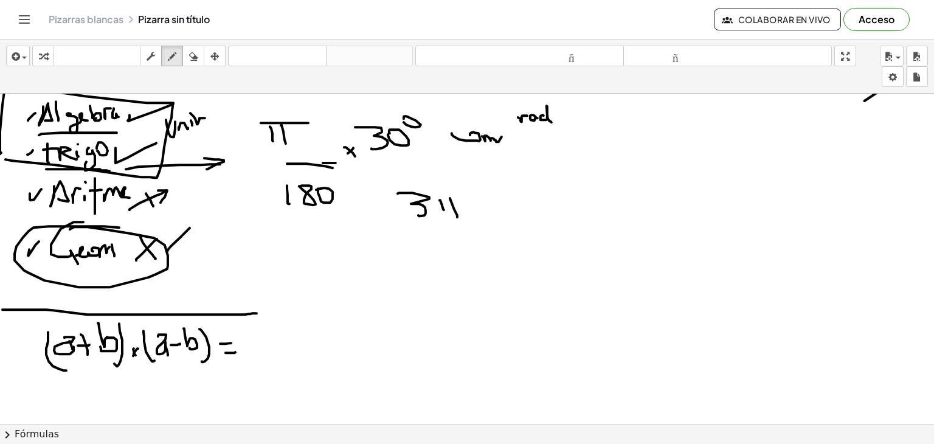
drag, startPoint x: 422, startPoint y: 224, endPoint x: 476, endPoint y: 224, distance: 54.1
drag, startPoint x: 415, startPoint y: 240, endPoint x: 427, endPoint y: 249, distance: 14.4
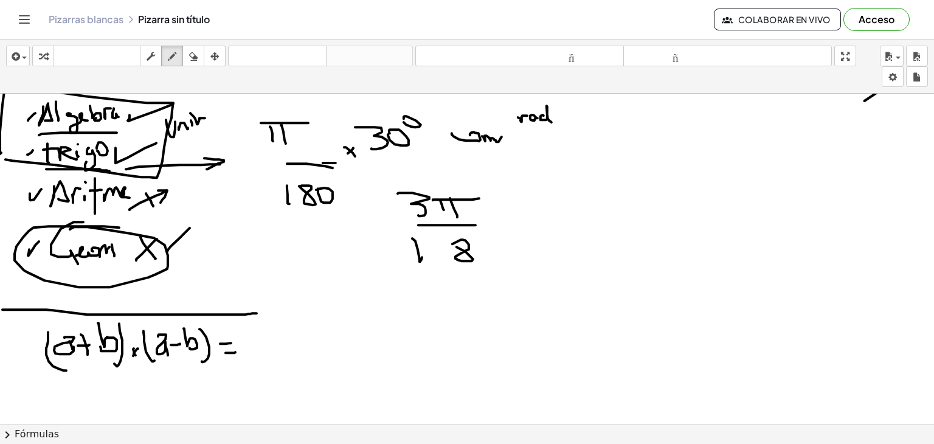
drag, startPoint x: 473, startPoint y: 258, endPoint x: 450, endPoint y: 245, distance: 26.7
drag, startPoint x: 54, startPoint y: 395, endPoint x: 75, endPoint y: 404, distance: 23.4
click at [187, 55] on div "button" at bounding box center [194, 56] width 16 height 15
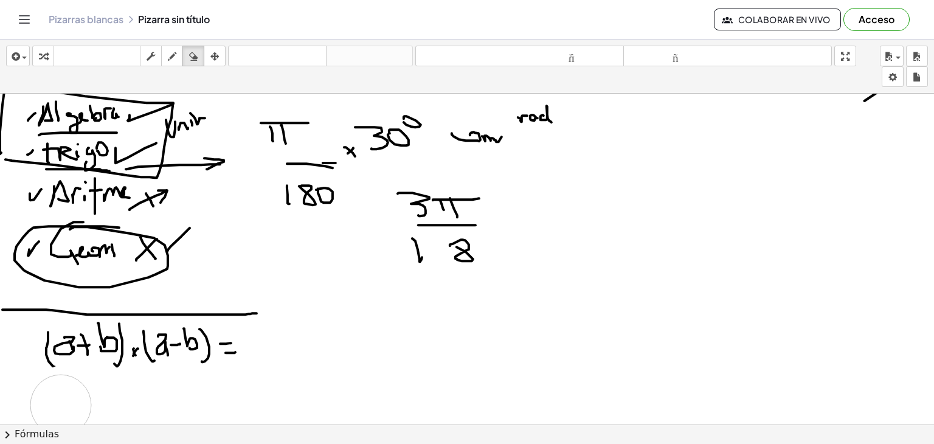
drag, startPoint x: 71, startPoint y: 393, endPoint x: 62, endPoint y: 404, distance: 14.4
drag, startPoint x: 493, startPoint y: 215, endPoint x: 501, endPoint y: 212, distance: 8.9
click at [175, 55] on icon "button" at bounding box center [172, 56] width 9 height 15
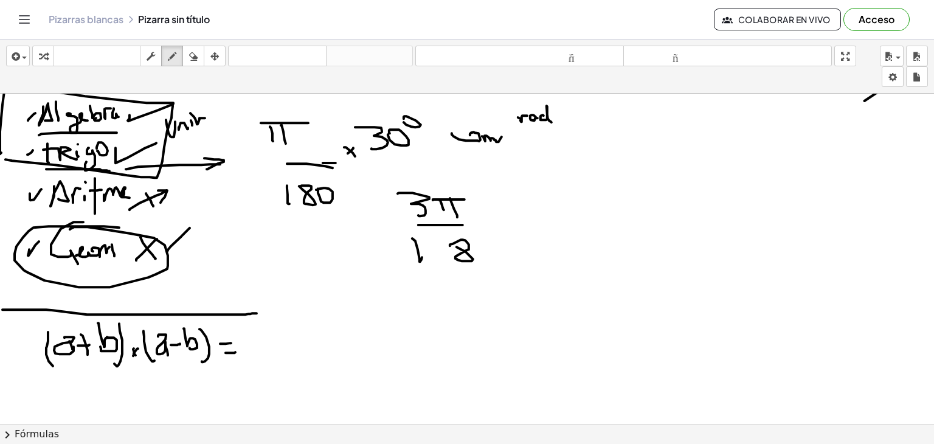
drag, startPoint x: 486, startPoint y: 217, endPoint x: 501, endPoint y: 217, distance: 15.2
drag, startPoint x: 511, startPoint y: 205, endPoint x: 515, endPoint y: 214, distance: 10.1
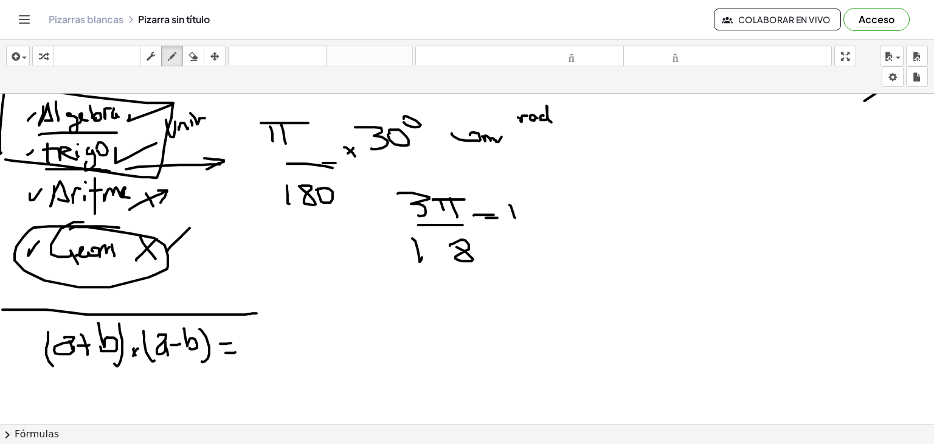
drag, startPoint x: 505, startPoint y: 200, endPoint x: 527, endPoint y: 200, distance: 21.3
drag, startPoint x: 540, startPoint y: 196, endPoint x: 535, endPoint y: 236, distance: 39.8
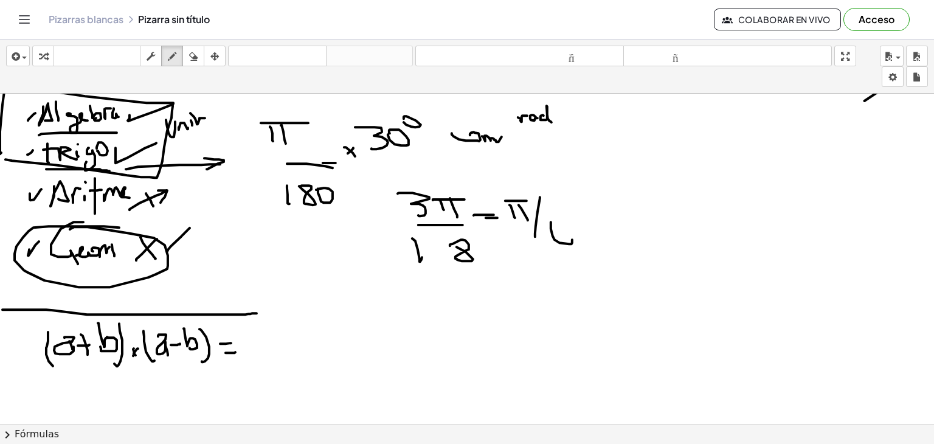
drag, startPoint x: 551, startPoint y: 221, endPoint x: 561, endPoint y: 239, distance: 20.4
drag, startPoint x: 21, startPoint y: 314, endPoint x: 259, endPoint y: 387, distance: 248.9
drag, startPoint x: 195, startPoint y: 300, endPoint x: 241, endPoint y: 267, distance: 57.1
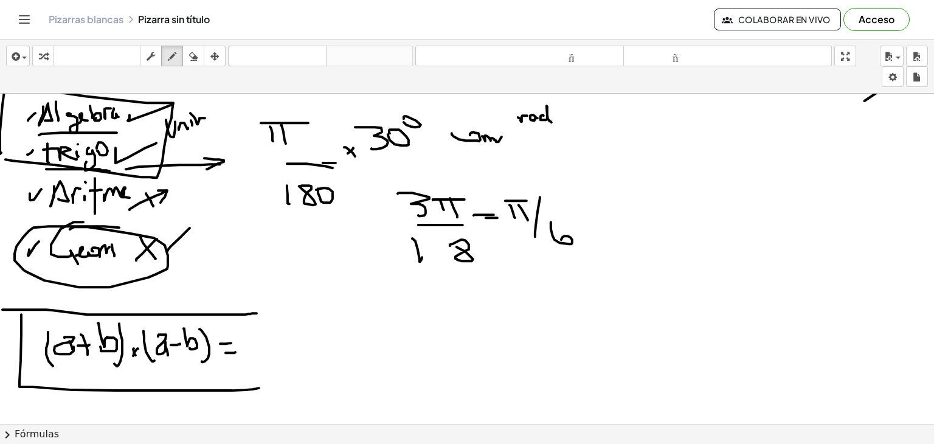
drag, startPoint x: 212, startPoint y: 277, endPoint x: 233, endPoint y: 288, distance: 24.2
click at [190, 58] on icon "button" at bounding box center [193, 56] width 9 height 15
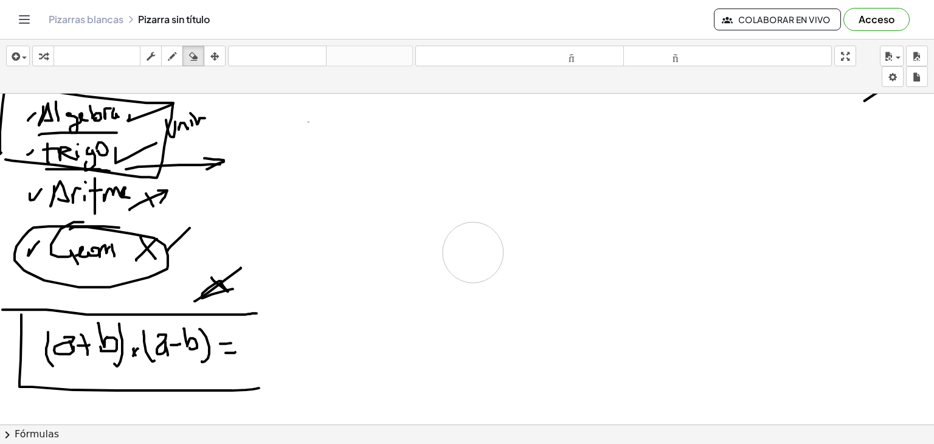
drag, startPoint x: 258, startPoint y: 114, endPoint x: 476, endPoint y: 248, distance: 254.7
click at [168, 54] on div "button" at bounding box center [172, 56] width 16 height 15
